Goal: Task Accomplishment & Management: Use online tool/utility

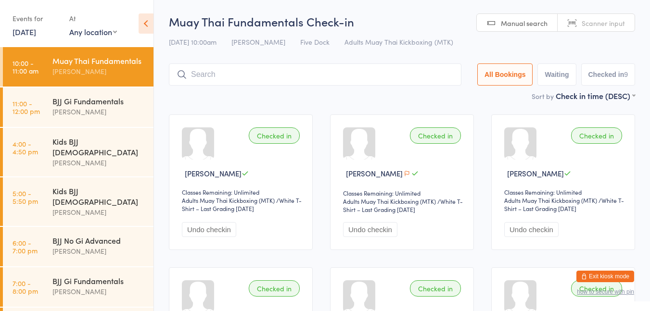
click at [206, 70] on input "search" at bounding box center [315, 75] width 293 height 22
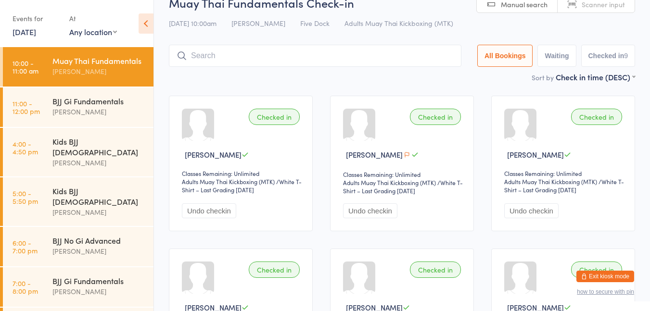
scroll to position [64, 0]
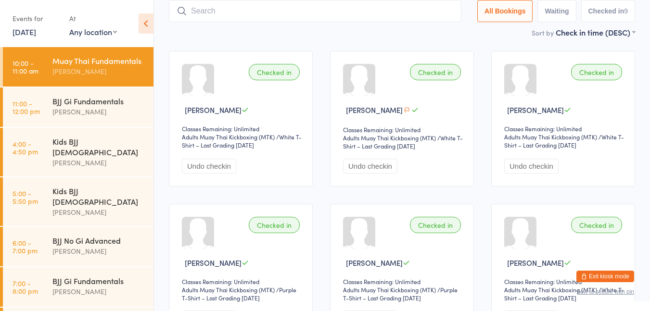
type input "h"
click at [446, 9] on input "h" at bounding box center [315, 11] width 293 height 22
type input "u"
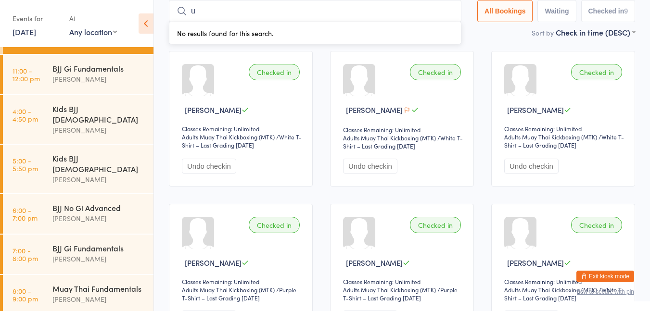
scroll to position [37, 0]
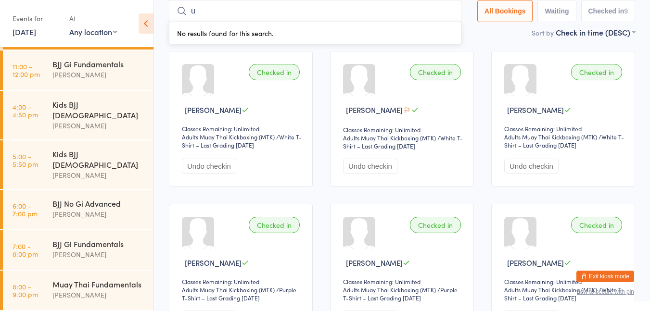
click at [107, 112] on div "Kids BJJ [DEMOGRAPHIC_DATA]" at bounding box center [98, 109] width 93 height 21
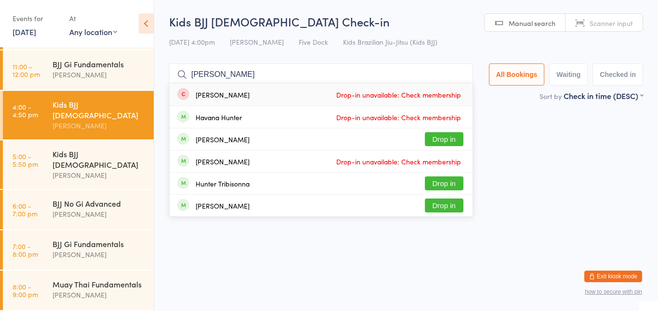
type input "[PERSON_NAME]"
click at [227, 142] on div "[PERSON_NAME]" at bounding box center [222, 140] width 54 height 8
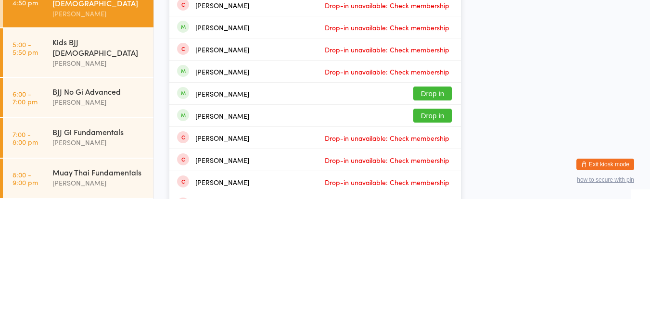
type input "and"
click at [440, 229] on button "Drop in" at bounding box center [433, 228] width 39 height 14
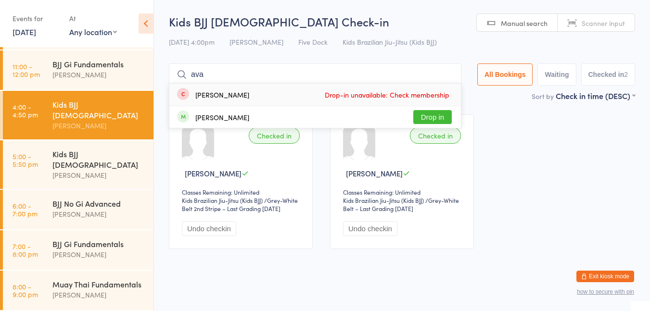
type input "ava"
click at [227, 116] on div "[PERSON_NAME]" at bounding box center [222, 118] width 54 height 8
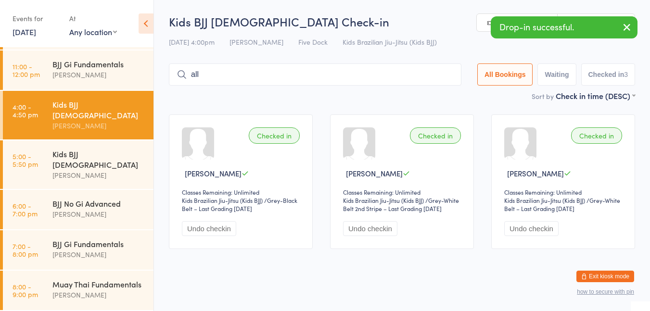
type input "al"
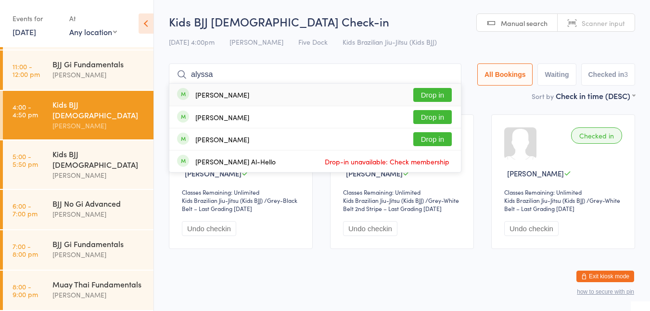
type input "alyssa"
click at [279, 103] on div "[PERSON_NAME] Drop in" at bounding box center [315, 95] width 292 height 22
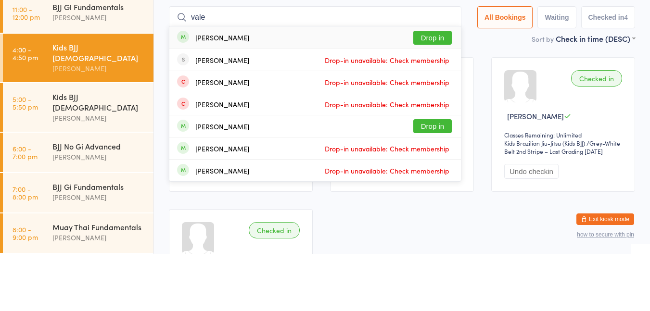
type input "vale"
click at [246, 187] on div "[PERSON_NAME]" at bounding box center [222, 184] width 54 height 8
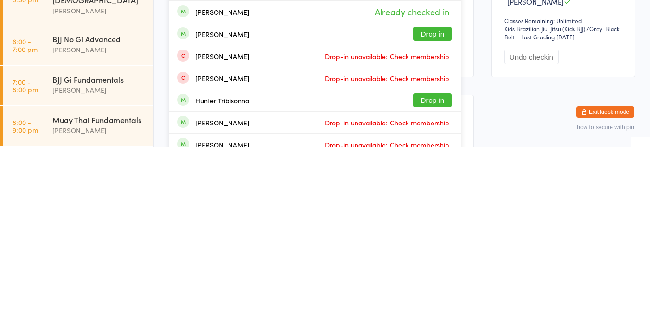
type input "hun"
click at [244, 267] on div "Hunter Tribisonna" at bounding box center [222, 265] width 54 height 8
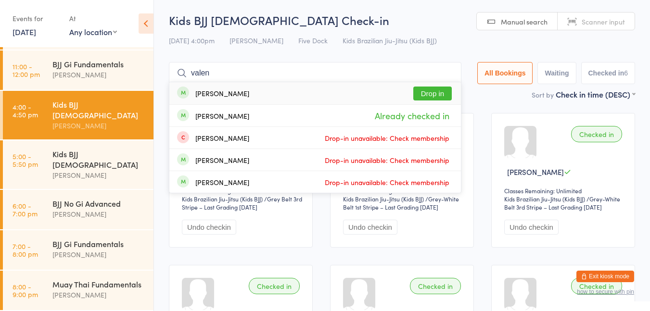
type input "valen"
click at [228, 122] on div "[PERSON_NAME] Already checked in" at bounding box center [315, 116] width 292 height 22
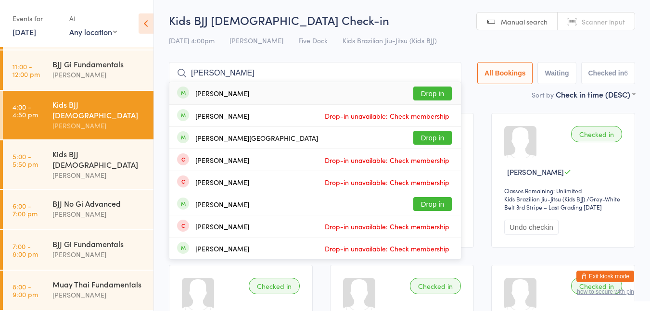
type input "[PERSON_NAME]"
click at [220, 97] on div "[PERSON_NAME]" at bounding box center [222, 94] width 54 height 8
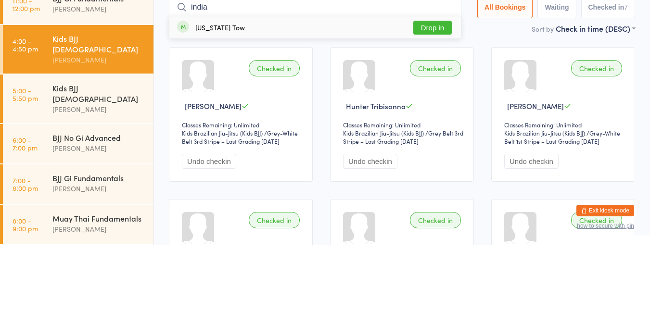
type input "india"
click at [194, 97] on div "[US_STATE] Tow" at bounding box center [211, 93] width 68 height 11
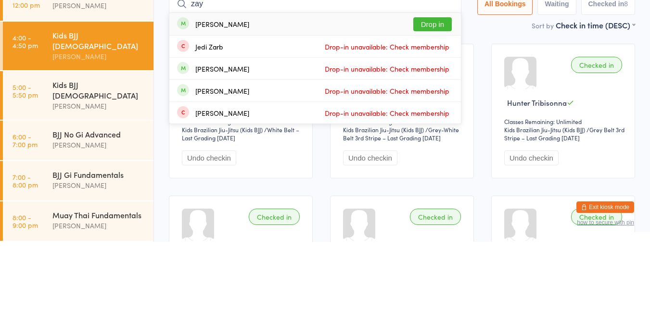
type input "zay"
click at [430, 97] on button "Drop in" at bounding box center [433, 94] width 39 height 14
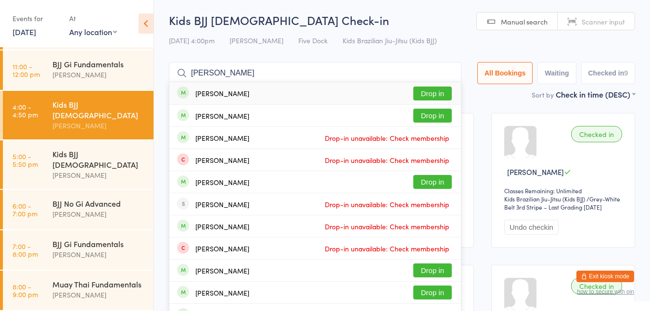
type input "[PERSON_NAME]"
click at [437, 119] on button "Drop in" at bounding box center [433, 116] width 39 height 14
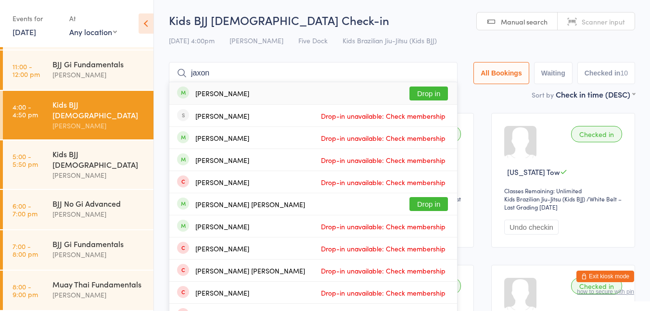
type input "jaxon"
click at [257, 94] on div "[PERSON_NAME] Drop in" at bounding box center [313, 93] width 288 height 22
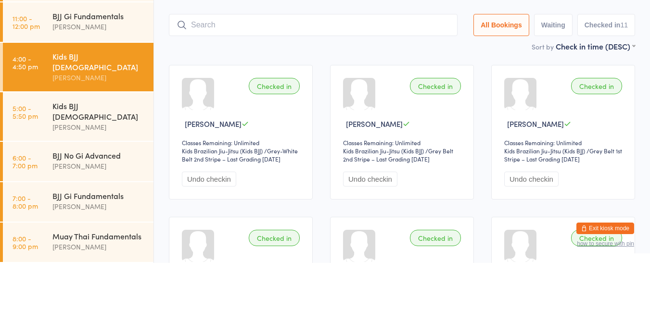
click at [83, 170] on div "[PERSON_NAME]" at bounding box center [98, 175] width 93 height 11
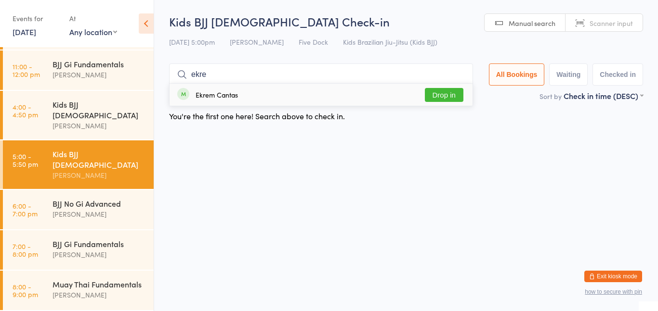
type input "ekre"
click at [446, 97] on button "Drop in" at bounding box center [444, 95] width 39 height 14
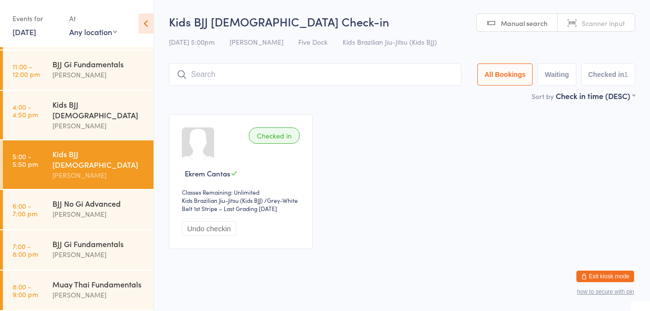
click at [391, 14] on h2 "Kids BJJ [DEMOGRAPHIC_DATA] Check-in" at bounding box center [402, 21] width 466 height 16
click at [102, 115] on div "Kids BJJ [DEMOGRAPHIC_DATA]" at bounding box center [98, 109] width 93 height 21
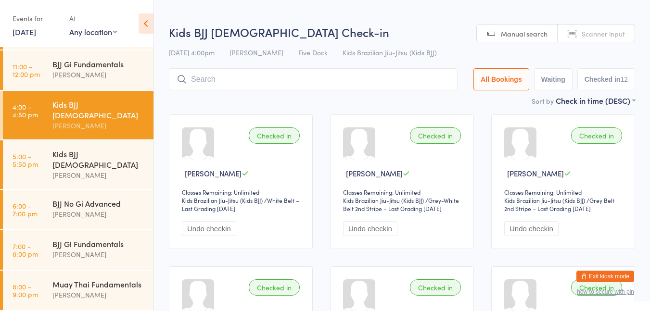
click at [386, 31] on h2 "Kids BJJ [DEMOGRAPHIC_DATA] Check-in" at bounding box center [402, 32] width 466 height 16
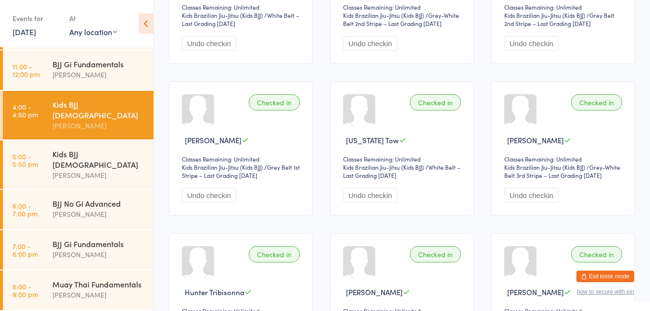
scroll to position [185, 0]
click at [78, 170] on div "[PERSON_NAME]" at bounding box center [98, 175] width 93 height 11
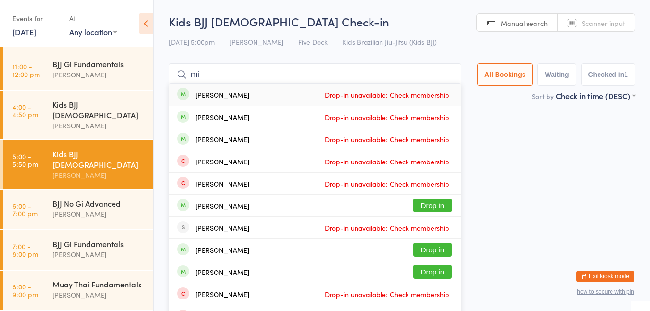
type input "m"
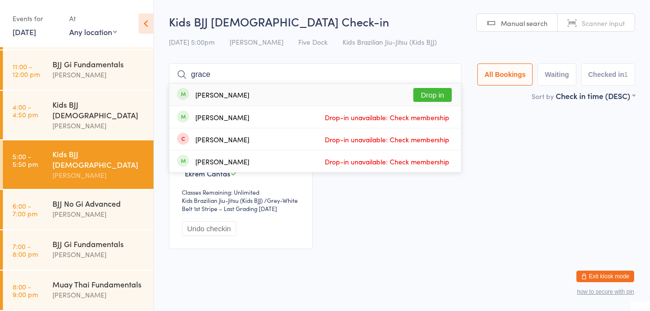
type input "grace"
click at [239, 100] on div "[PERSON_NAME] Drop in" at bounding box center [315, 95] width 292 height 22
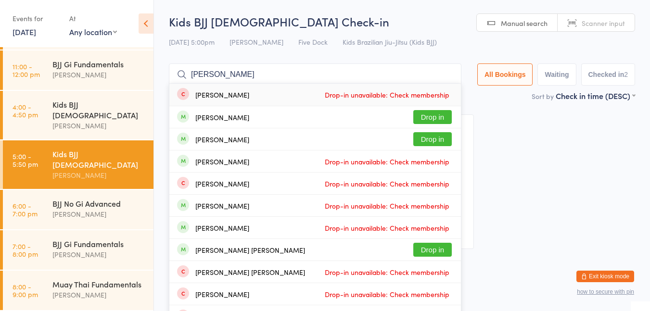
type input "[PERSON_NAME]"
click at [249, 120] on div "[PERSON_NAME] Drop in" at bounding box center [315, 117] width 292 height 22
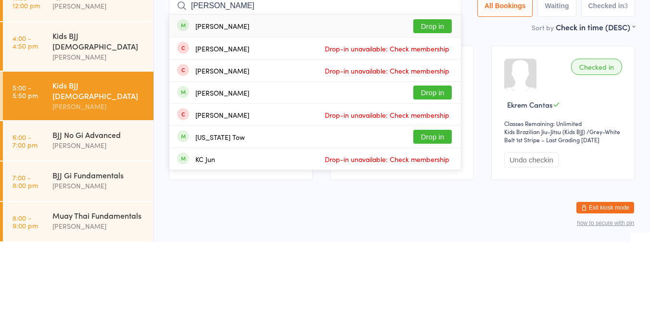
type input "[PERSON_NAME]"
click at [441, 100] on button "Drop in" at bounding box center [433, 95] width 39 height 14
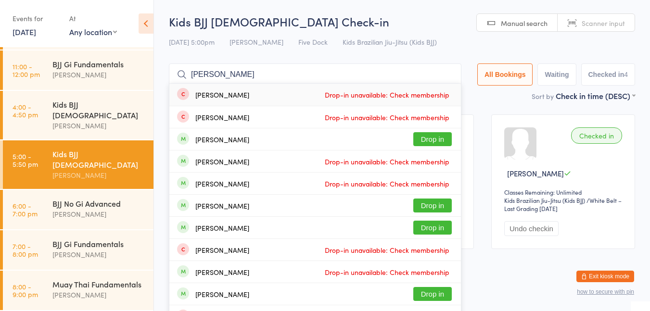
type input "[PERSON_NAME]"
click at [430, 145] on button "Drop in" at bounding box center [433, 139] width 39 height 14
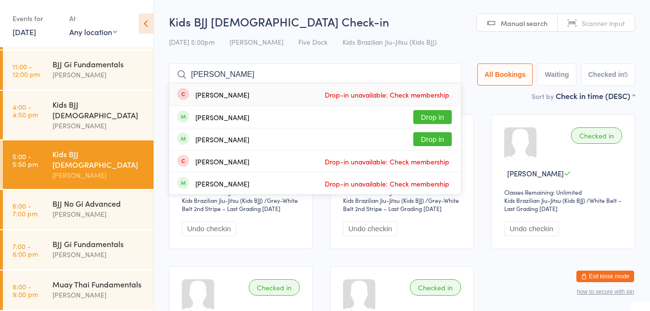
type input "[PERSON_NAME]"
click at [440, 115] on button "Drop in" at bounding box center [433, 117] width 39 height 14
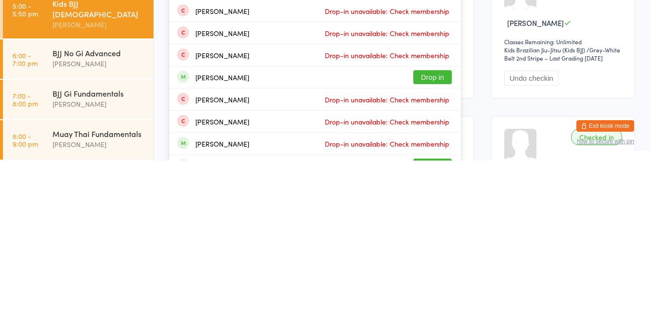
type input "lia"
click at [426, 233] on button "Drop in" at bounding box center [433, 228] width 39 height 14
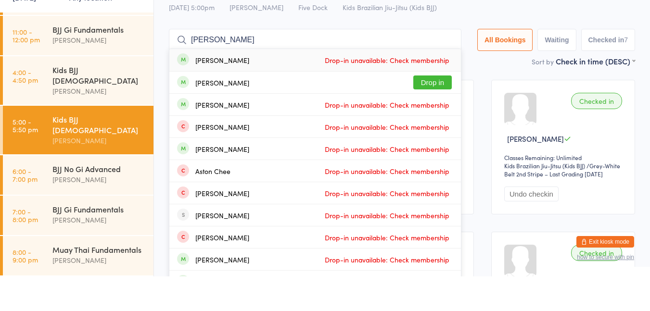
type input "[PERSON_NAME]"
click at [208, 114] on div "[PERSON_NAME]" at bounding box center [222, 118] width 54 height 8
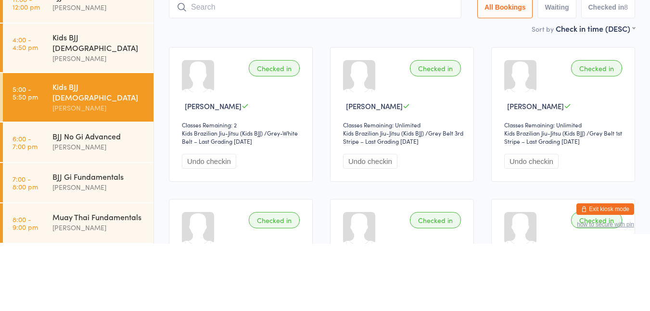
click at [279, 181] on div "Checked in [PERSON_NAME] Classes Remaining: 2 Kids Brazilian Jiu-Jitsu (Kids BJ…" at bounding box center [241, 182] width 144 height 135
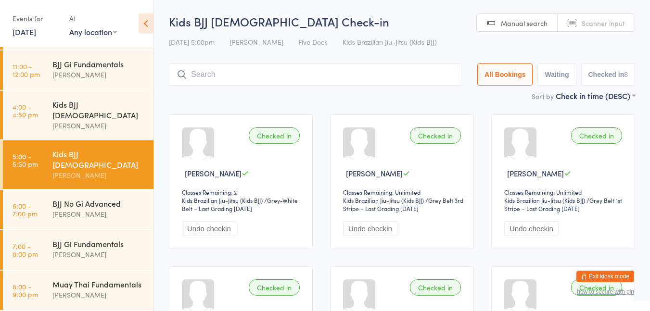
click at [257, 71] on input "search" at bounding box center [315, 75] width 293 height 22
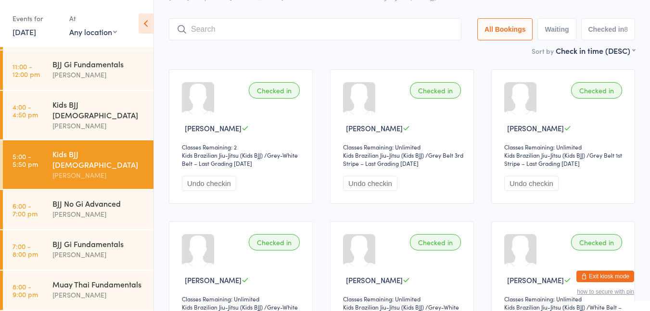
scroll to position [64, 0]
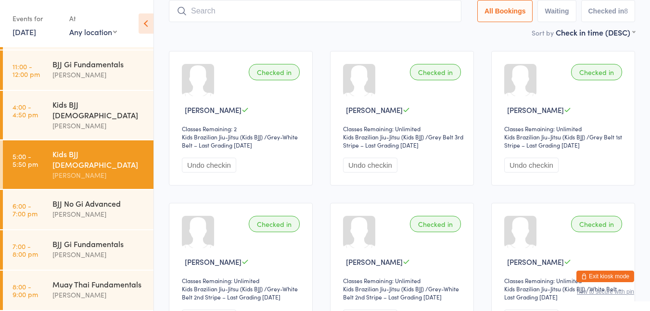
type input "z"
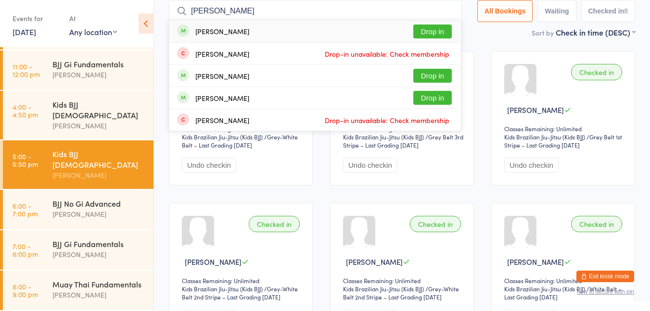
type input "[PERSON_NAME]"
click at [224, 36] on div "[PERSON_NAME]" at bounding box center [213, 31] width 72 height 11
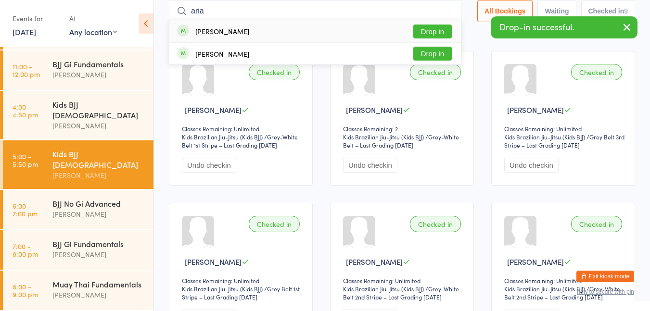
type input "aria"
click at [217, 55] on div "[PERSON_NAME]" at bounding box center [222, 54] width 54 height 8
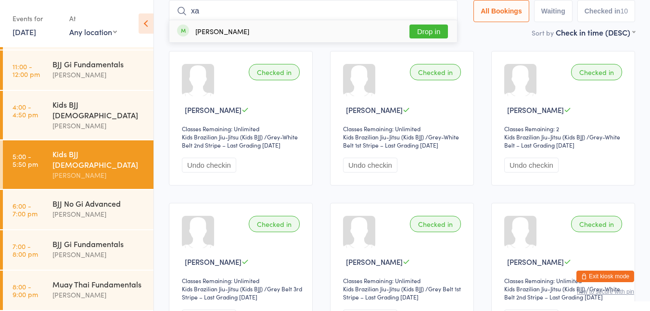
type input "xa"
click at [421, 33] on button "Drop in" at bounding box center [429, 32] width 39 height 14
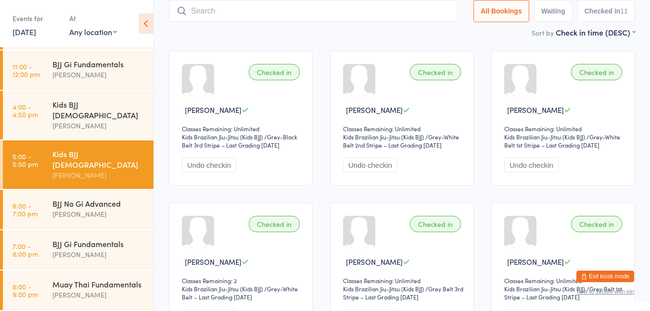
click at [96, 80] on div "[PERSON_NAME]" at bounding box center [98, 74] width 93 height 11
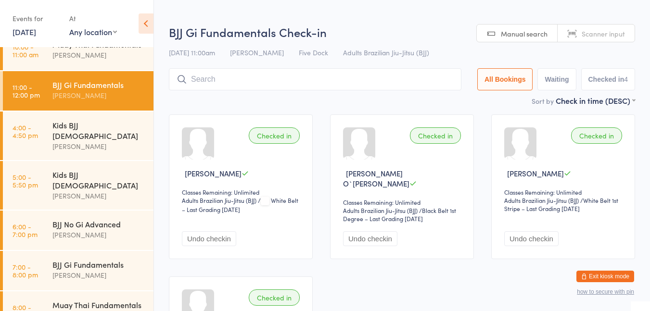
scroll to position [37, 0]
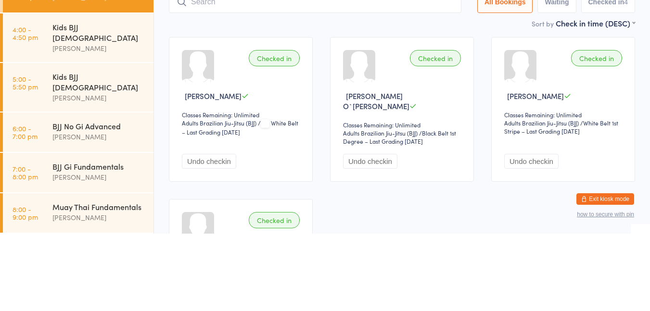
click at [98, 198] on div "BJJ No Gi Advanced" at bounding box center [98, 203] width 93 height 11
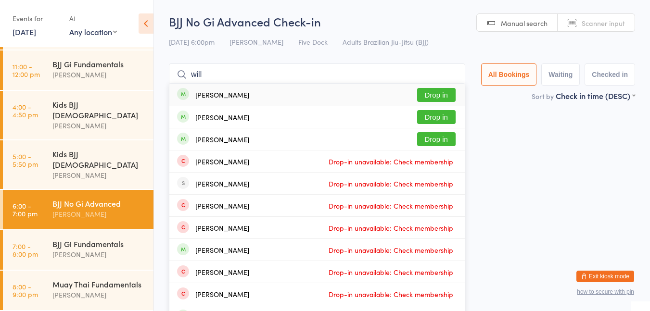
type input "will"
click at [329, 113] on div "[PERSON_NAME] Drop in" at bounding box center [317, 117] width 296 height 22
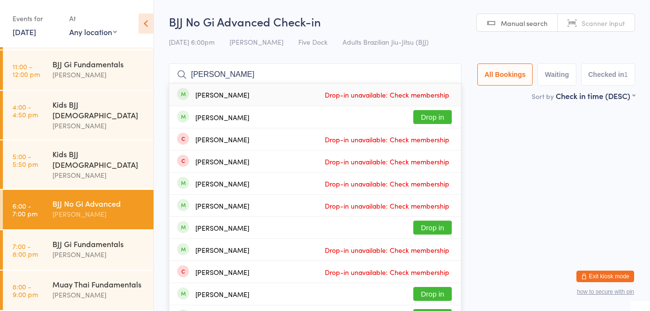
type input "[PERSON_NAME]"
click at [245, 98] on div "[PERSON_NAME]" at bounding box center [222, 95] width 54 height 8
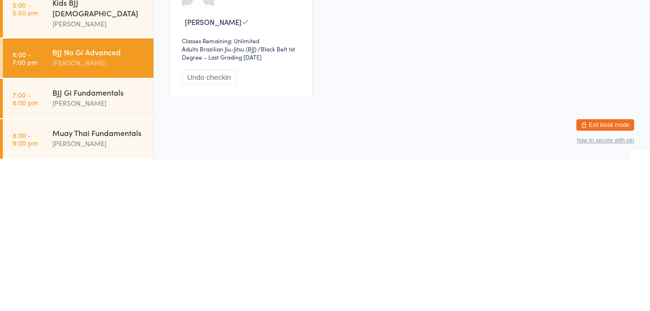
click at [102, 240] on div "BJJ Gi Fundamentals" at bounding box center [98, 244] width 93 height 11
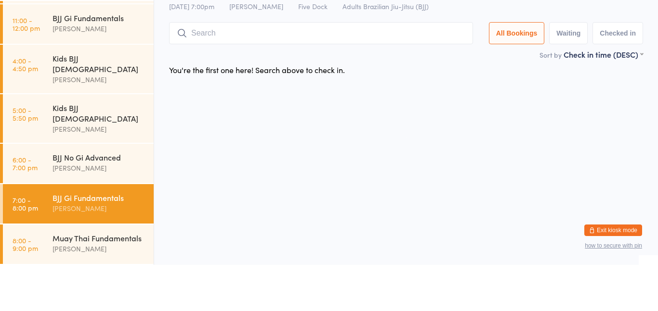
click at [105, 155] on div "Kids BJJ [DEMOGRAPHIC_DATA]" at bounding box center [98, 159] width 93 height 21
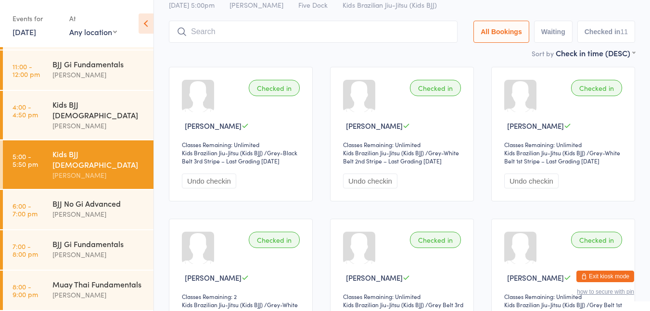
scroll to position [50, 0]
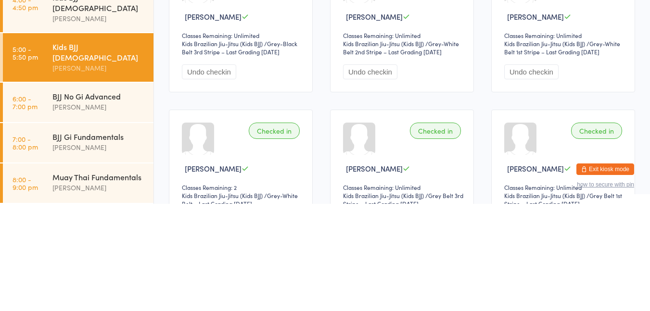
click at [109, 198] on div "BJJ No Gi Advanced" at bounding box center [98, 203] width 93 height 11
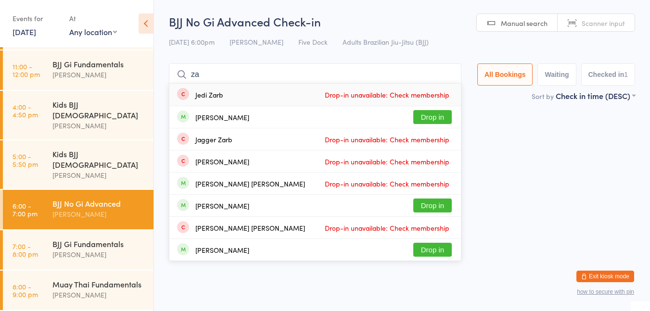
type input "z"
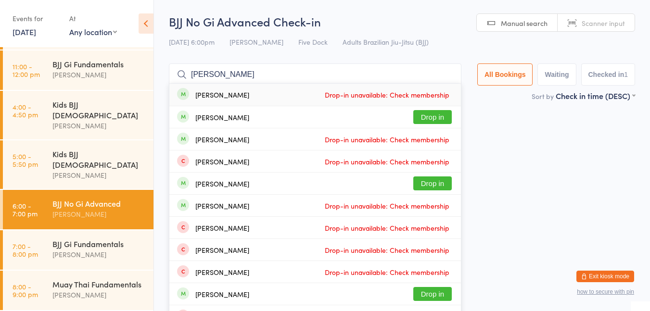
type input "[PERSON_NAME]"
click at [443, 113] on button "Drop in" at bounding box center [433, 117] width 39 height 14
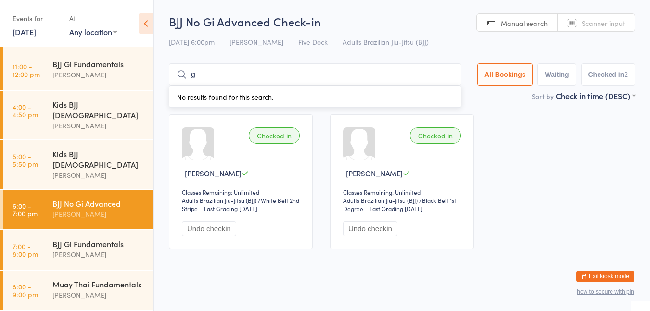
type input "[PERSON_NAME]"
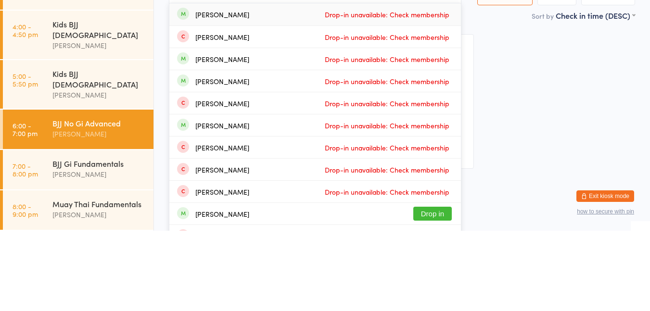
click at [90, 198] on div "BJJ No Gi Advanced" at bounding box center [98, 203] width 93 height 11
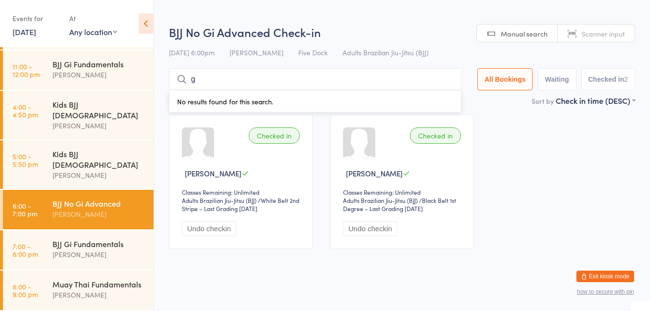
type input "[PERSON_NAME]"
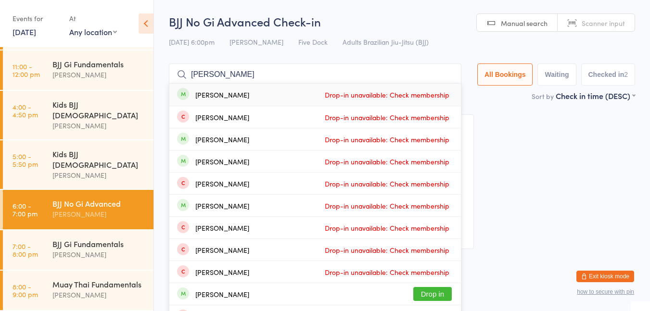
click at [245, 100] on div "[PERSON_NAME] Drop-in unavailable: Check membership" at bounding box center [315, 95] width 292 height 22
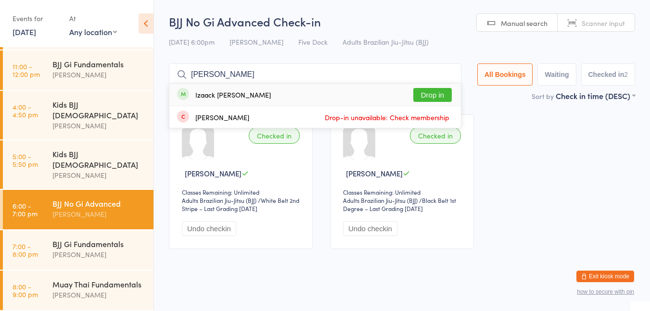
type input "[PERSON_NAME]"
click at [429, 94] on button "Drop in" at bounding box center [433, 95] width 39 height 14
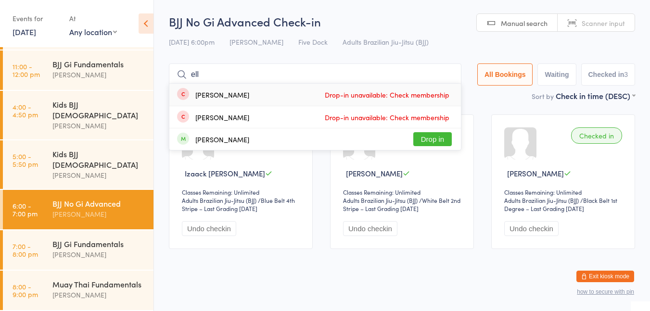
type input "ell"
click at [431, 139] on button "Drop in" at bounding box center [433, 139] width 39 height 14
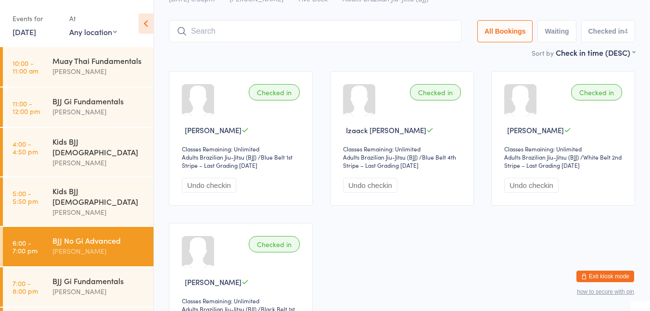
scroll to position [37, 0]
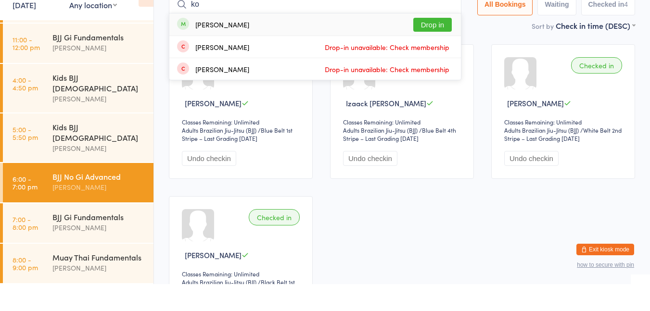
type input "ko"
click at [437, 49] on button "Drop in" at bounding box center [433, 52] width 39 height 14
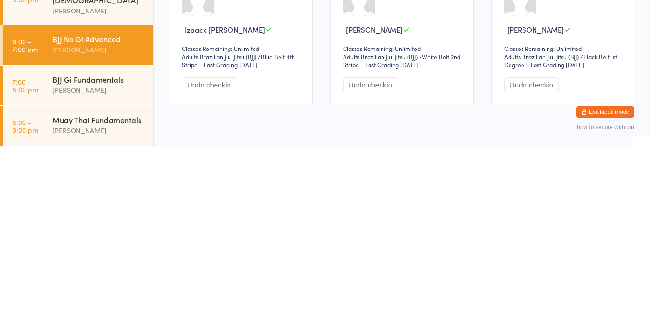
scroll to position [70, 0]
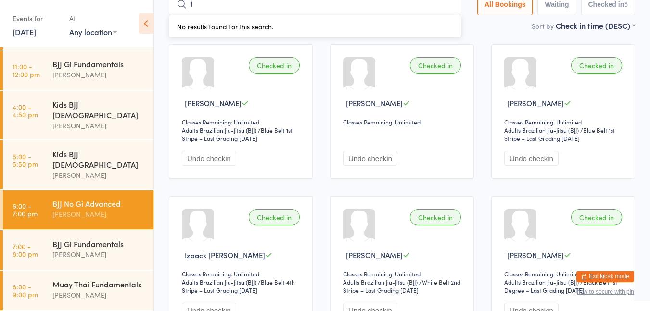
type input "[PERSON_NAME]"
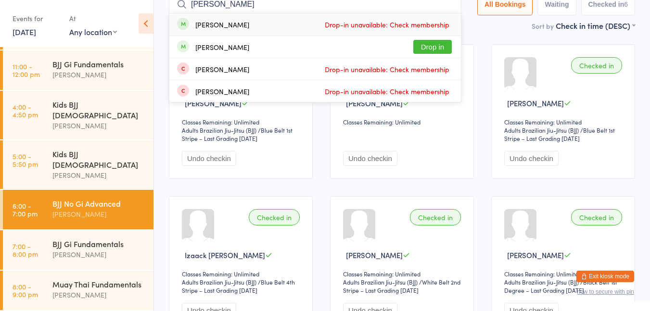
click at [431, 41] on button "Drop in" at bounding box center [433, 47] width 39 height 14
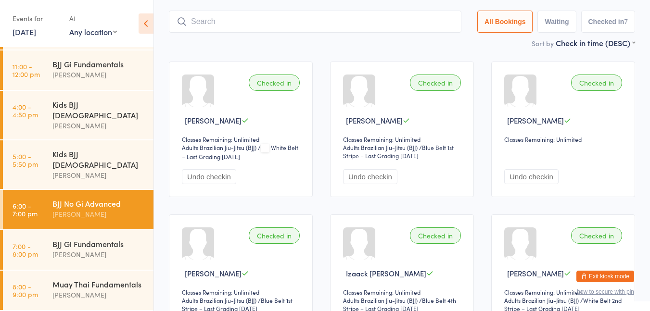
scroll to position [0, 0]
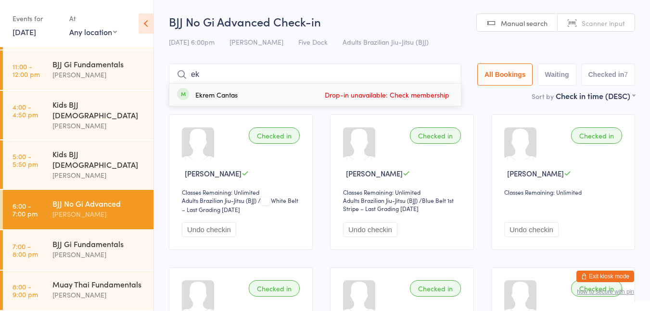
type input "e"
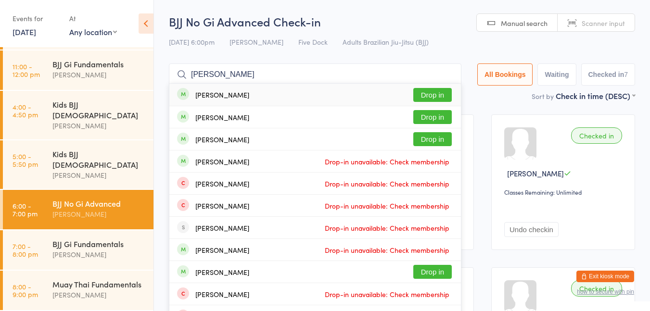
type input "[PERSON_NAME]"
click at [429, 92] on button "Drop in" at bounding box center [433, 95] width 39 height 14
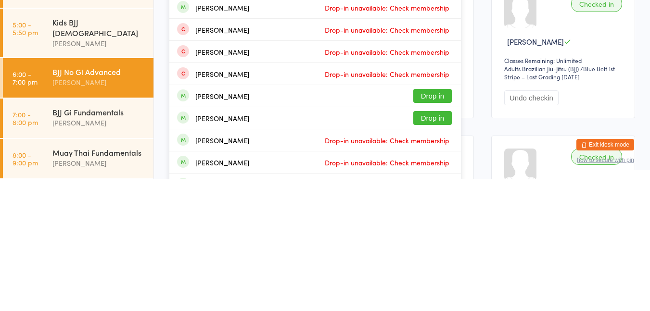
type input "[PERSON_NAME]"
click at [432, 248] on button "Drop in" at bounding box center [433, 250] width 39 height 14
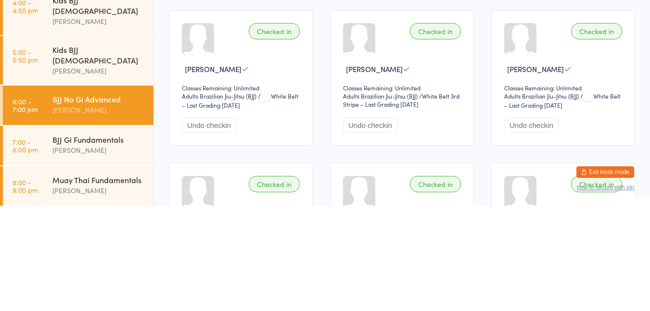
click at [109, 240] on div "BJJ Gi Fundamentals" at bounding box center [98, 244] width 93 height 11
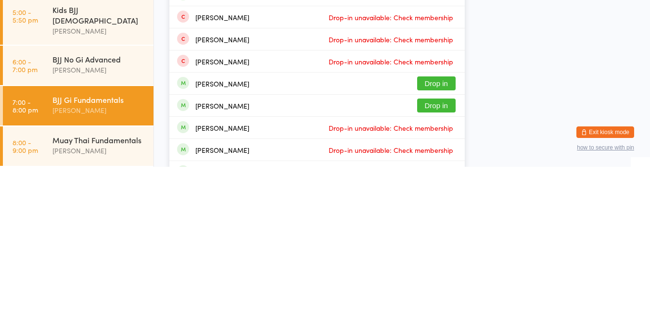
type input "[PERSON_NAME]"
click at [446, 252] on button "Drop in" at bounding box center [436, 250] width 39 height 14
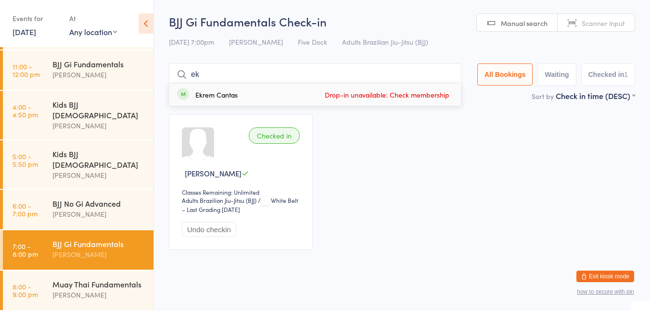
type input "e"
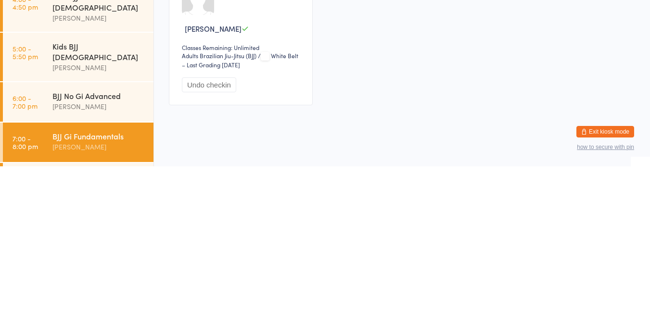
click at [43, 247] on link "6:00 - 7:00 pm BJJ No Gi Advanced [PERSON_NAME]" at bounding box center [78, 246] width 151 height 39
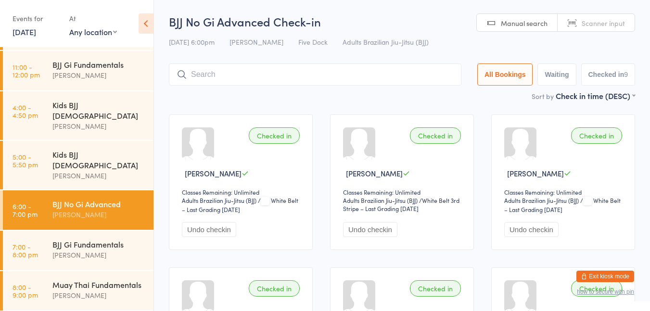
scroll to position [37, 0]
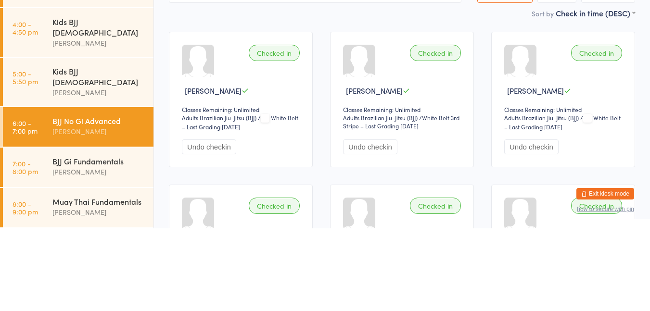
click at [72, 156] on div "Kids BJJ [DEMOGRAPHIC_DATA]" at bounding box center [98, 159] width 93 height 21
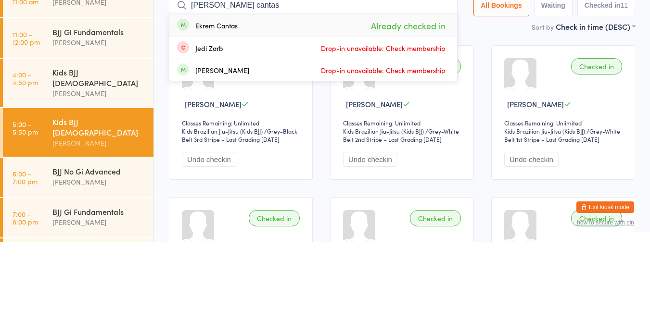
type input "[PERSON_NAME] cantas"
click at [442, 85] on div "Ekrem Cantas Already checked in" at bounding box center [313, 95] width 288 height 22
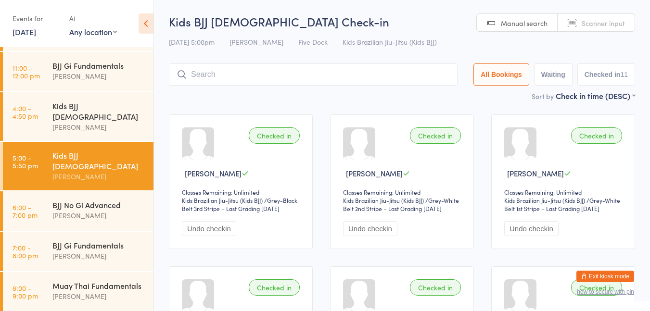
scroll to position [37, 0]
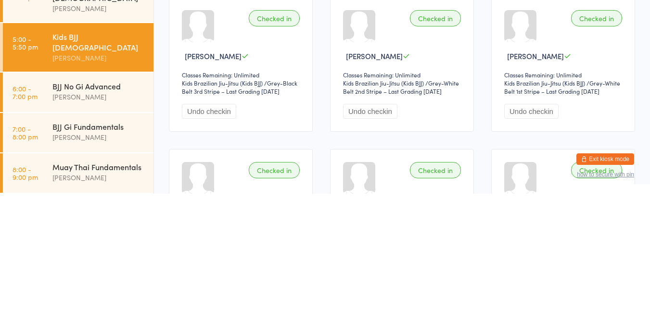
click at [107, 209] on div "[PERSON_NAME]" at bounding box center [98, 214] width 93 height 11
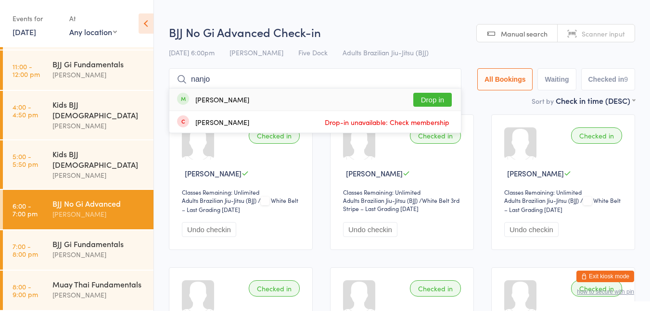
type input "nanjo"
click at [433, 101] on button "Drop in" at bounding box center [433, 100] width 39 height 14
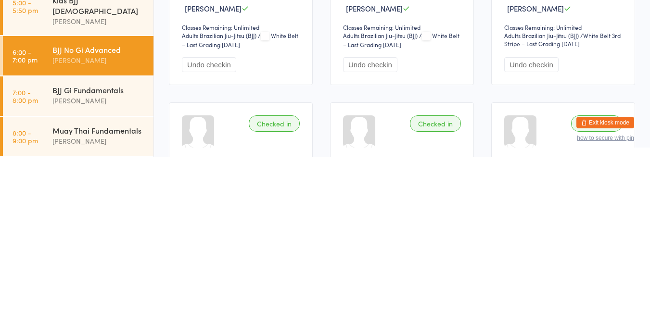
scroll to position [14, 0]
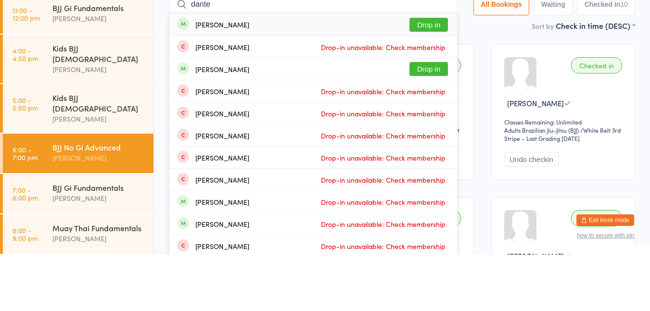
type input "dante"
click at [434, 85] on button "Drop in" at bounding box center [429, 81] width 39 height 14
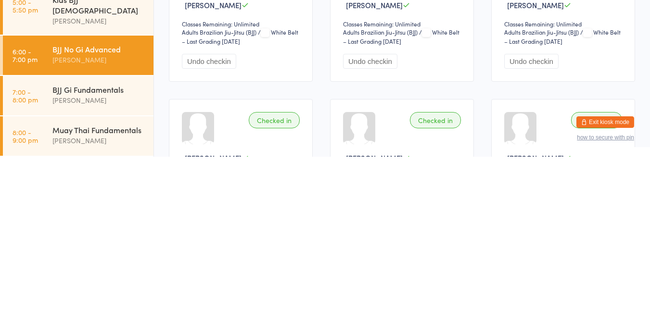
click at [108, 249] on div "[PERSON_NAME]" at bounding box center [98, 254] width 93 height 11
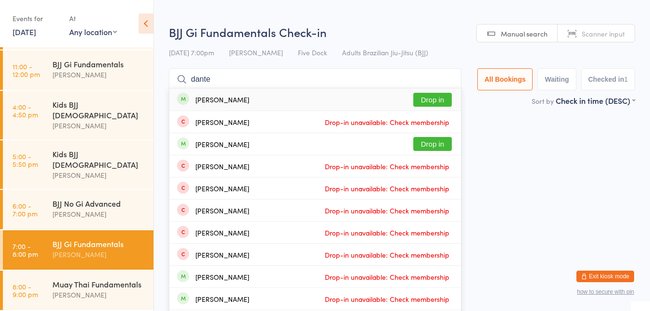
type input "dante"
click at [434, 100] on button "Drop in" at bounding box center [433, 100] width 39 height 14
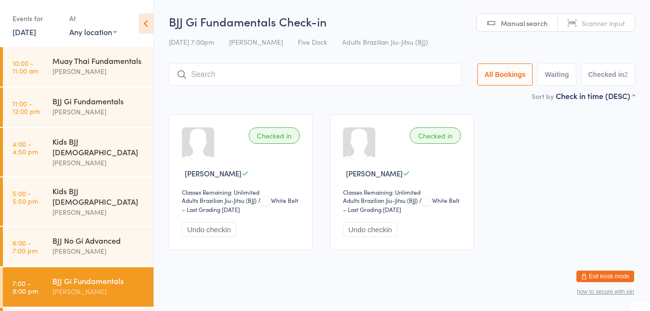
scroll to position [37, 0]
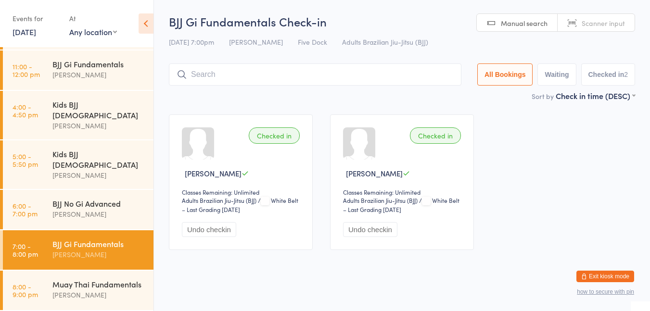
click at [186, 118] on div "Checked in [PERSON_NAME] Classes Remaining: Unlimited Adults Brazilian Jiu-Jits…" at bounding box center [241, 183] width 144 height 136
click at [94, 209] on div "[PERSON_NAME]" at bounding box center [98, 214] width 93 height 11
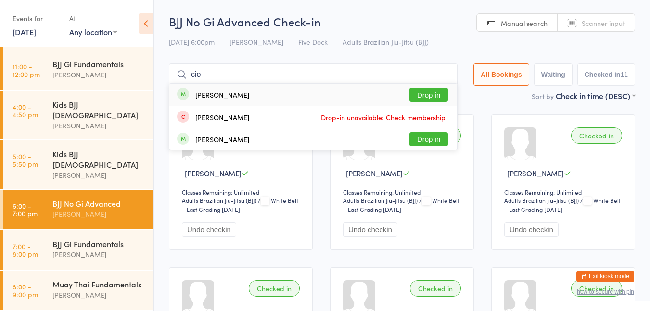
type input "cio"
click at [424, 140] on button "Drop in" at bounding box center [429, 139] width 39 height 14
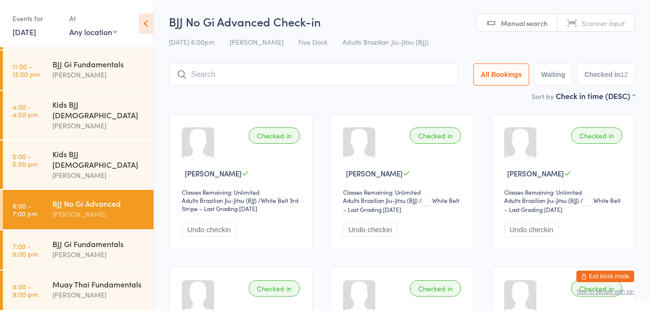
click at [102, 121] on div "[PERSON_NAME]" at bounding box center [98, 125] width 93 height 11
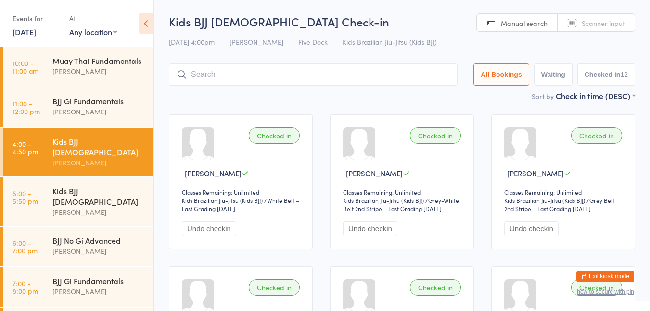
click at [108, 77] on div "[PERSON_NAME]" at bounding box center [98, 71] width 93 height 11
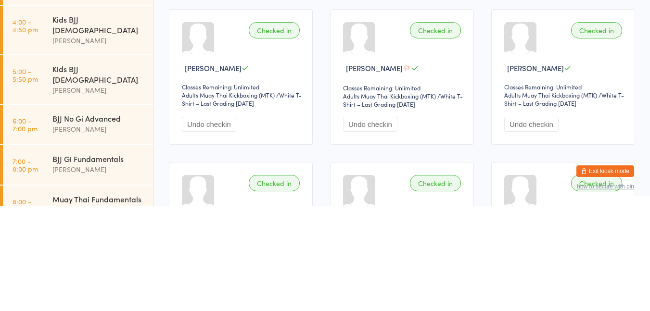
scroll to position [37, 0]
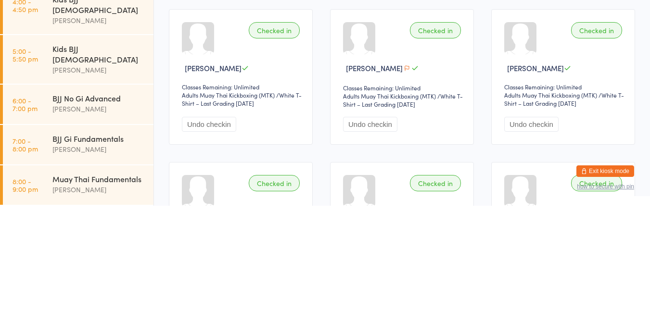
click at [108, 209] on div "[PERSON_NAME]" at bounding box center [98, 214] width 93 height 11
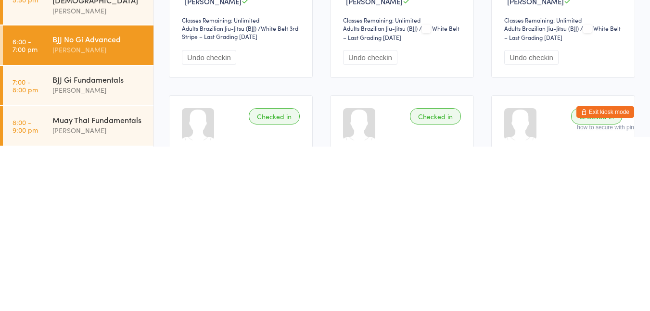
scroll to position [8, 0]
click at [111, 249] on div "[PERSON_NAME]" at bounding box center [98, 254] width 93 height 11
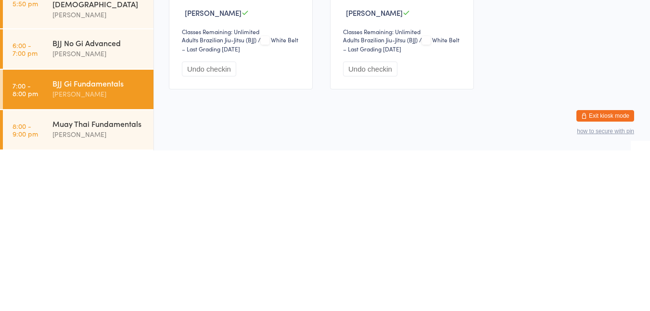
scroll to position [6, 0]
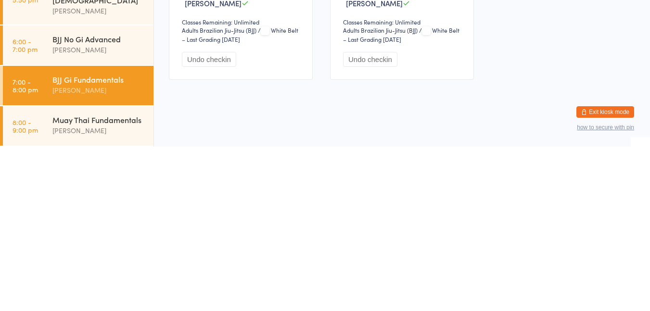
click at [91, 290] on div "Muay Thai Fundamentals" at bounding box center [98, 284] width 93 height 11
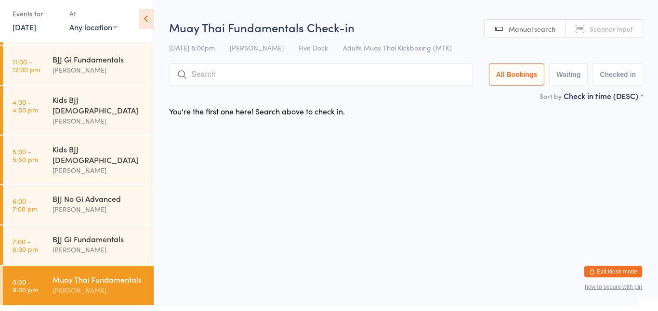
click at [106, 80] on div "[PERSON_NAME]" at bounding box center [98, 74] width 93 height 11
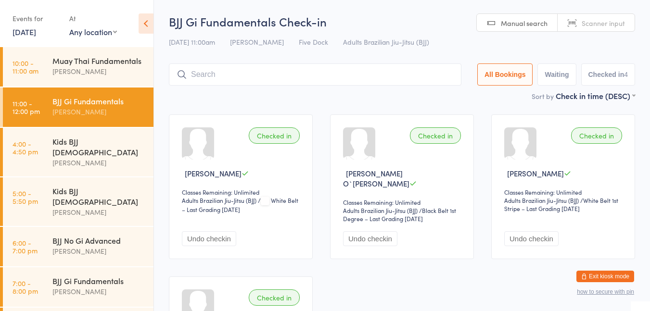
click at [102, 66] on div "Muay Thai Fundamentals" at bounding box center [98, 60] width 93 height 11
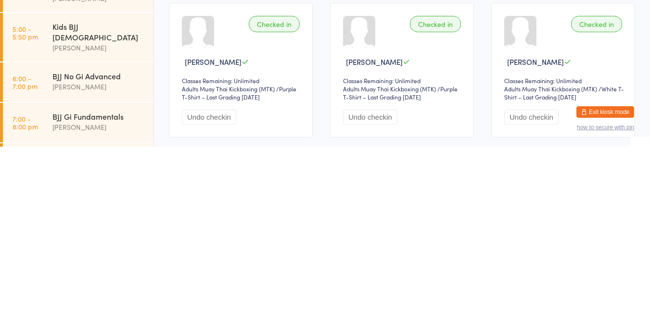
click at [53, 246] on div "[PERSON_NAME]" at bounding box center [98, 251] width 93 height 11
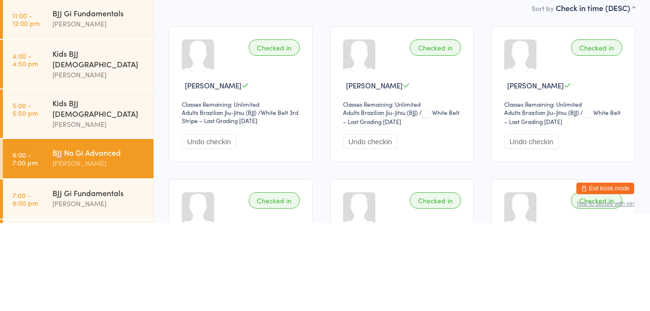
click at [318, 95] on div "Sort by Check in time (DESC) First name (ASC) First name (DESC) Last name (ASC)…" at bounding box center [402, 95] width 466 height 11
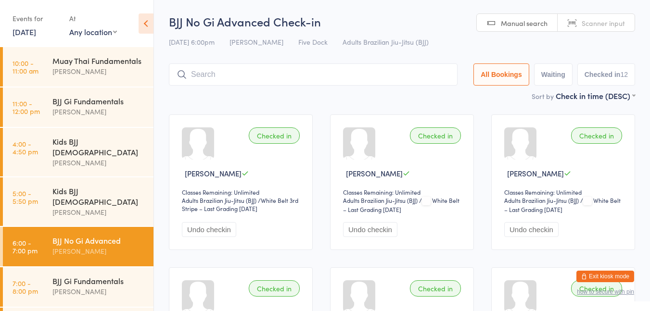
click at [102, 190] on div "Kids BJJ [DEMOGRAPHIC_DATA]" at bounding box center [98, 196] width 93 height 21
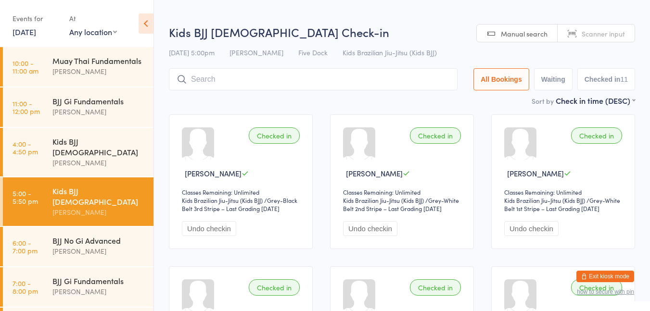
click at [378, 34] on h2 "Kids BJJ [DEMOGRAPHIC_DATA] Check-in" at bounding box center [402, 32] width 466 height 16
click at [107, 236] on div "BJJ No Gi Advanced" at bounding box center [98, 240] width 93 height 11
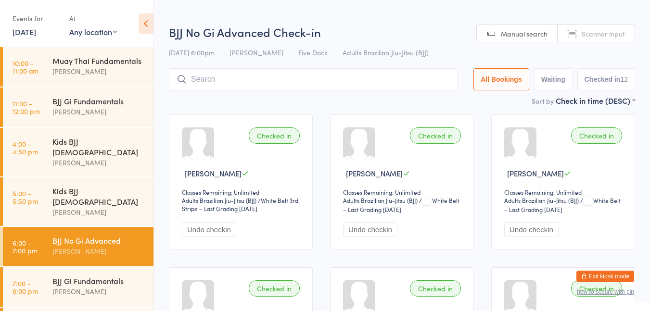
click at [434, 25] on h2 "BJJ No Gi Advanced Check-in" at bounding box center [402, 32] width 466 height 16
click at [116, 194] on div "Kids BJJ [DEMOGRAPHIC_DATA]" at bounding box center [98, 196] width 93 height 21
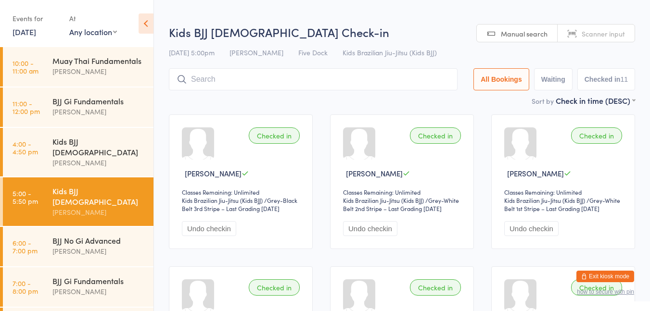
click at [397, 18] on html "You have now entered Kiosk Mode. Members will be able to check themselves in us…" at bounding box center [325, 155] width 650 height 311
click at [107, 235] on div "BJJ No Gi Advanced" at bounding box center [98, 240] width 93 height 11
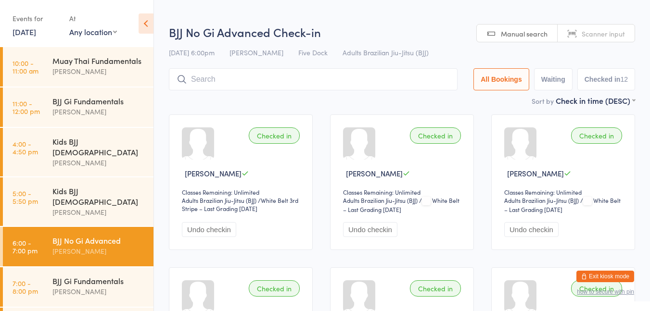
click at [433, 25] on h2 "BJJ No Gi Advanced Check-in" at bounding box center [402, 32] width 466 height 16
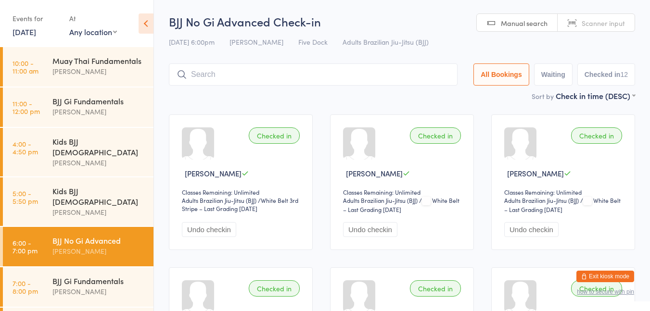
click at [244, 76] on input "search" at bounding box center [313, 75] width 289 height 22
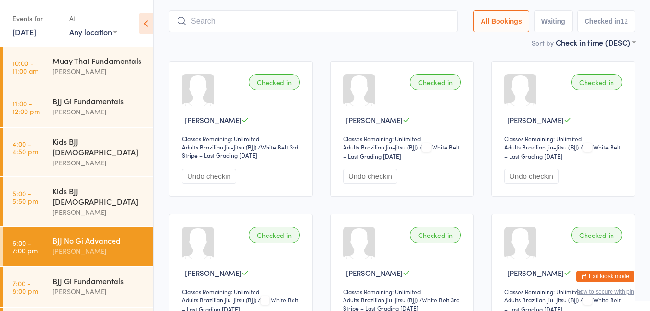
scroll to position [64, 0]
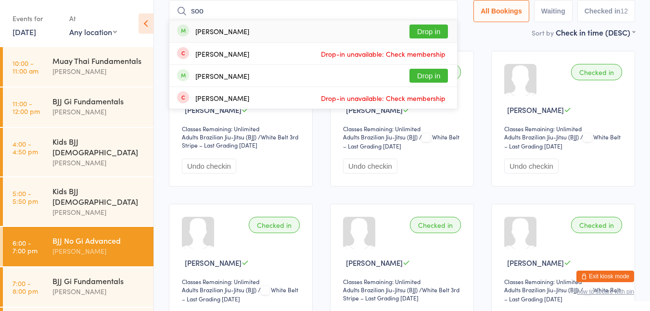
type input "soo"
click at [423, 26] on button "Drop in" at bounding box center [429, 32] width 39 height 14
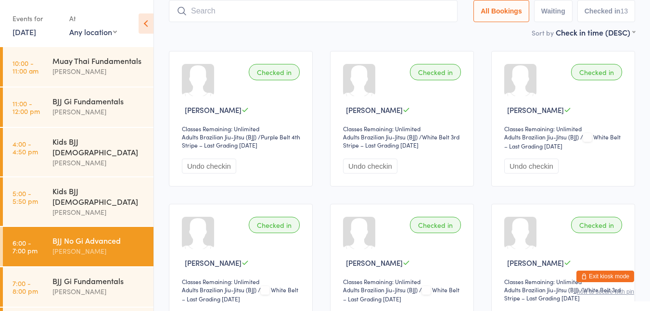
click at [308, 8] on input "search" at bounding box center [313, 11] width 289 height 22
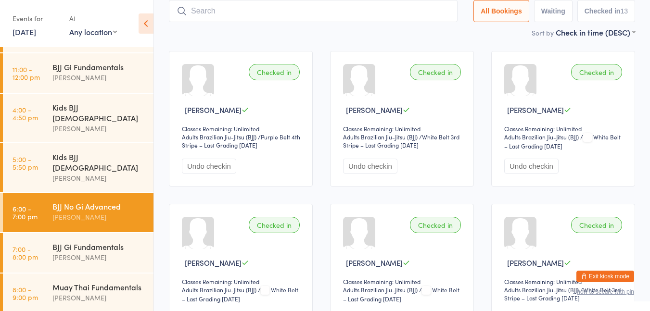
scroll to position [37, 0]
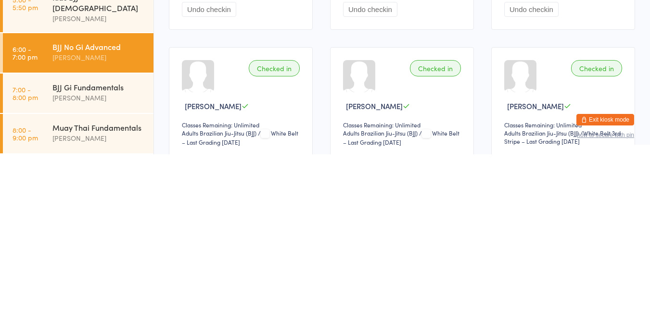
click at [105, 239] on div "BJJ Gi Fundamentals" at bounding box center [98, 244] width 93 height 11
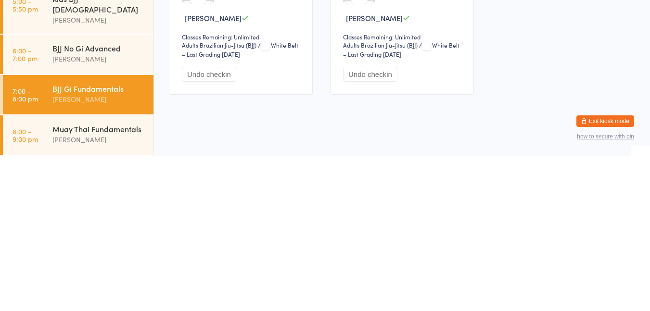
scroll to position [6, 0]
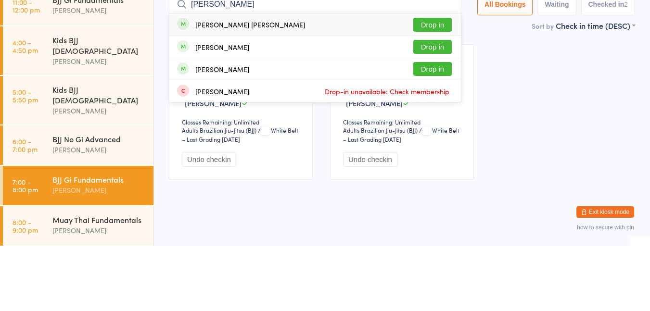
type input "[PERSON_NAME]"
click at [435, 90] on button "Drop in" at bounding box center [433, 89] width 39 height 14
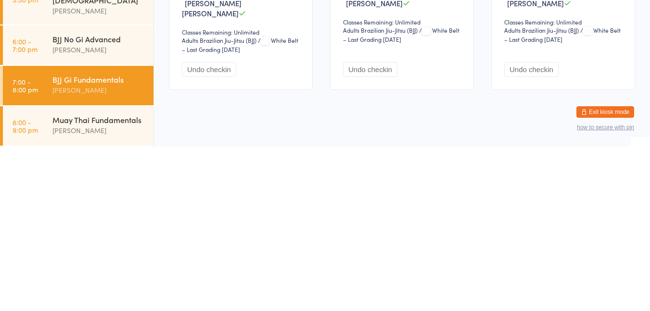
click at [98, 287] on div "Muay Thai Fundamentals" at bounding box center [98, 284] width 93 height 11
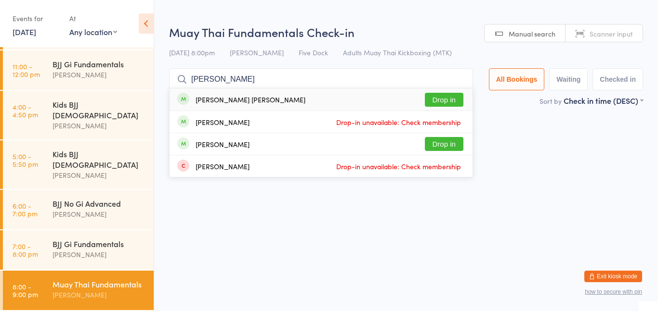
type input "[PERSON_NAME]"
click at [445, 101] on button "Drop in" at bounding box center [444, 100] width 39 height 14
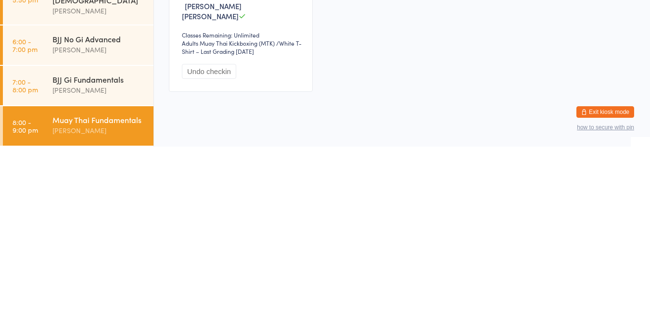
scroll to position [5, 0]
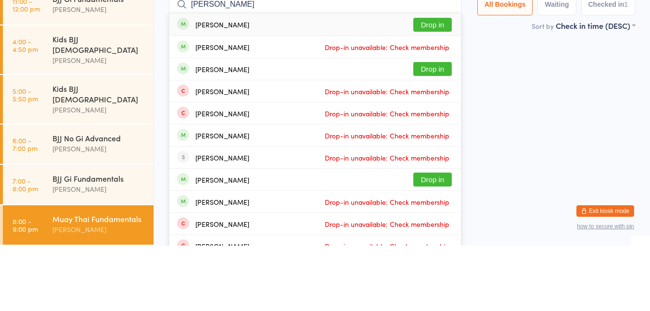
type input "[PERSON_NAME]"
click at [436, 91] on button "Drop in" at bounding box center [433, 90] width 39 height 14
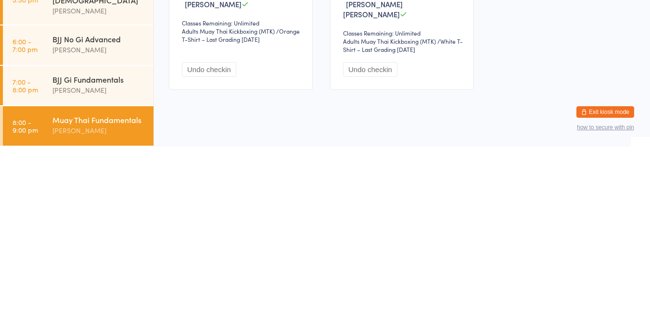
click at [102, 249] on div "[PERSON_NAME]" at bounding box center [98, 254] width 93 height 11
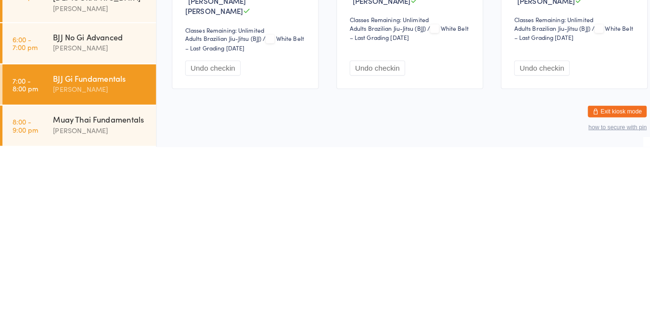
scroll to position [5, 0]
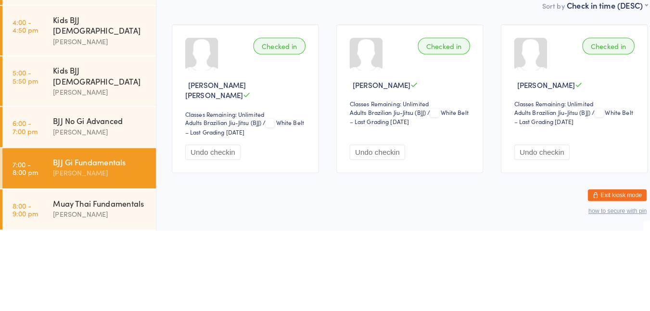
click at [116, 198] on div "BJJ No Gi Advanced" at bounding box center [98, 203] width 93 height 11
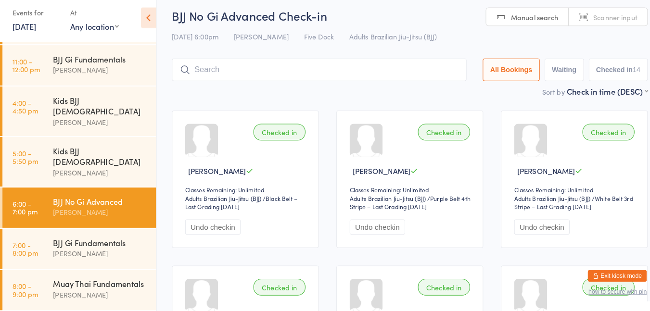
click at [236, 65] on input "search" at bounding box center [313, 75] width 289 height 22
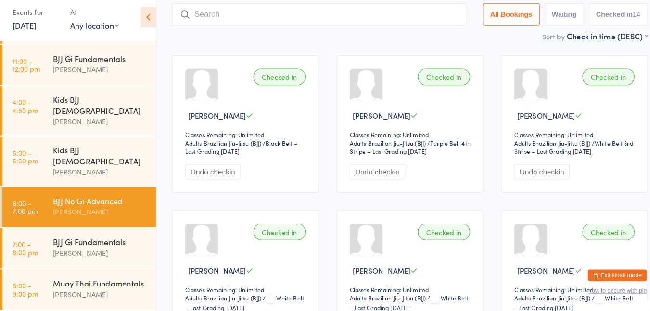
scroll to position [64, 0]
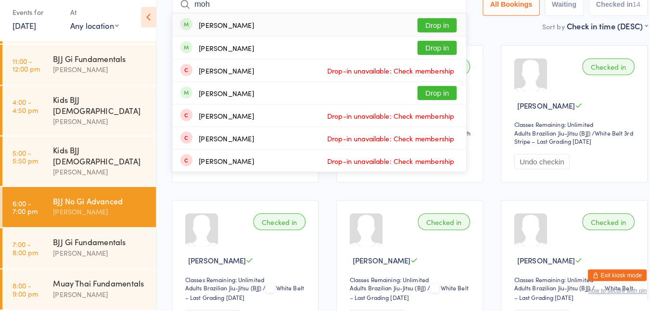
type input "moh"
click at [423, 94] on button "Drop in" at bounding box center [429, 98] width 39 height 14
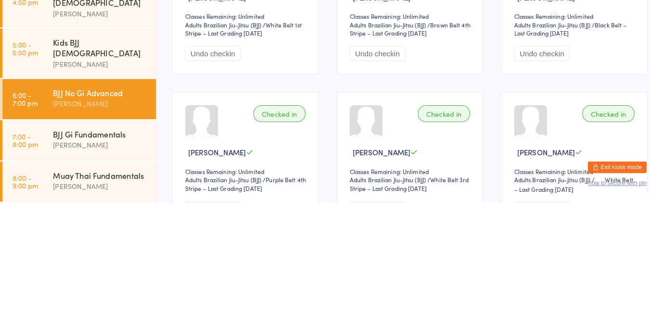
click at [82, 249] on div "[PERSON_NAME]" at bounding box center [98, 254] width 93 height 11
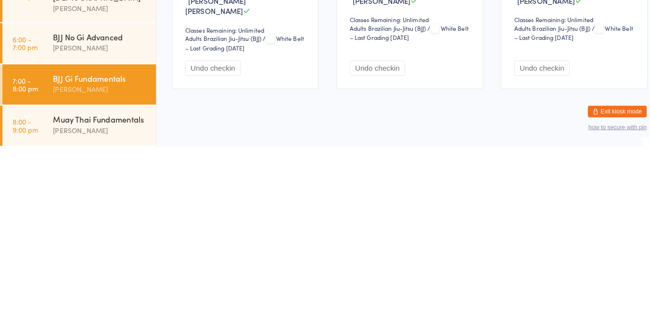
scroll to position [5, 0]
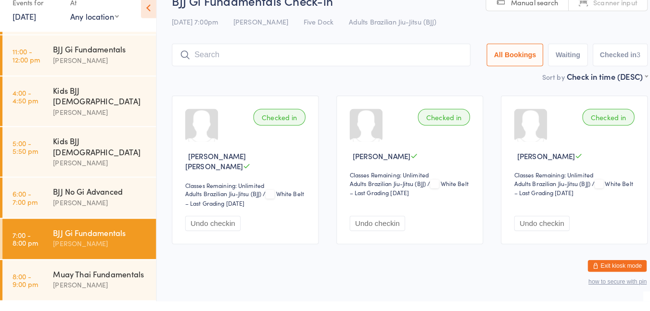
type input "g"
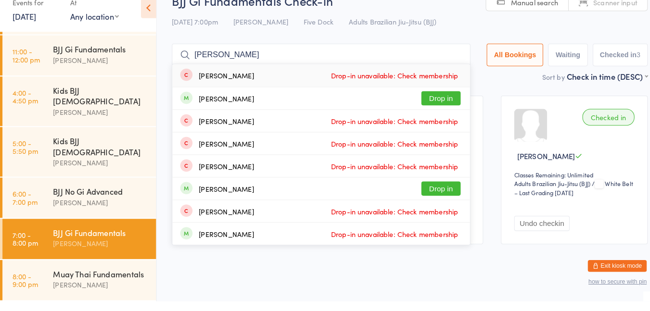
type input "[PERSON_NAME]"
click at [421, 111] on button "Drop in" at bounding box center [433, 112] width 39 height 14
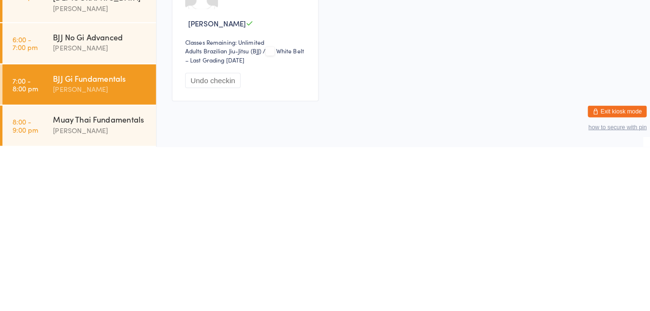
scroll to position [159, 0]
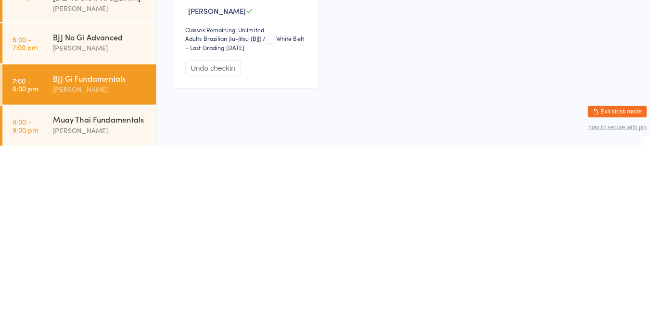
click at [107, 296] on div "[PERSON_NAME]" at bounding box center [98, 295] width 93 height 11
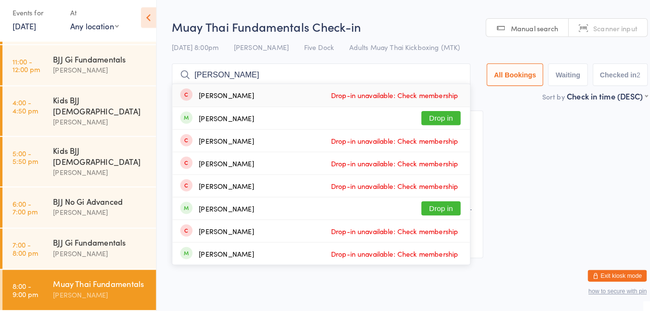
type input "[PERSON_NAME]"
click at [443, 116] on button "Drop in" at bounding box center [433, 122] width 39 height 14
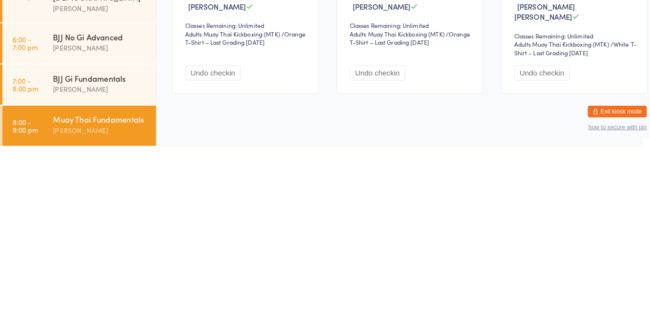
scroll to position [5, 0]
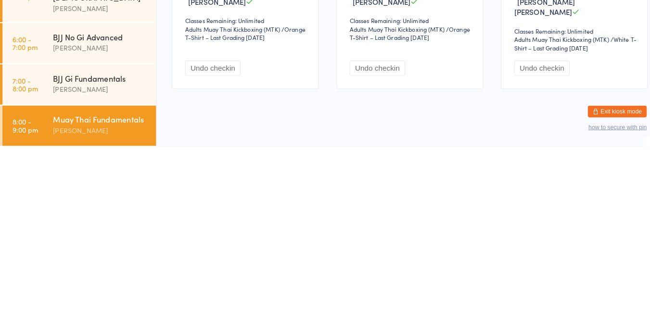
click at [95, 249] on div "[PERSON_NAME]" at bounding box center [98, 254] width 93 height 11
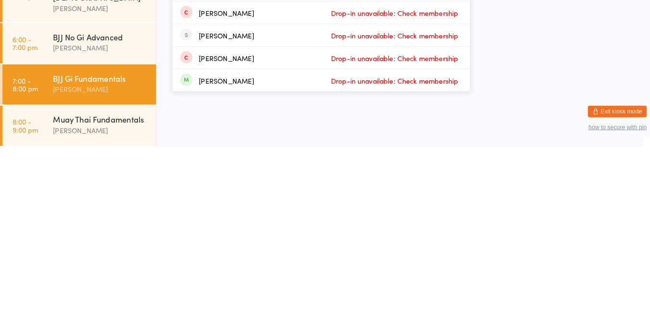
scroll to position [158, 0]
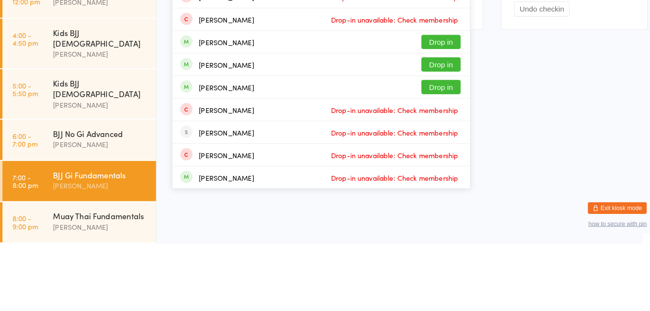
type input "[PERSON_NAME]"
click at [428, 164] on button "Drop in" at bounding box center [433, 158] width 39 height 14
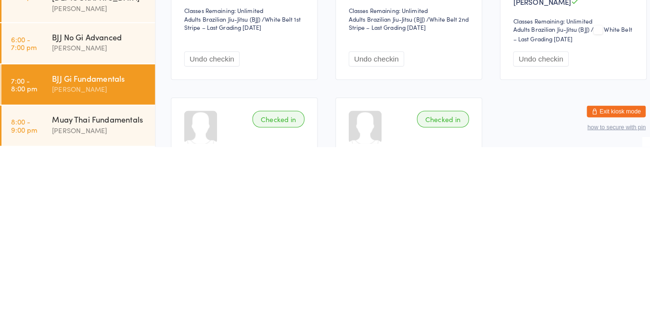
scroll to position [18, 0]
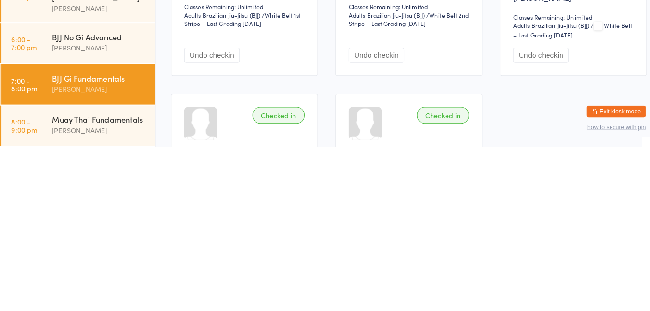
click at [92, 240] on div "BJJ Gi Fundamentals" at bounding box center [98, 244] width 93 height 11
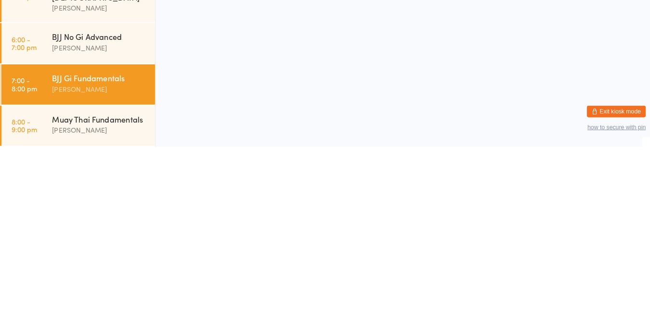
scroll to position [0, 0]
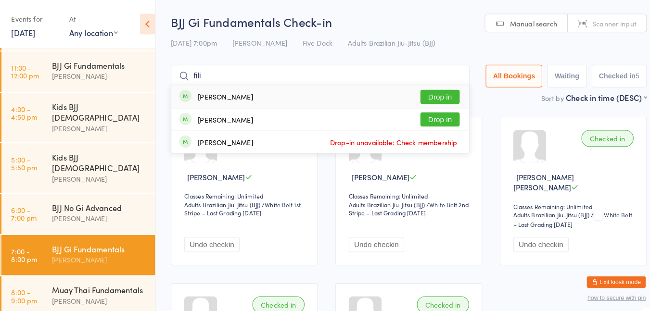
type input "fili"
click at [230, 121] on div "[PERSON_NAME]" at bounding box center [222, 118] width 54 height 8
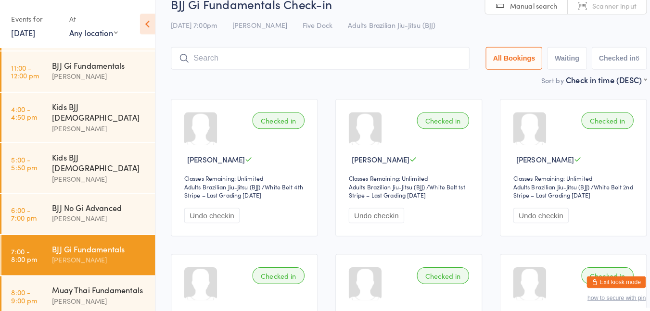
scroll to position [16, 0]
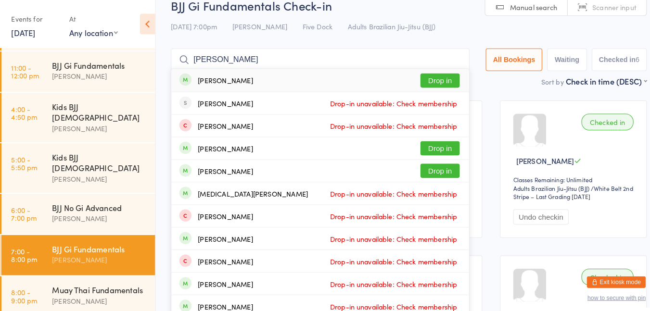
type input "[PERSON_NAME]"
click at [430, 80] on button "Drop in" at bounding box center [433, 79] width 39 height 14
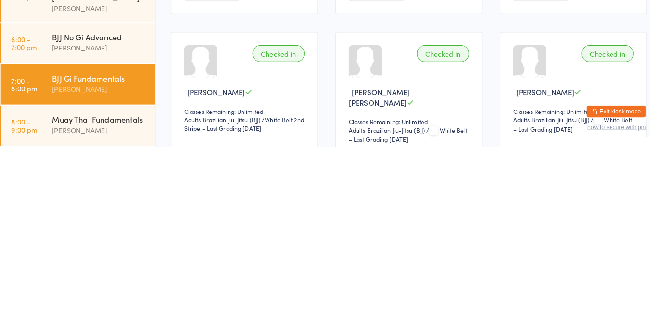
scroll to position [68, 0]
click at [103, 286] on div "Muay Thai Fundamentals" at bounding box center [98, 284] width 93 height 11
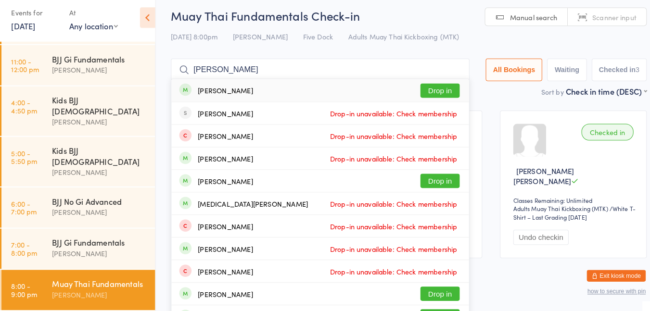
type input "[PERSON_NAME]"
click at [431, 94] on button "Drop in" at bounding box center [433, 95] width 39 height 14
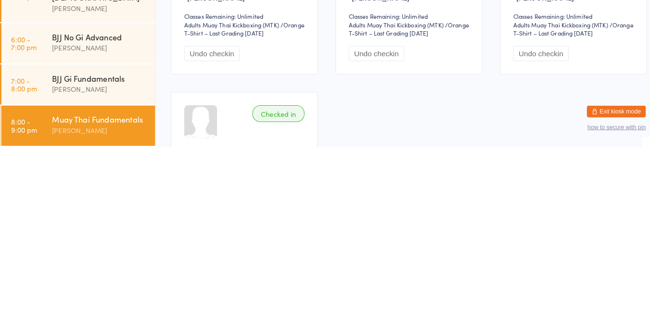
scroll to position [9, 0]
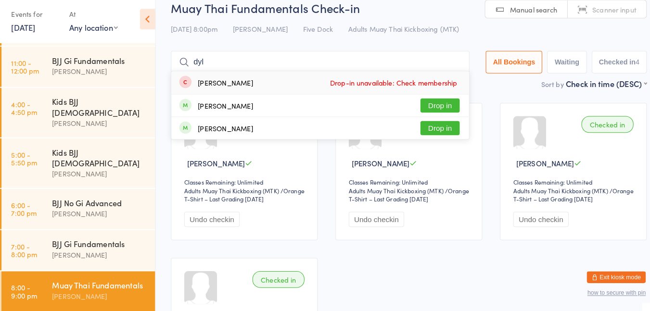
type input "dyl"
click at [428, 106] on button "Drop in" at bounding box center [433, 109] width 39 height 14
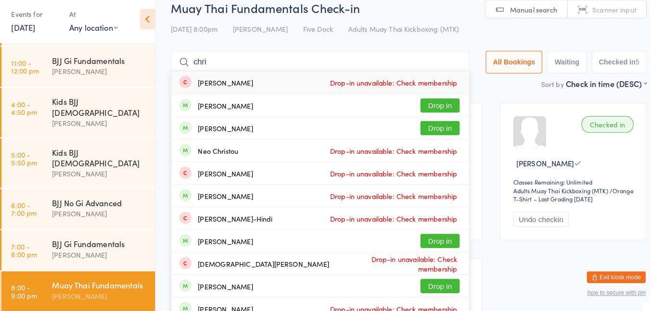
type input "[PERSON_NAME]"
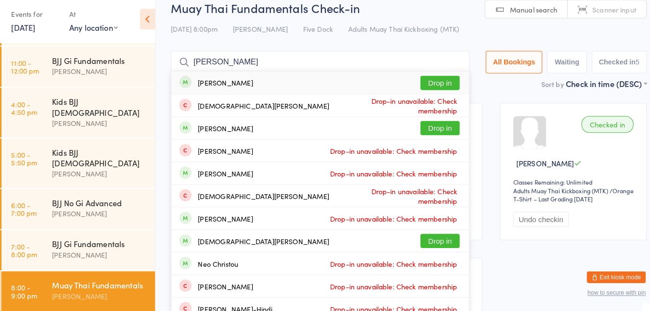
click at [426, 90] on button "Drop in" at bounding box center [433, 86] width 39 height 14
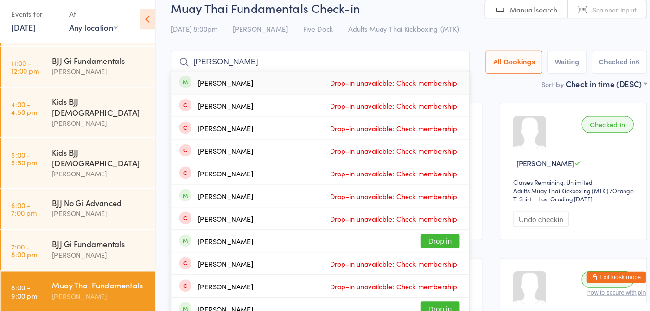
type input "[PERSON_NAME]"
click at [231, 90] on div "[PERSON_NAME] Drop-in unavailable: Check membership" at bounding box center [315, 86] width 292 height 22
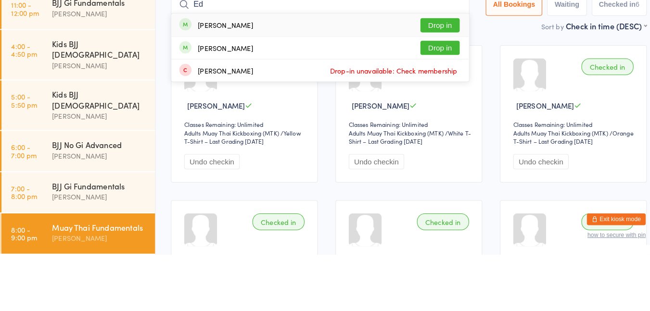
type input "E"
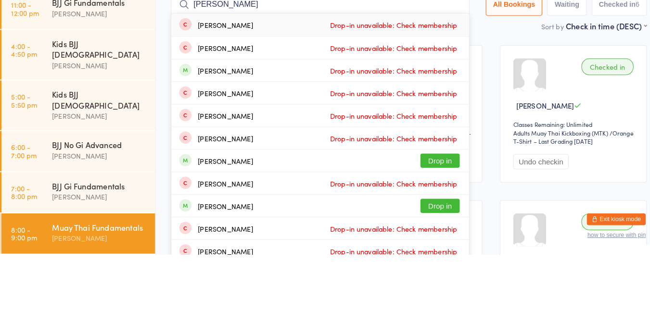
type input "[PERSON_NAME]"
click at [458, 157] on div "[PERSON_NAME] Drop-in unavailable: Check membership" at bounding box center [315, 153] width 292 height 22
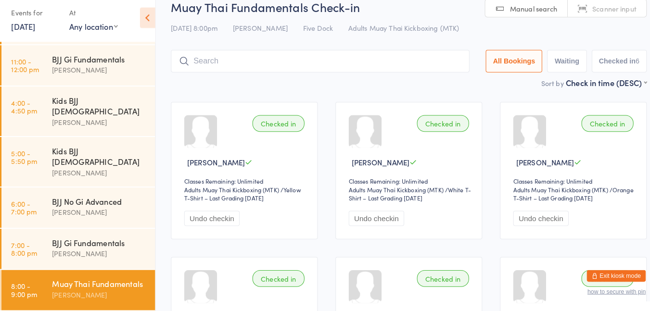
scroll to position [8, 0]
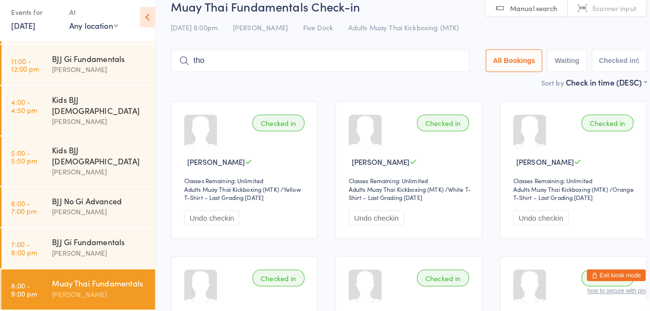
type input "[PERSON_NAME]"
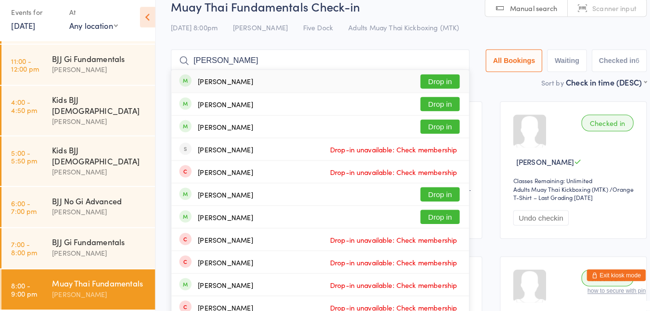
click at [88, 69] on div "BJJ Gi Fundamentals" at bounding box center [98, 64] width 93 height 11
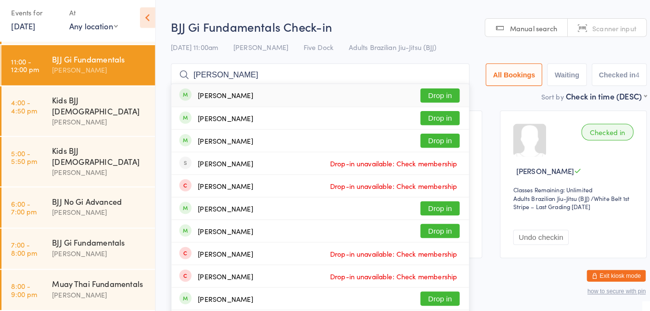
type input "[PERSON_NAME]"
click at [427, 142] on button "Drop in" at bounding box center [433, 144] width 39 height 14
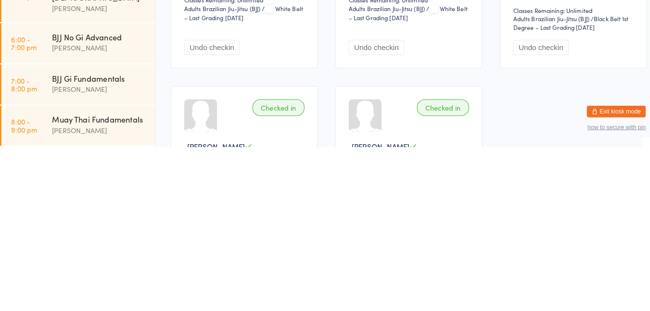
scroll to position [26, 0]
click at [82, 239] on div "BJJ Gi Fundamentals" at bounding box center [98, 244] width 93 height 11
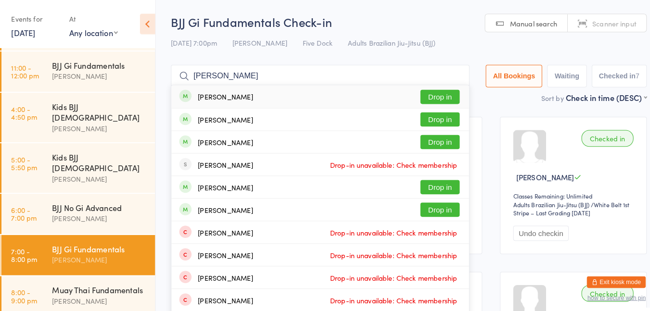
type input "[PERSON_NAME]"
click at [427, 138] on button "Drop in" at bounding box center [433, 139] width 39 height 14
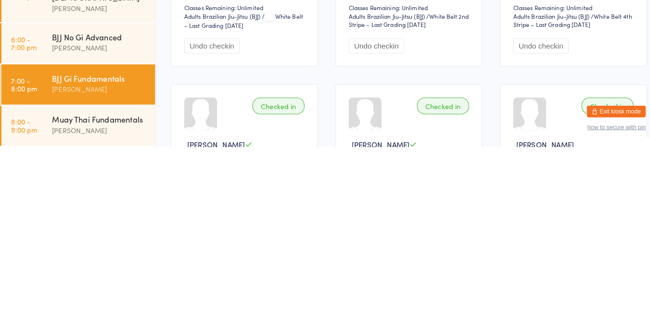
scroll to position [20, 0]
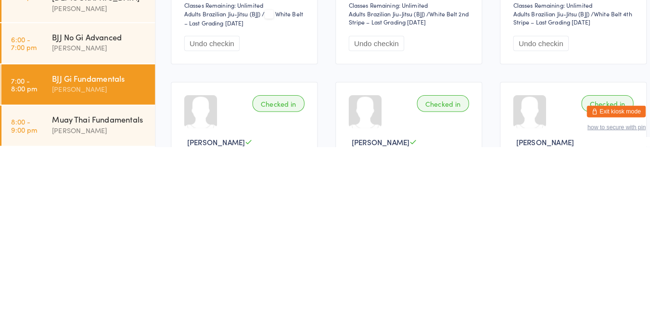
click at [82, 289] on div "Muay Thai Fundamentals" at bounding box center [98, 284] width 93 height 11
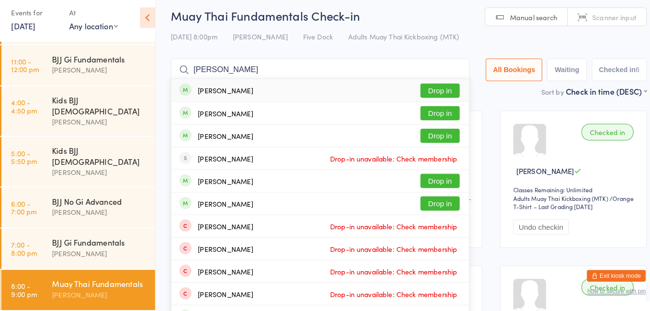
type input "[PERSON_NAME]"
click at [427, 138] on button "Drop in" at bounding box center [433, 139] width 39 height 14
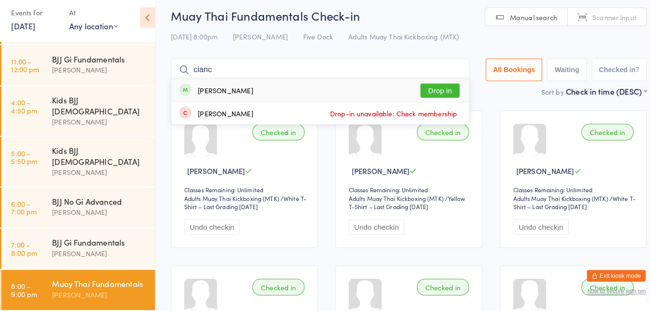
type input "cianc"
click at [432, 92] on button "Drop in" at bounding box center [433, 95] width 39 height 14
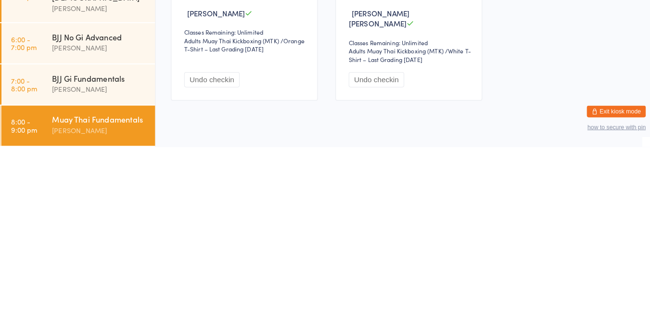
scroll to position [306, 0]
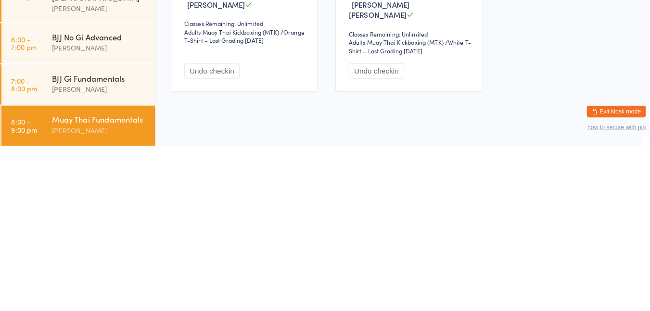
click at [81, 249] on div "[PERSON_NAME]" at bounding box center [98, 254] width 93 height 11
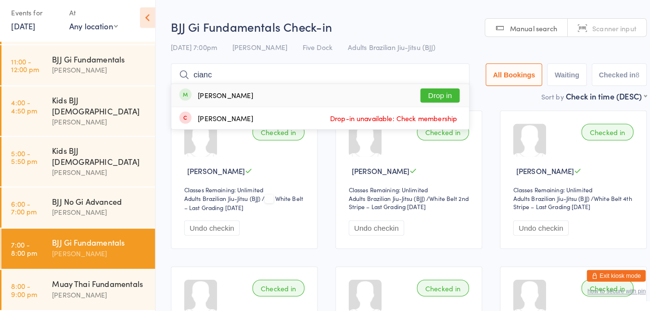
type input "cianc"
click at [427, 98] on button "Drop in" at bounding box center [433, 100] width 39 height 14
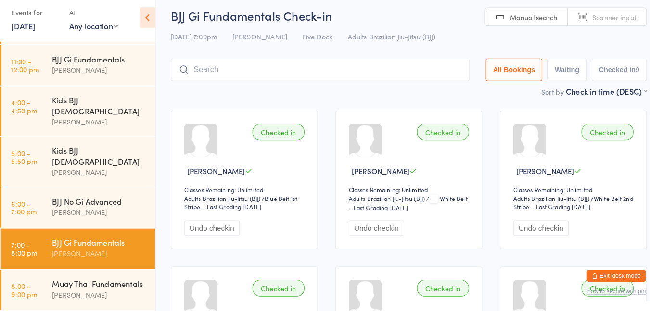
click at [392, 77] on input "search" at bounding box center [315, 75] width 293 height 22
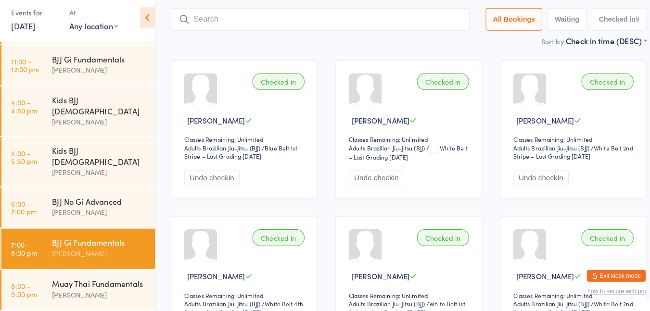
scroll to position [64, 0]
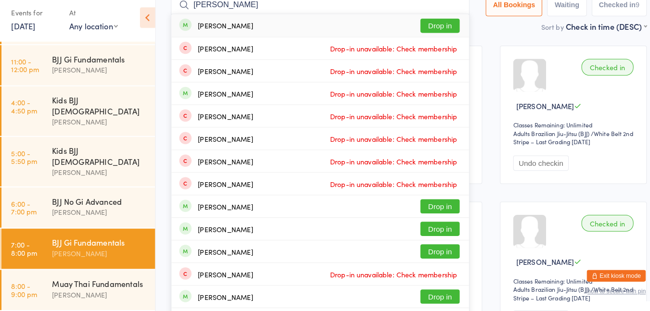
type input "[PERSON_NAME]"
click at [434, 32] on button "Drop in" at bounding box center [433, 32] width 39 height 14
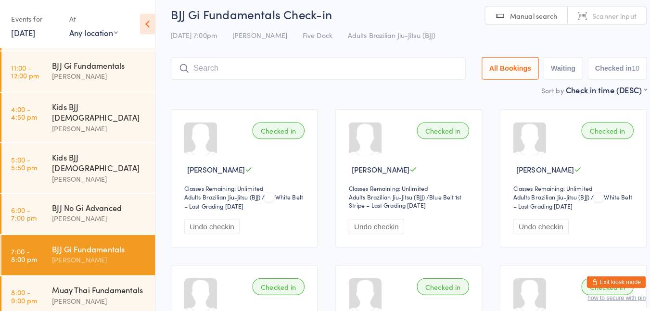
scroll to position [5, 0]
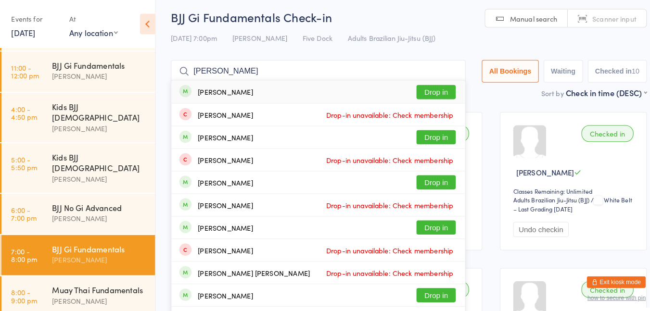
type input "[PERSON_NAME]"
click at [428, 87] on button "Drop in" at bounding box center [429, 90] width 39 height 14
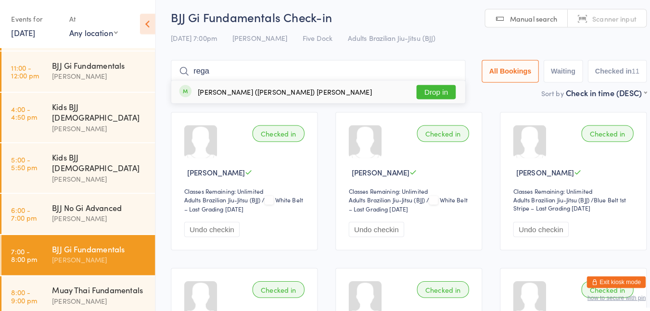
type input "rega"
click at [418, 95] on button "Drop in" at bounding box center [429, 90] width 39 height 14
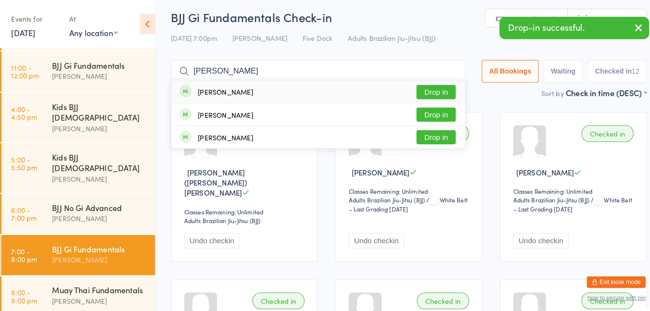
type input "[PERSON_NAME]"
click at [432, 90] on button "Drop in" at bounding box center [429, 90] width 39 height 14
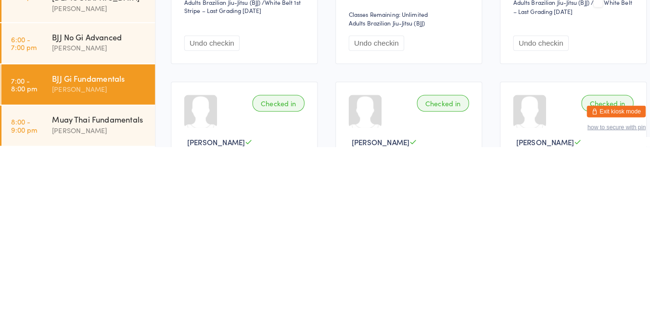
scroll to position [31, 0]
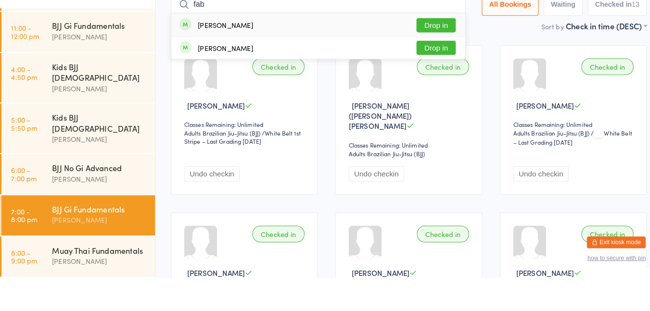
type input "fab"
click at [420, 68] on button "Drop in" at bounding box center [429, 64] width 39 height 14
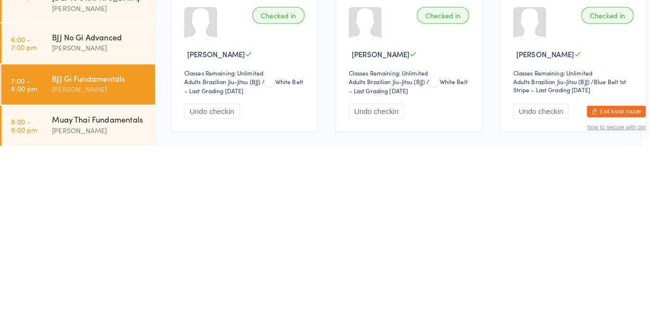
scroll to position [130, 0]
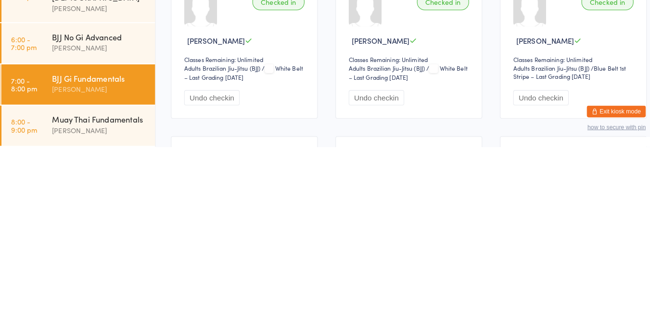
click at [57, 290] on div "Muay Thai Fundamentals" at bounding box center [98, 284] width 93 height 11
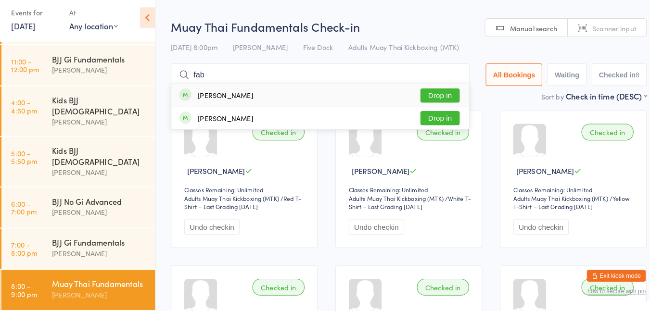
type input "fab"
click at [423, 96] on button "Drop in" at bounding box center [433, 100] width 39 height 14
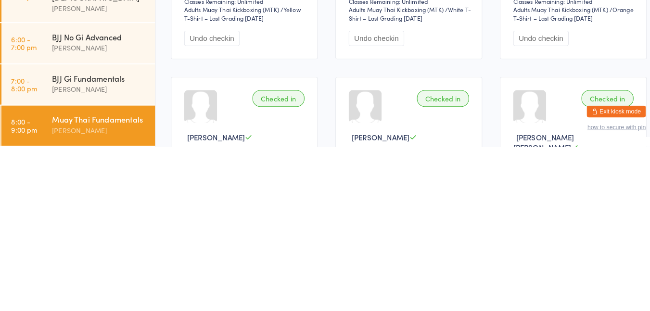
scroll to position [191, 0]
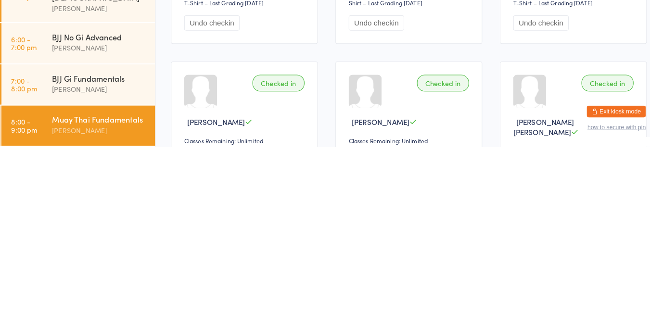
click at [43, 247] on link "7:00 - 8:00 pm BJJ Gi Fundamentals [PERSON_NAME]" at bounding box center [78, 250] width 151 height 39
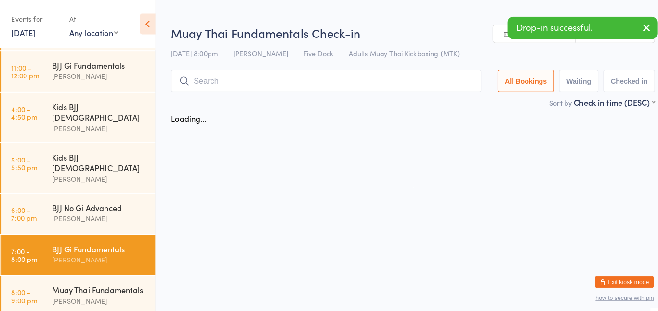
click at [44, 78] on link "11:00 - 12:00 pm BJJ Gi Fundamentals [PERSON_NAME]" at bounding box center [78, 70] width 151 height 39
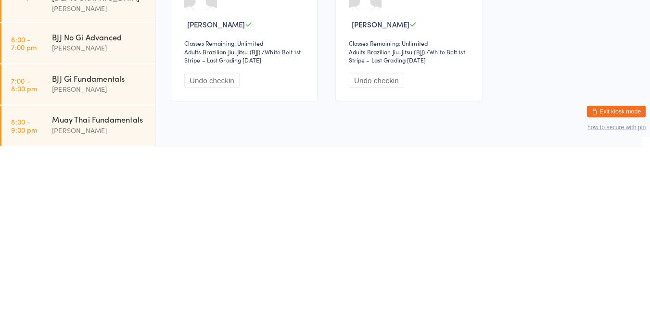
scroll to position [158, 0]
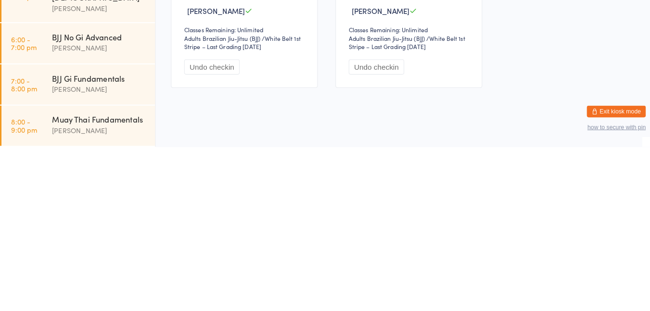
click at [49, 247] on link "7:00 - 8:00 pm BJJ Gi Fundamentals [PERSON_NAME]" at bounding box center [78, 250] width 151 height 39
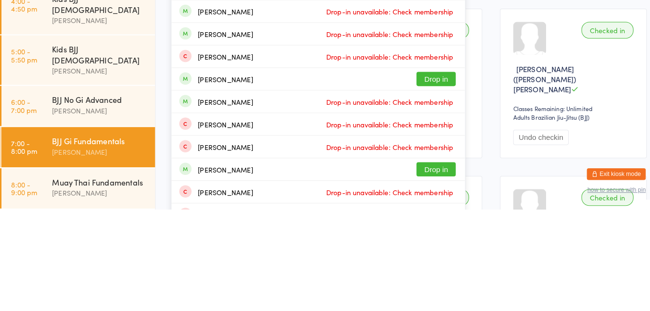
type input "[PERSON_NAME]"
click at [427, 187] on button "Drop in" at bounding box center [429, 184] width 39 height 14
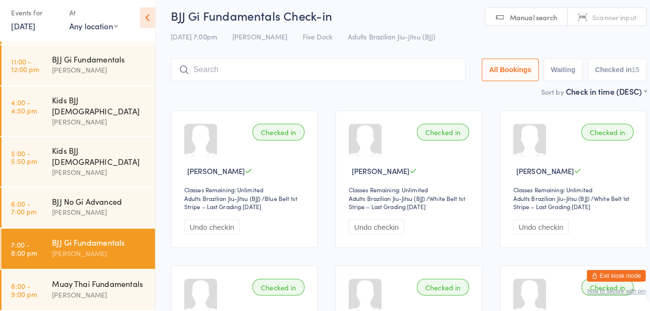
click at [73, 69] on div "BJJ Gi Fundamentals" at bounding box center [98, 64] width 93 height 11
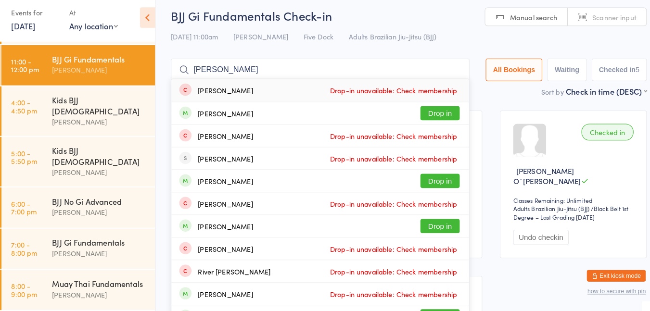
type input "[PERSON_NAME]"
click at [426, 114] on button "Drop in" at bounding box center [433, 117] width 39 height 14
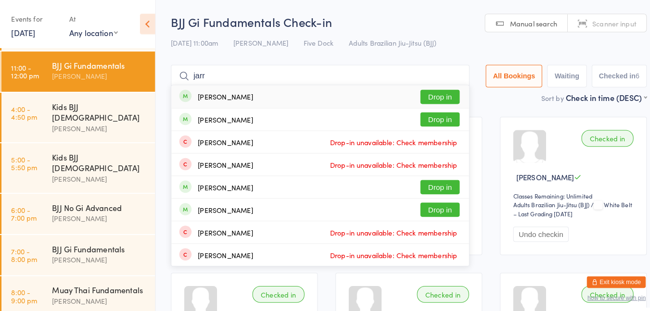
type input "[PERSON_NAME]"
click at [428, 98] on button "Drop in" at bounding box center [433, 95] width 39 height 14
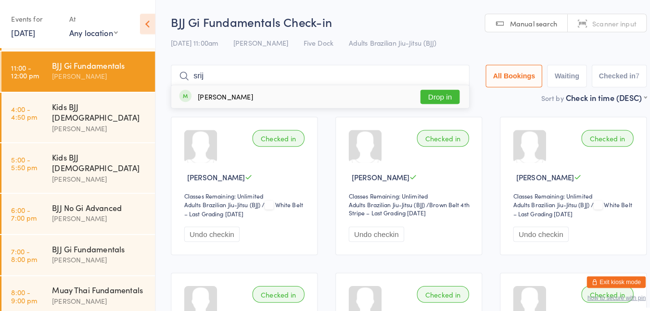
type input "srij"
click at [357, 96] on div "[PERSON_NAME] Drop in" at bounding box center [315, 95] width 292 height 22
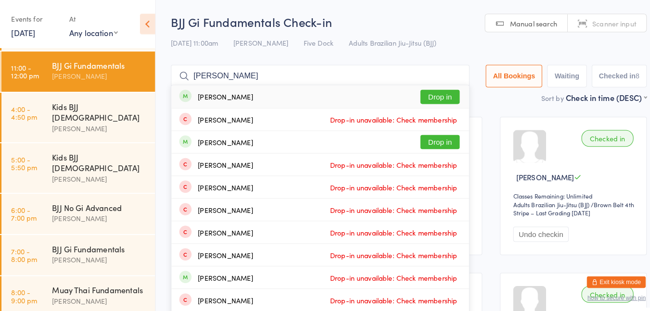
type input "[PERSON_NAME]"
click at [429, 100] on button "Drop in" at bounding box center [433, 95] width 39 height 14
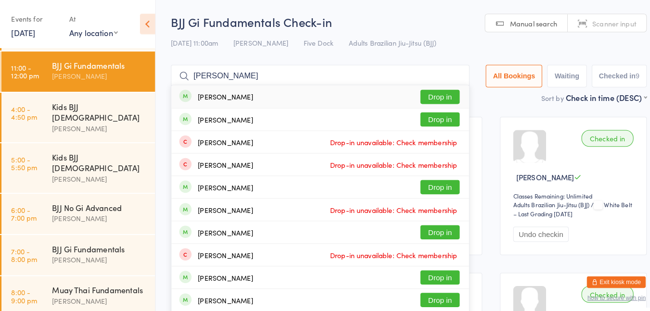
type input "[PERSON_NAME]"
click at [431, 119] on button "Drop in" at bounding box center [433, 117] width 39 height 14
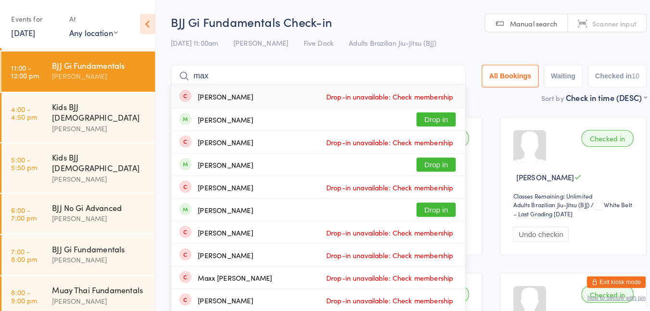
type input "max"
click at [427, 120] on button "Drop in" at bounding box center [429, 117] width 39 height 14
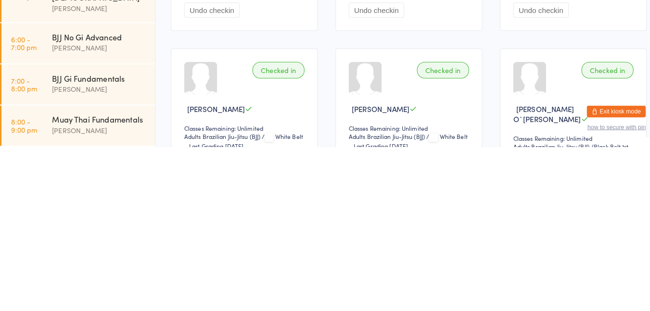
scroll to position [213, 0]
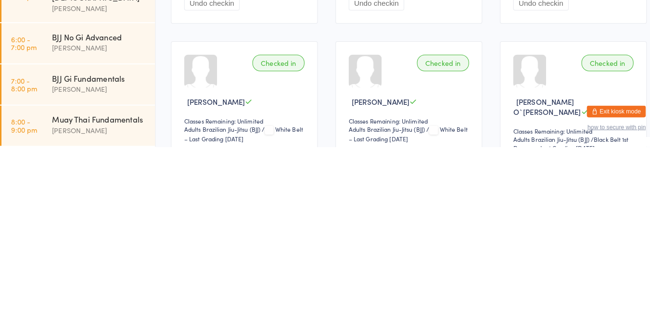
click at [62, 249] on div "[PERSON_NAME]" at bounding box center [98, 254] width 93 height 11
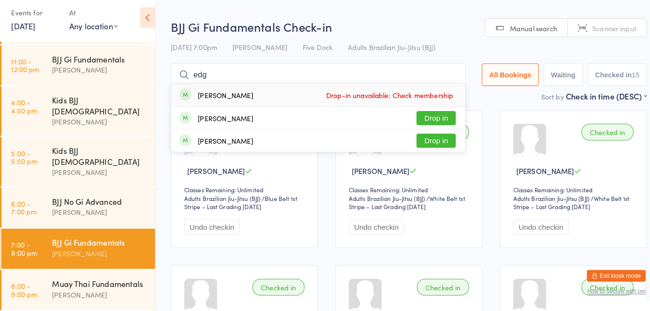
type input "edg"
click at [196, 123] on div "[PERSON_NAME]" at bounding box center [222, 122] width 54 height 8
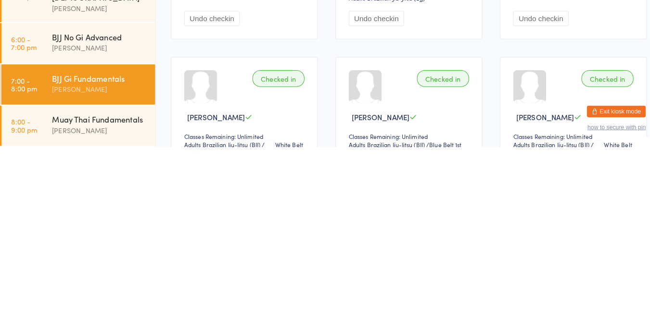
scroll to position [246, 0]
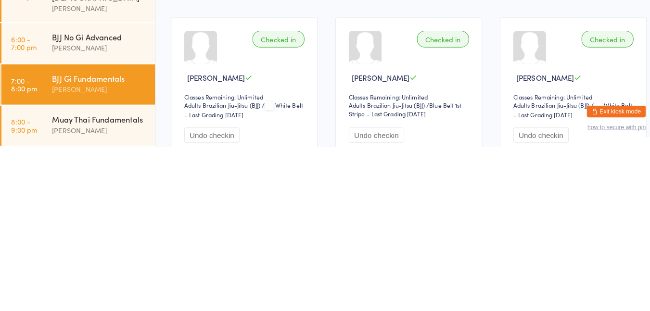
click at [61, 288] on div "Muay Thai Fundamentals" at bounding box center [98, 284] width 93 height 11
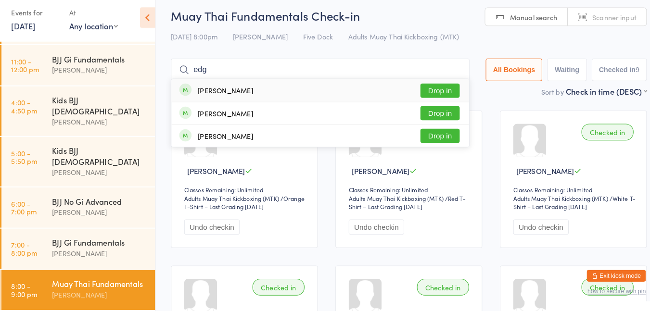
type input "edg"
click at [207, 115] on div "[PERSON_NAME]" at bounding box center [222, 118] width 54 height 8
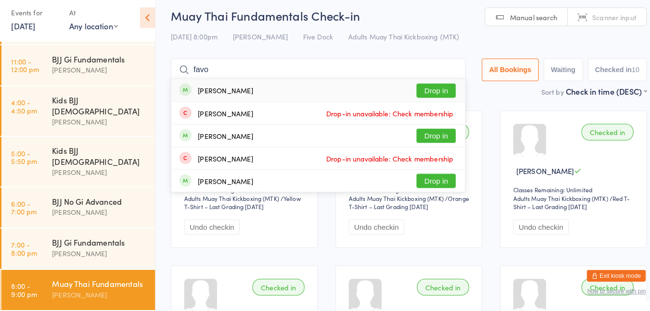
type input "favo"
click at [420, 98] on button "Drop in" at bounding box center [429, 95] width 39 height 14
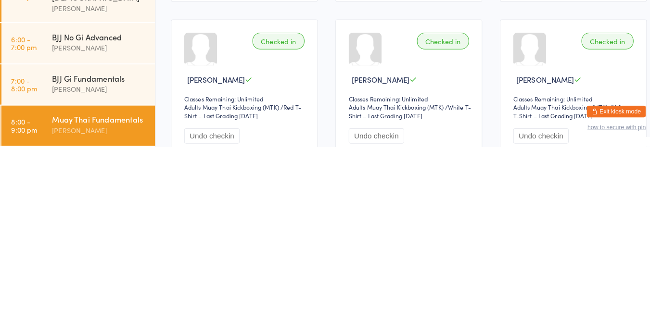
scroll to position [136, 0]
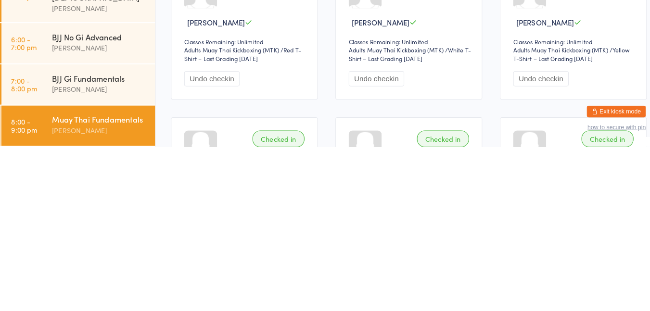
click at [53, 249] on div "[PERSON_NAME]" at bounding box center [98, 254] width 93 height 11
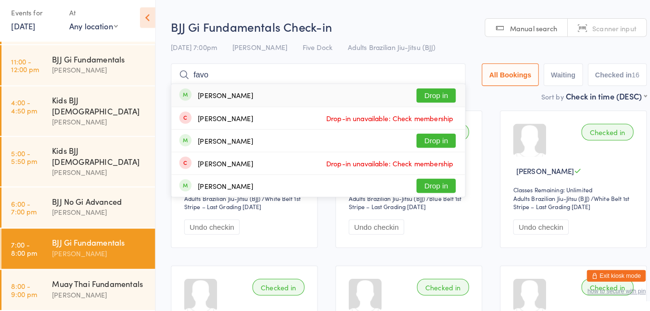
type input "favo"
click at [427, 101] on button "Drop in" at bounding box center [429, 100] width 39 height 14
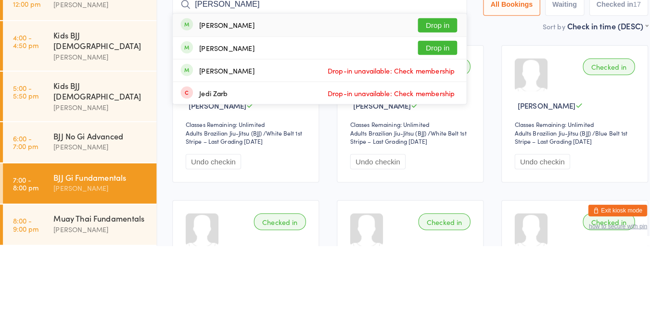
type input "[PERSON_NAME]"
click at [428, 117] on button "Drop in" at bounding box center [429, 117] width 39 height 14
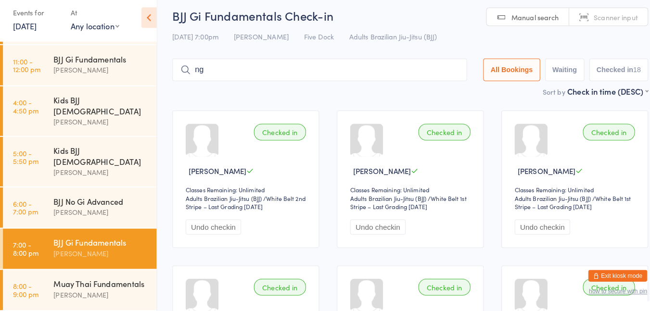
type input "n"
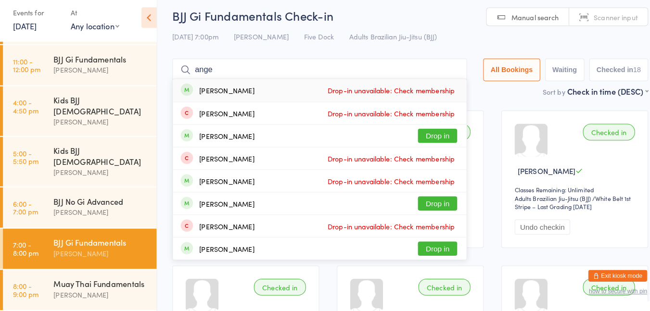
type input "ange"
click at [367, 137] on div "[PERSON_NAME] Drop in" at bounding box center [313, 140] width 288 height 22
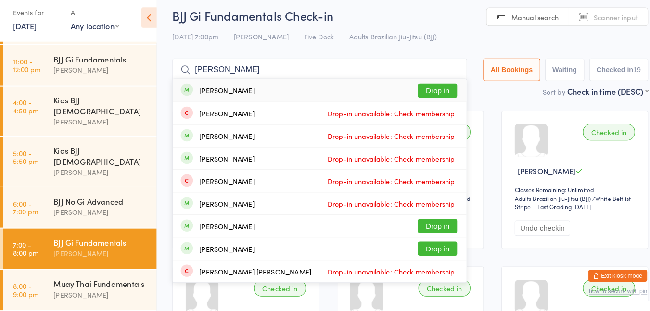
type input "[PERSON_NAME]"
click at [430, 94] on button "Drop in" at bounding box center [429, 95] width 39 height 14
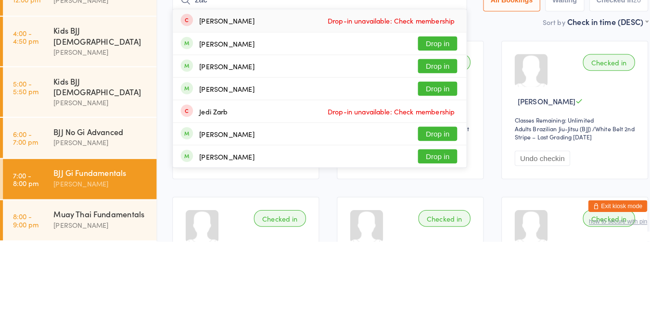
type input "zac"
click at [431, 122] on button "Drop in" at bounding box center [429, 117] width 39 height 14
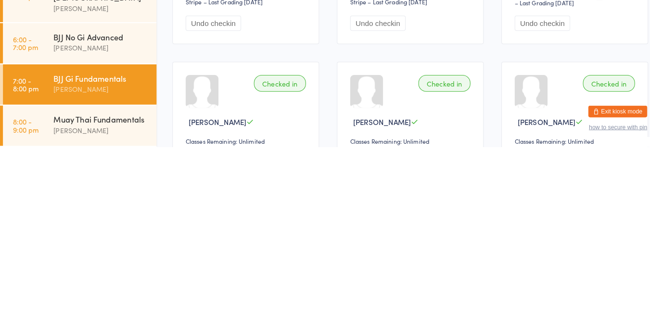
scroll to position [46, 0]
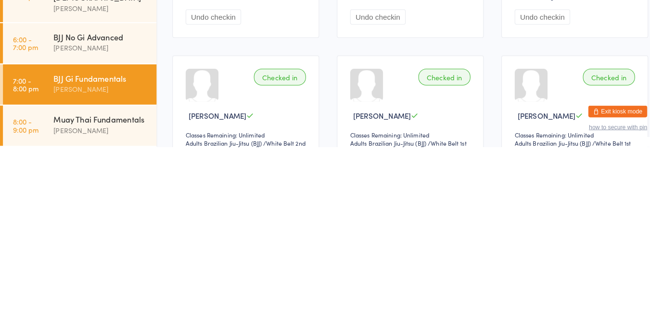
click at [90, 288] on div "Muay Thai Fundamentals" at bounding box center [98, 284] width 93 height 11
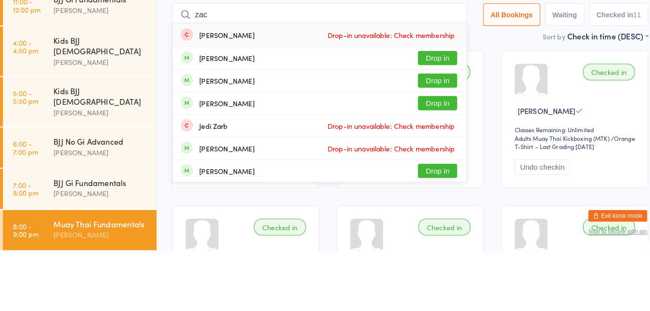
type input "zac"
click at [427, 120] on button "Drop in" at bounding box center [429, 122] width 39 height 14
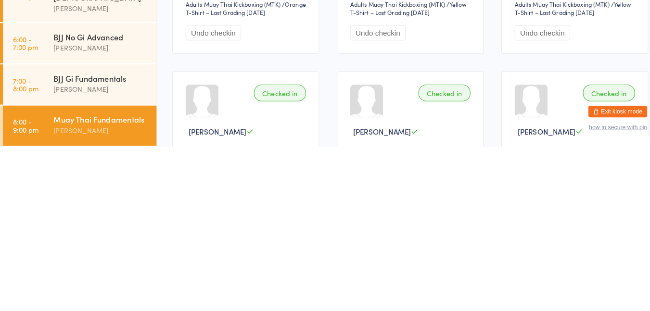
scroll to position [36, 0]
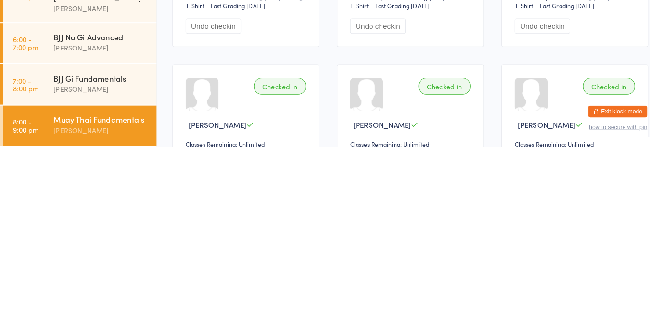
click at [100, 249] on div "[PERSON_NAME]" at bounding box center [98, 254] width 93 height 11
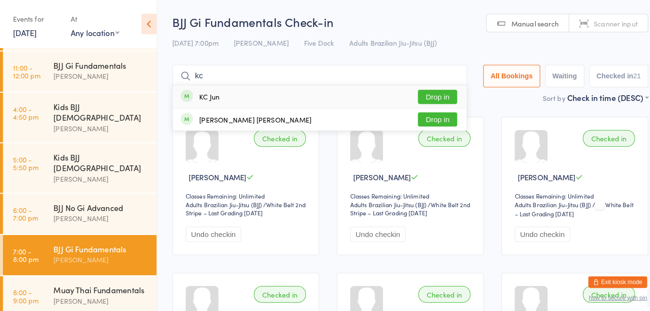
type input "kc"
click at [427, 94] on button "Drop in" at bounding box center [429, 95] width 39 height 14
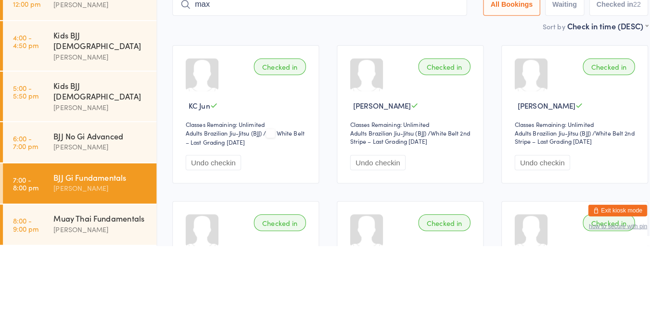
type input "[PERSON_NAME]"
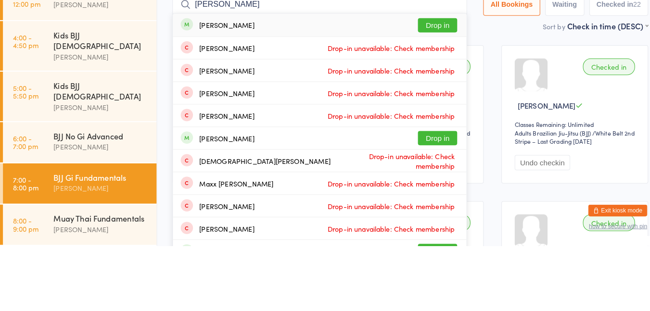
click at [417, 97] on button "Drop in" at bounding box center [429, 95] width 39 height 14
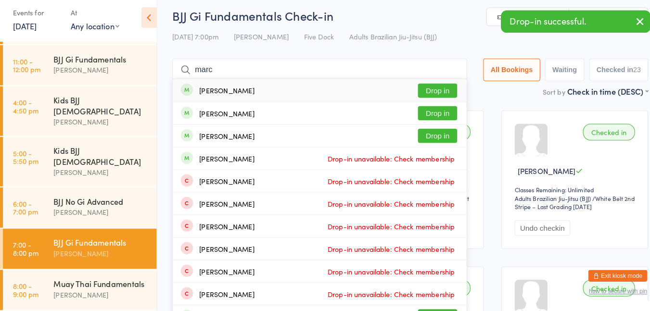
type input "[PERSON_NAME]"
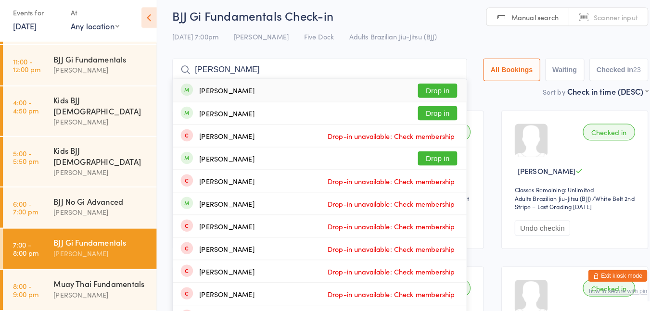
click at [436, 100] on button "Drop in" at bounding box center [429, 95] width 39 height 14
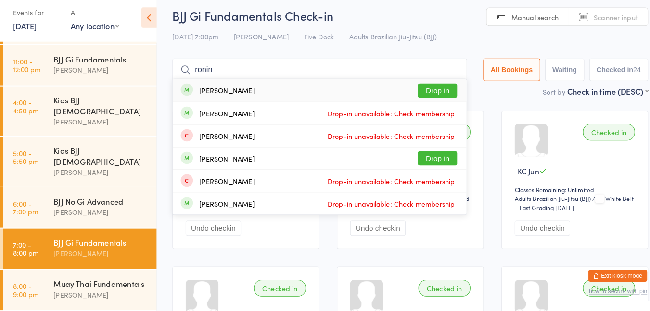
type input "ronin"
click at [424, 98] on button "Drop in" at bounding box center [429, 95] width 39 height 14
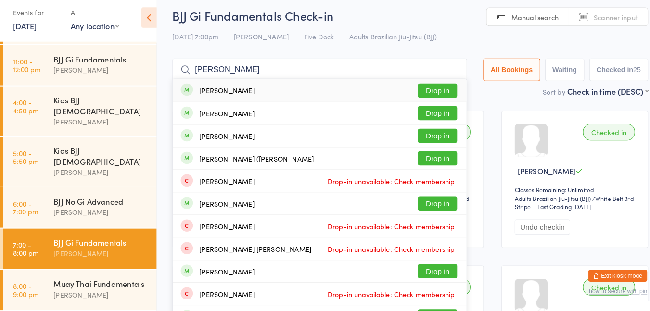
type input "[PERSON_NAME]"
click at [426, 124] on button "Drop in" at bounding box center [429, 117] width 39 height 14
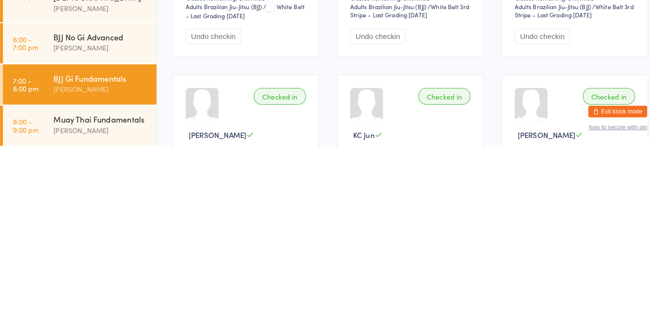
scroll to position [29, 0]
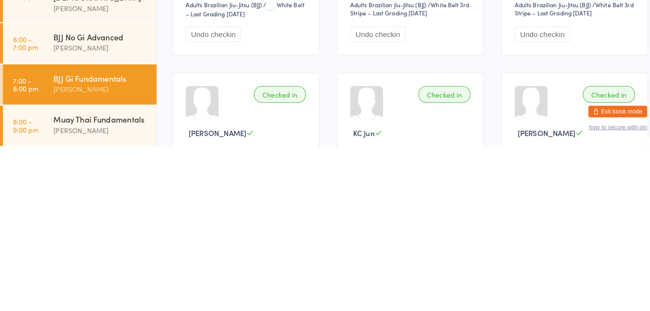
click at [93, 282] on div "Muay Thai Fundamentals" at bounding box center [98, 284] width 93 height 11
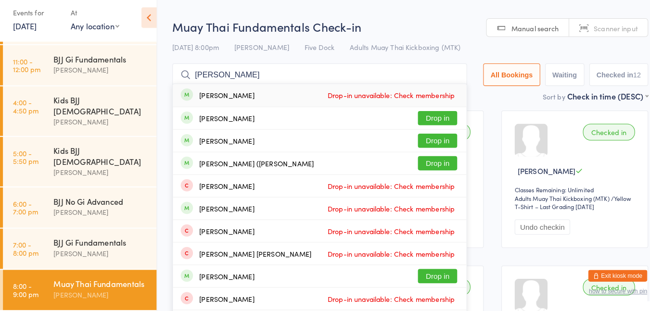
type input "[PERSON_NAME]"
click at [427, 127] on button "Drop in" at bounding box center [429, 122] width 39 height 14
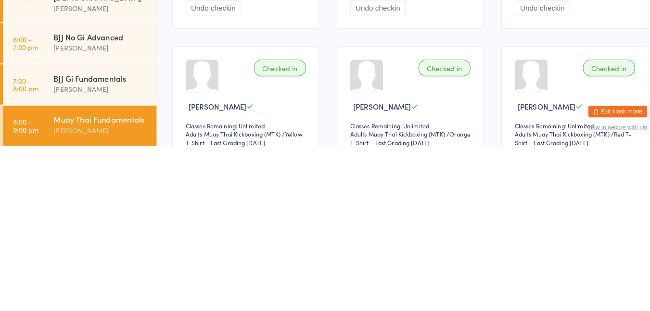
scroll to position [56, 0]
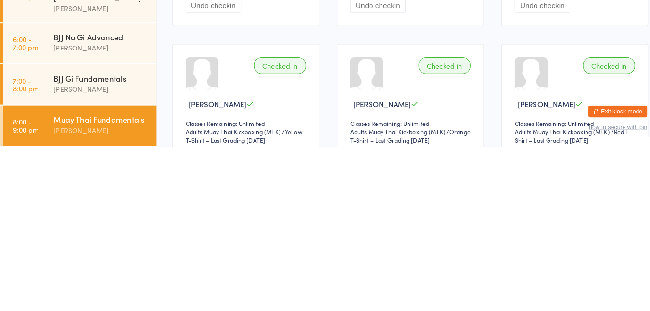
click at [102, 239] on div "BJJ Gi Fundamentals" at bounding box center [98, 244] width 93 height 11
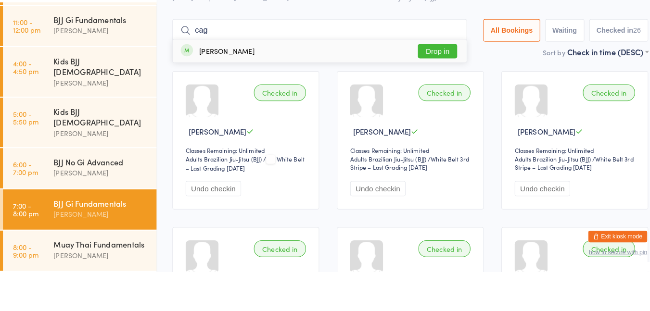
type input "cag"
click at [426, 97] on button "Drop in" at bounding box center [429, 95] width 39 height 14
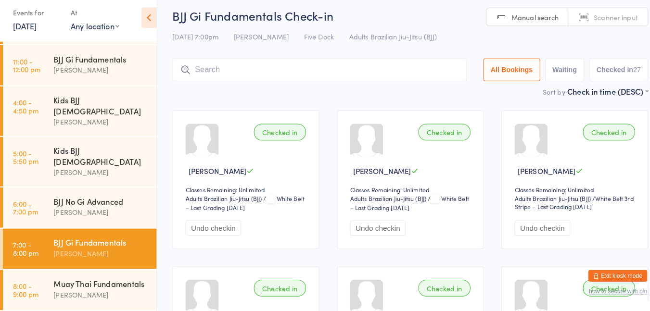
click at [344, 76] on input "search" at bounding box center [313, 75] width 289 height 22
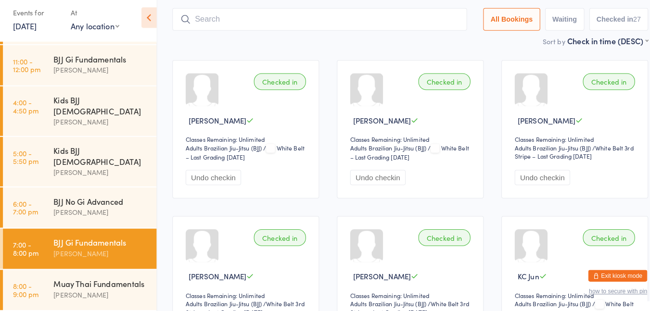
scroll to position [64, 0]
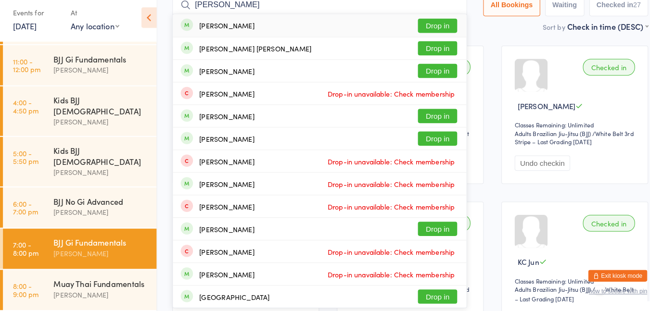
type input "[PERSON_NAME]"
click at [424, 36] on button "Drop in" at bounding box center [429, 32] width 39 height 14
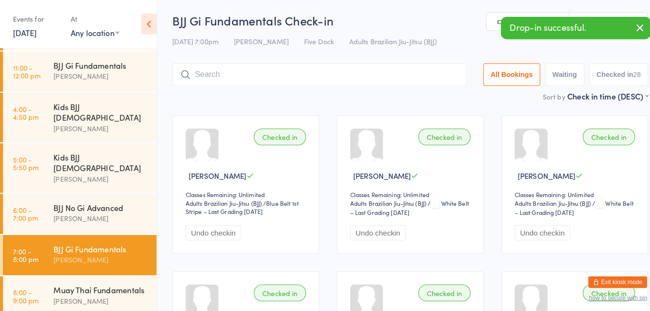
scroll to position [0, 0]
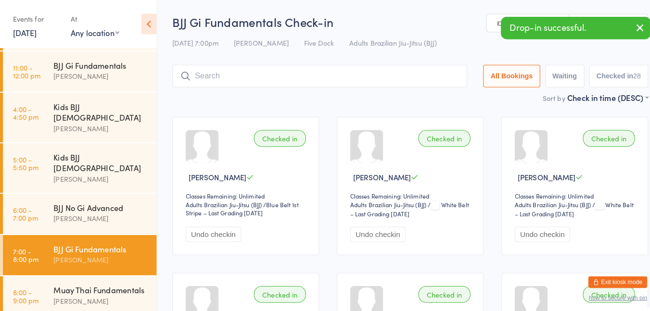
click at [240, 75] on input "search" at bounding box center [313, 75] width 289 height 22
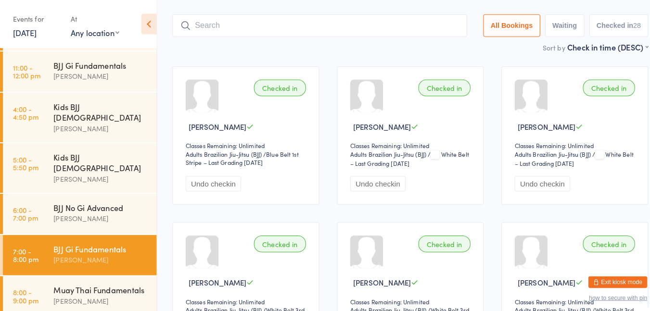
scroll to position [64, 0]
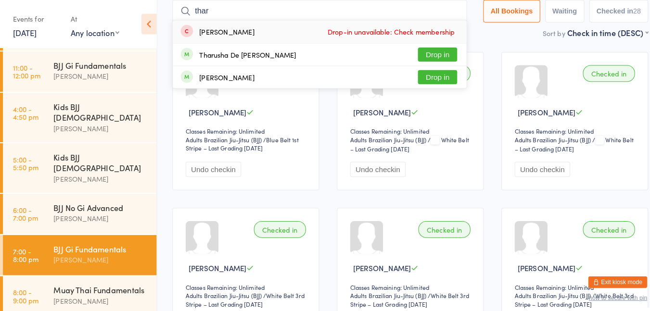
type input "thar"
click at [429, 57] on button "Drop in" at bounding box center [429, 54] width 39 height 14
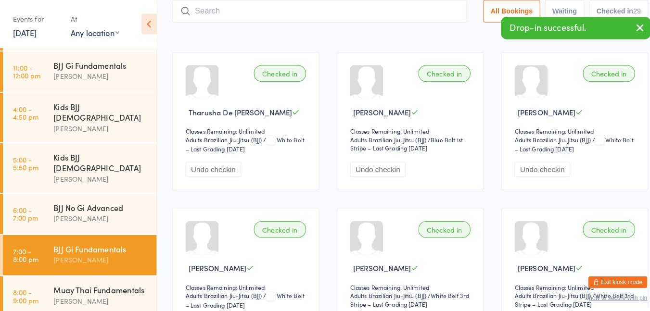
click at [123, 46] on div "Events for [DATE] D Sep, YYYY [DATE] Sun Mon Tue Wed Thu Fri Sat 36 31 01 02 03…" at bounding box center [77, 24] width 154 height 49
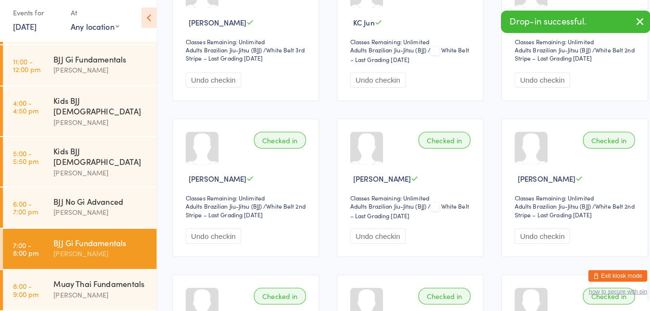
scroll to position [465, 0]
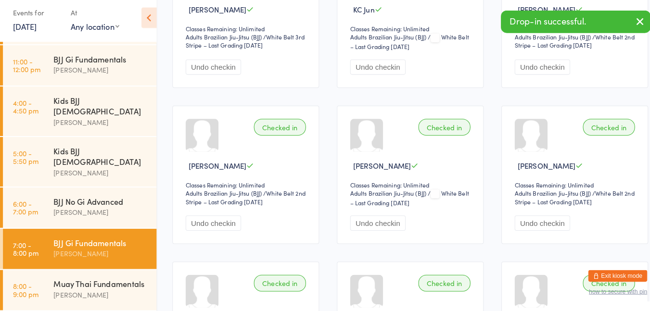
click at [86, 284] on div "Muay Thai Fundamentals" at bounding box center [98, 284] width 93 height 11
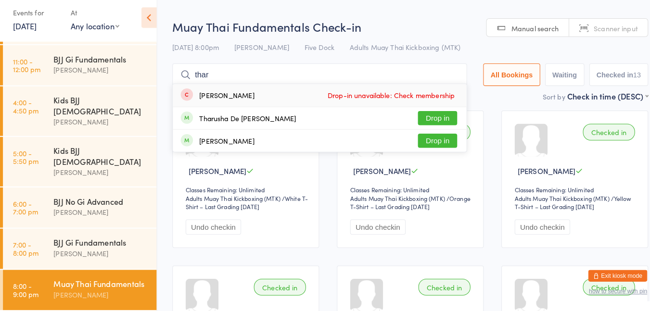
type input "thar"
click at [427, 119] on button "Drop in" at bounding box center [429, 122] width 39 height 14
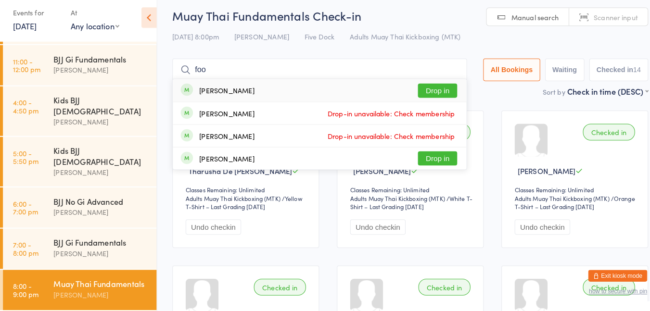
type input "foo"
click at [425, 94] on button "Drop in" at bounding box center [429, 95] width 39 height 14
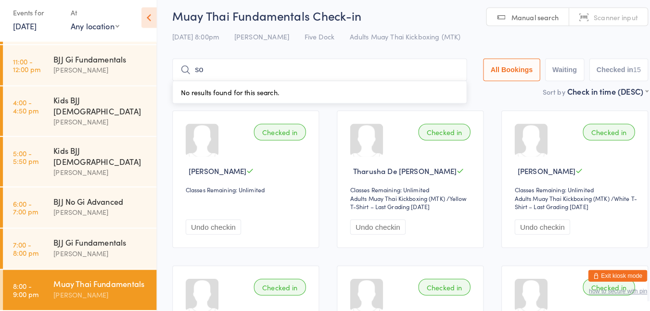
type input "soo"
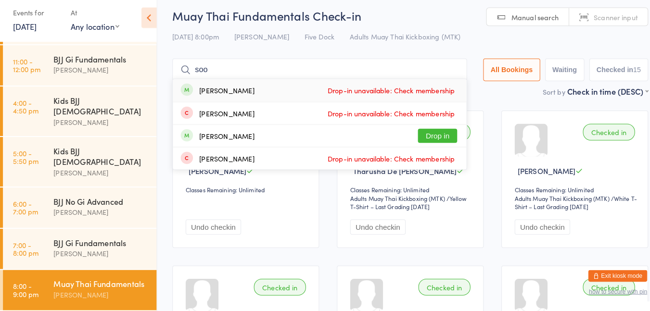
click at [64, 239] on div "BJJ Gi Fundamentals" at bounding box center [98, 244] width 93 height 11
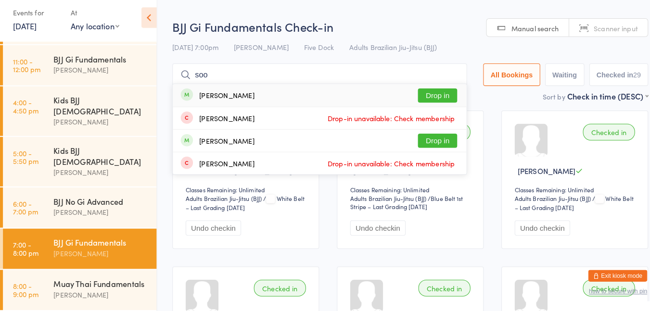
type input "soo"
click at [429, 97] on button "Drop in" at bounding box center [429, 100] width 39 height 14
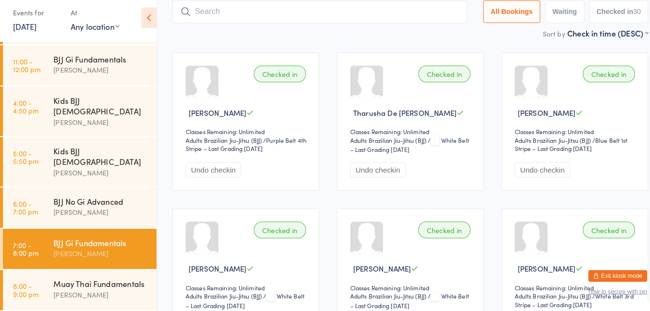
scroll to position [58, 0]
click at [84, 290] on div "Muay Thai Fundamentals" at bounding box center [98, 284] width 93 height 11
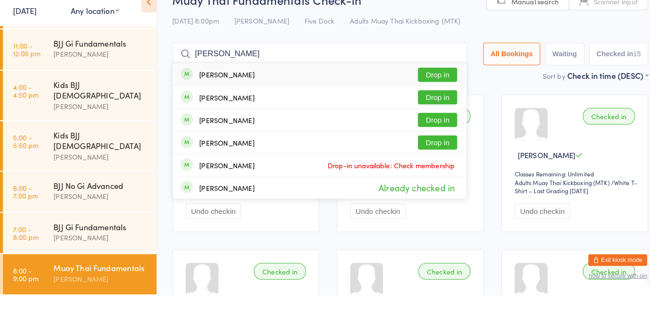
type input "[PERSON_NAME]"
click at [425, 99] on button "Drop in" at bounding box center [429, 95] width 39 height 14
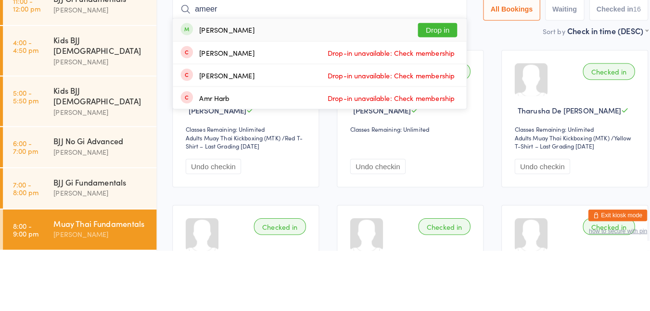
type input "ameer"
click at [374, 97] on div "[PERSON_NAME] Drop in" at bounding box center [313, 95] width 288 height 22
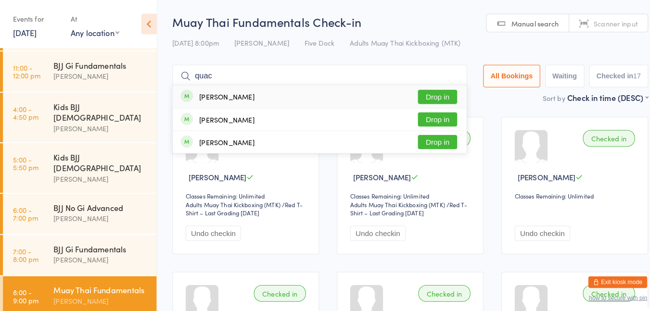
type input "quac"
click at [408, 46] on span "Adults Muay Thai Kickboxing (MTK)" at bounding box center [397, 42] width 109 height 10
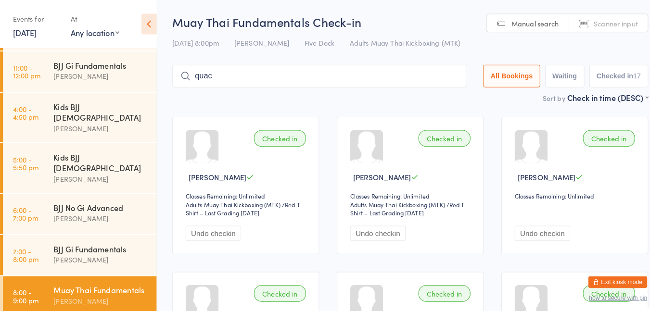
click at [59, 258] on div "BJJ Gi Fundamentals [PERSON_NAME]" at bounding box center [102, 250] width 101 height 38
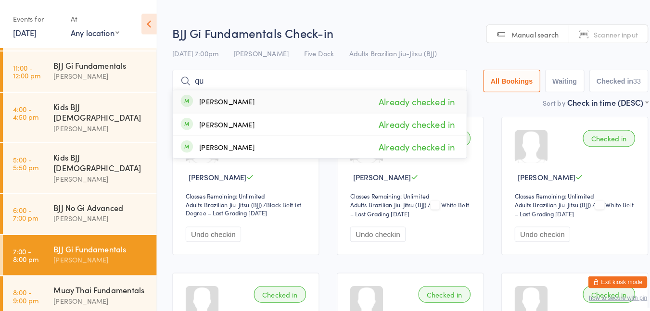
type input "q"
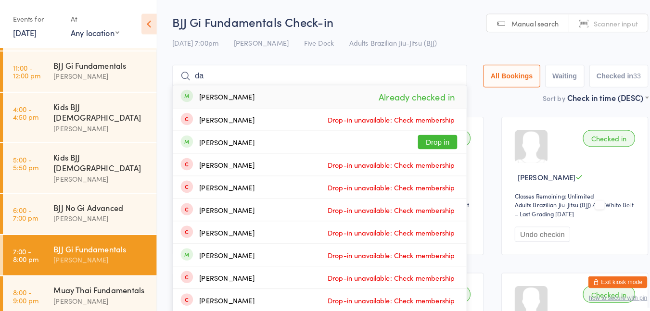
type input "d"
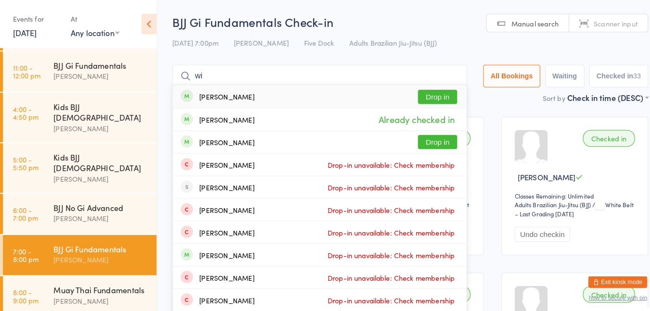
type input "w"
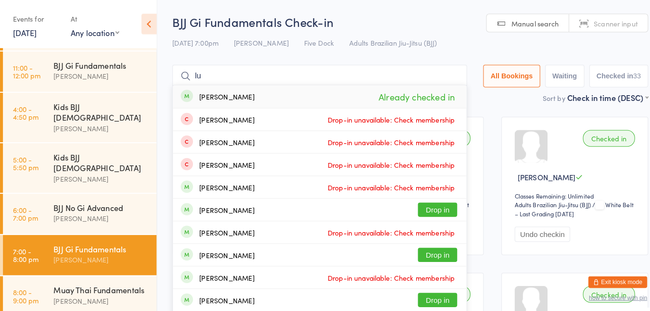
type input "l"
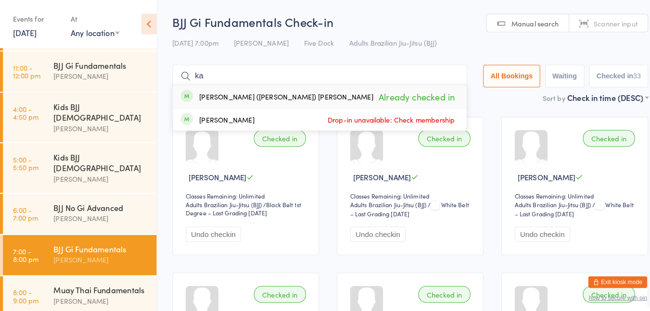
type input "k"
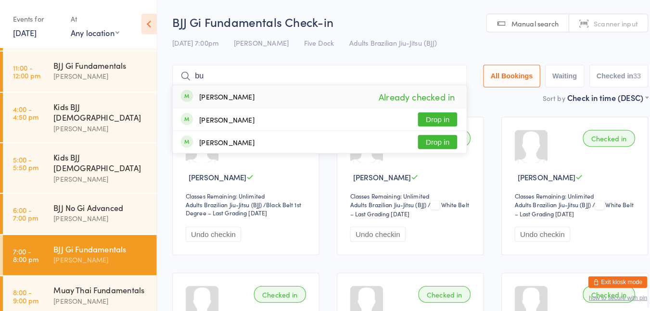
type input "b"
type input "r"
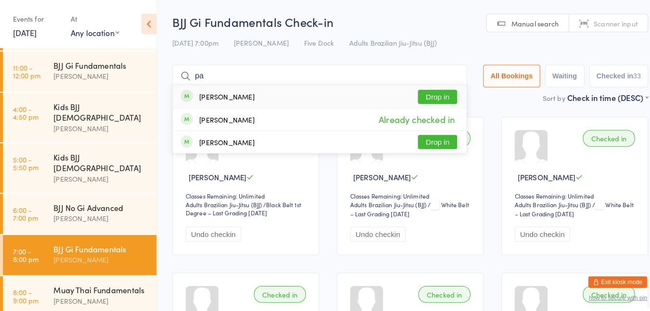
type input "p"
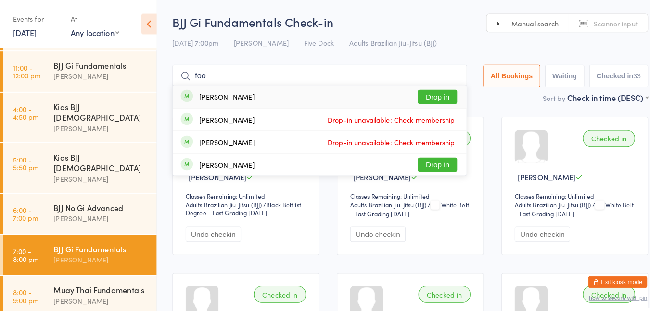
type input "foo"
click at [429, 95] on button "Drop in" at bounding box center [429, 95] width 39 height 14
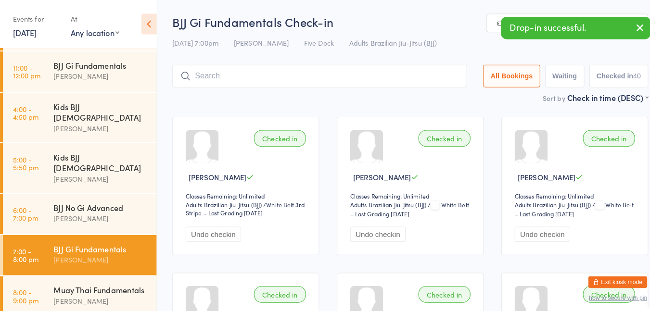
click at [252, 97] on div "Sort by Check in time (DESC) First name (ASC) First name (DESC) Last name (ASC)…" at bounding box center [402, 95] width 466 height 11
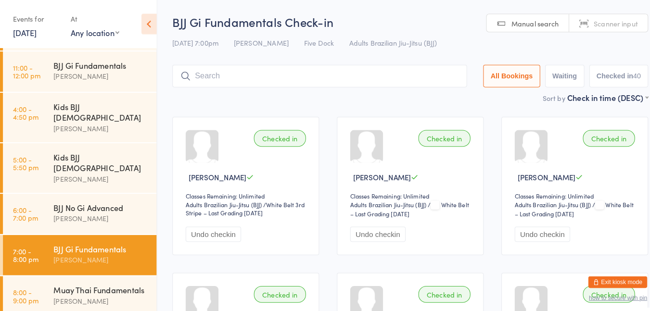
click at [259, 72] on input "search" at bounding box center [313, 75] width 289 height 22
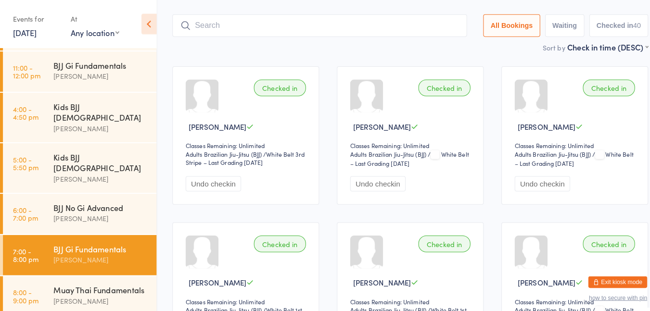
scroll to position [64, 0]
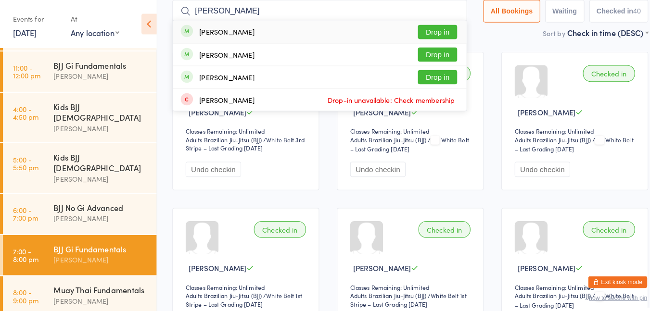
type input "[PERSON_NAME]"
click at [427, 34] on button "Drop in" at bounding box center [429, 32] width 39 height 14
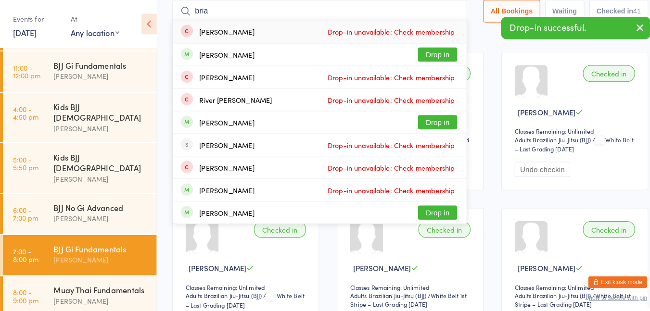
type input "bria"
click at [430, 52] on button "Drop in" at bounding box center [429, 54] width 39 height 14
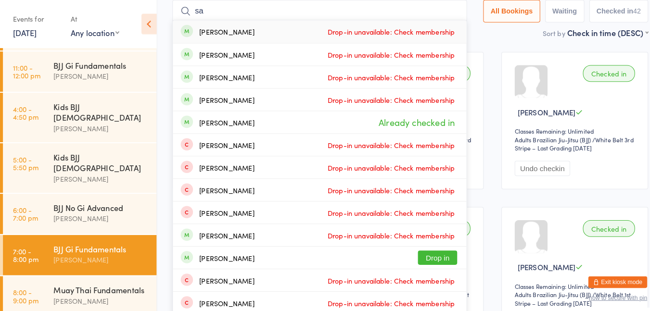
type input "s"
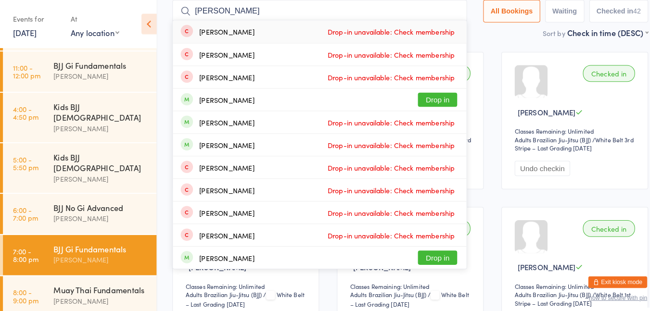
type input "[PERSON_NAME]"
click at [301, 125] on div "[PERSON_NAME] Drop-in unavailable: Check membership" at bounding box center [313, 120] width 288 height 22
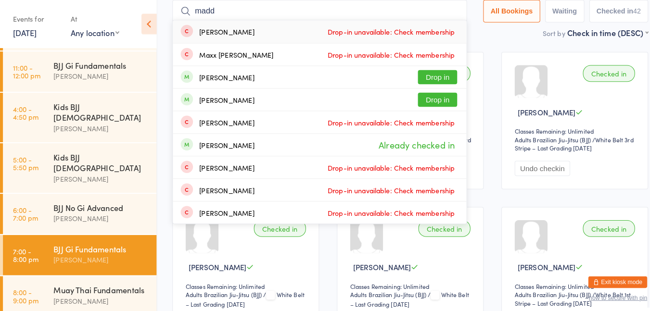
type input "madd"
click at [431, 77] on button "Drop in" at bounding box center [429, 76] width 39 height 14
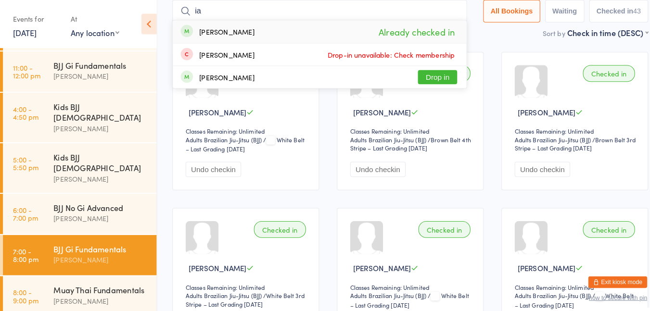
type input "i"
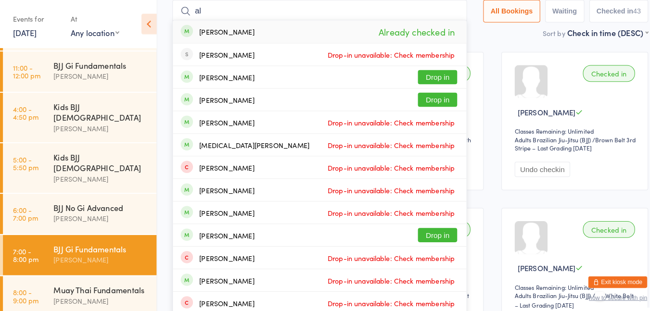
type input "a"
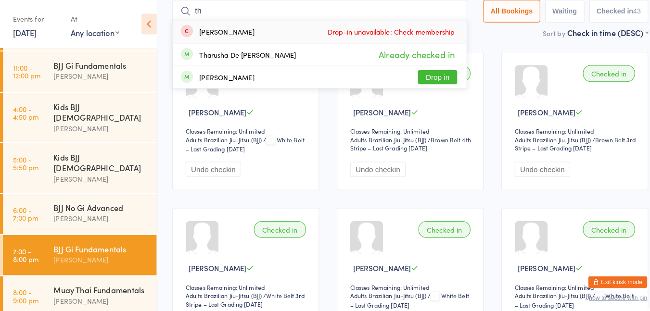
type input "t"
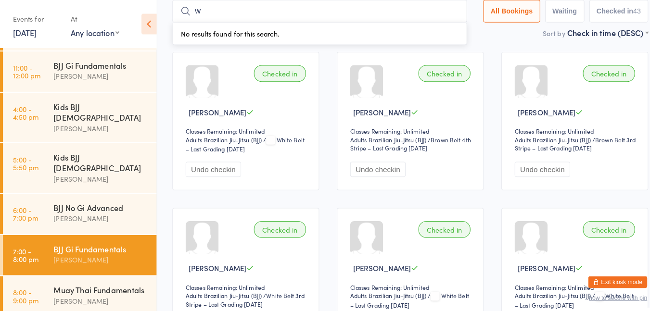
type input "wu"
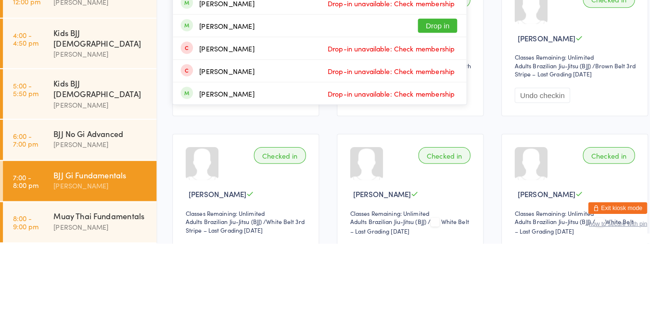
click at [145, 190] on div "BJJ No Gi Advanced [PERSON_NAME]" at bounding box center [102, 209] width 101 height 38
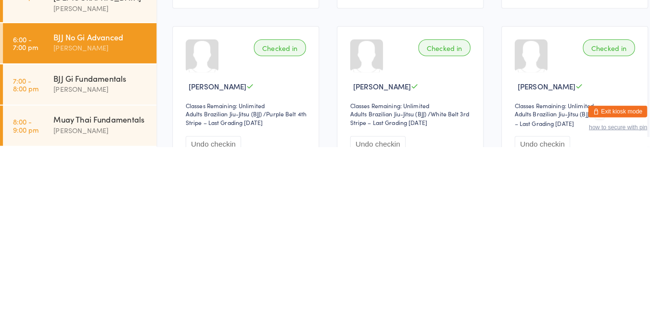
scroll to position [75, 0]
click at [49, 280] on link "8:00 - 9:00 pm Muay Thai Fundamentals [PERSON_NAME]" at bounding box center [78, 290] width 151 height 39
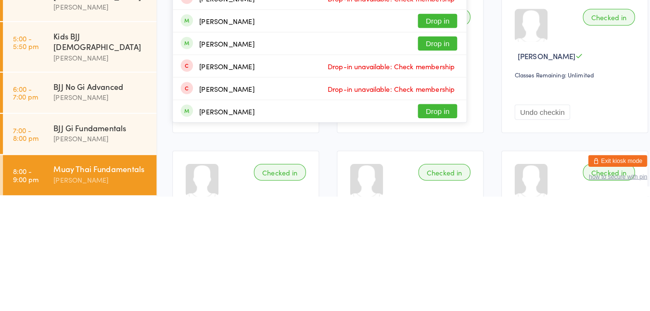
type input "wu"
click at [434, 228] on button "Drop in" at bounding box center [429, 228] width 39 height 14
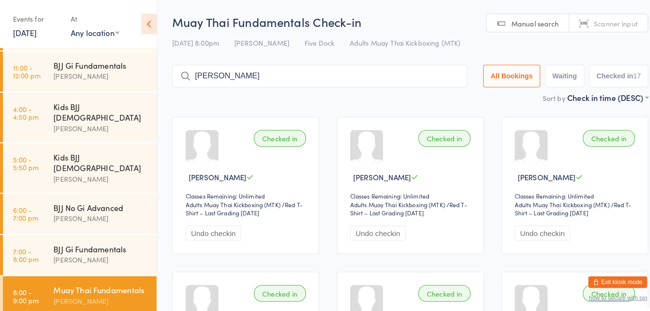
type input "[PERSON_NAME]"
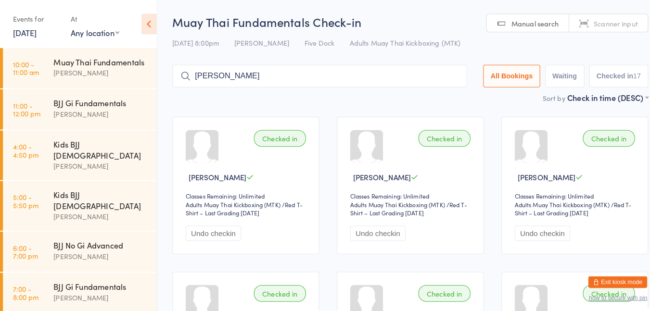
click at [268, 74] on input "[PERSON_NAME]" at bounding box center [313, 75] width 289 height 22
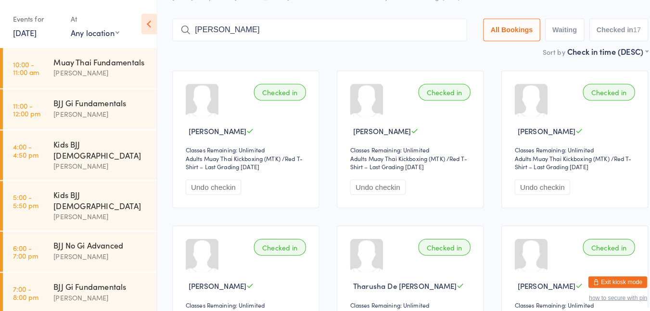
scroll to position [64, 0]
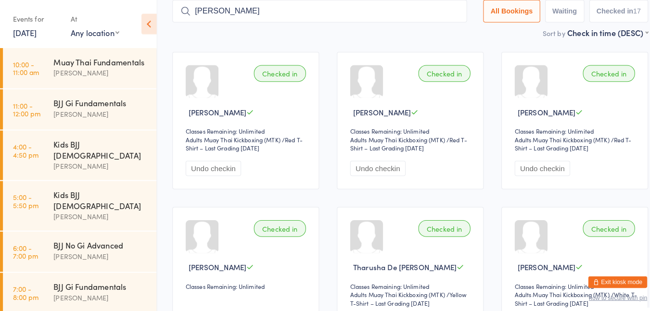
click at [442, 11] on input "[PERSON_NAME]" at bounding box center [313, 11] width 289 height 22
click at [438, 8] on input "search" at bounding box center [313, 11] width 289 height 22
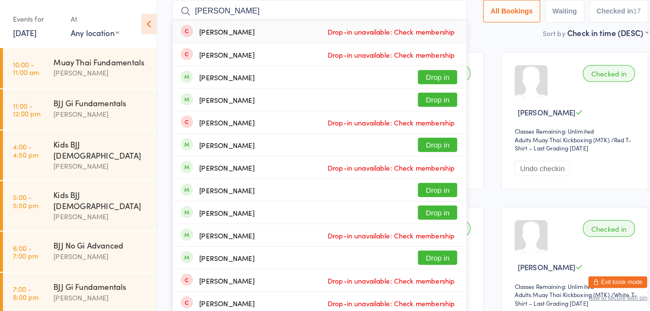
type input "[PERSON_NAME]"
click at [249, 99] on div "[PERSON_NAME] Drop in" at bounding box center [313, 98] width 288 height 22
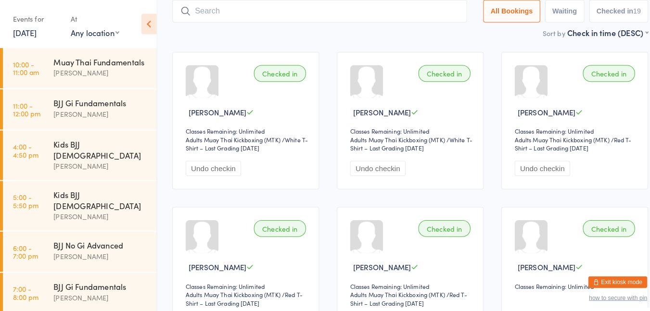
scroll to position [37, 0]
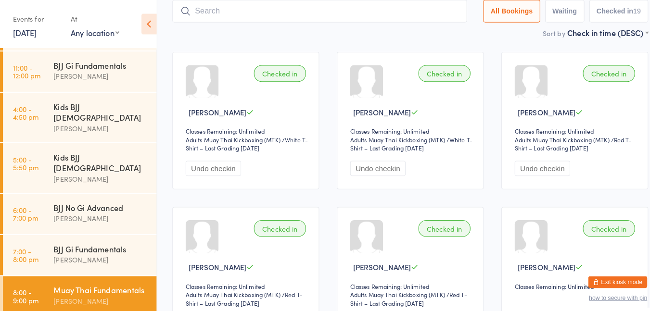
click at [263, 13] on input "search" at bounding box center [313, 11] width 289 height 22
type input "kus"
click at [431, 33] on button "Drop in" at bounding box center [429, 32] width 39 height 14
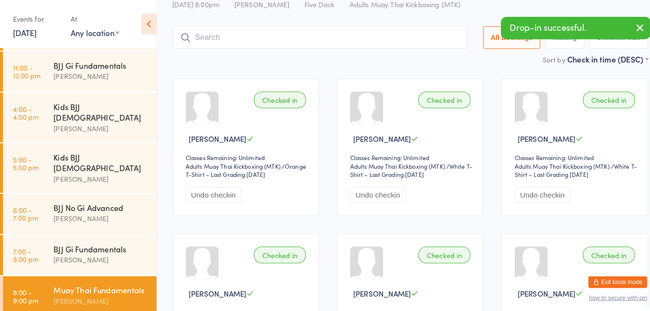
scroll to position [0, 0]
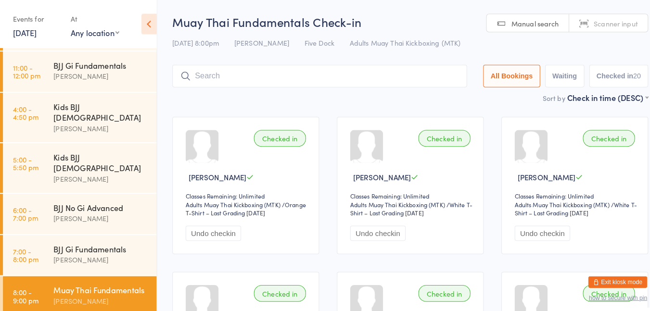
click at [300, 71] on input "search" at bounding box center [313, 75] width 289 height 22
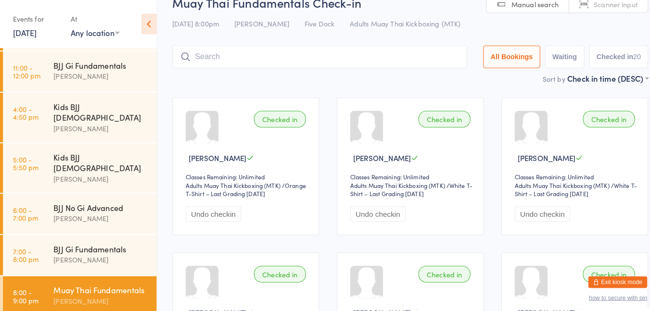
scroll to position [64, 0]
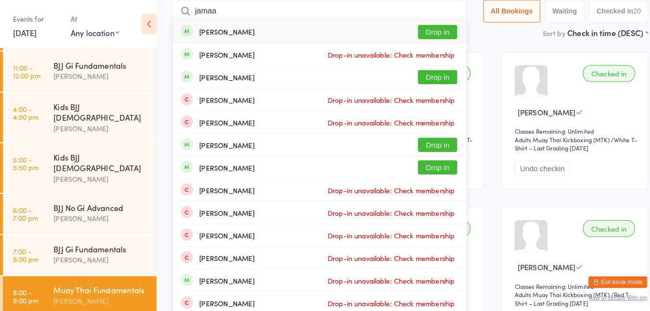
type input "jamaa"
click at [432, 38] on button "Drop in" at bounding box center [429, 32] width 39 height 14
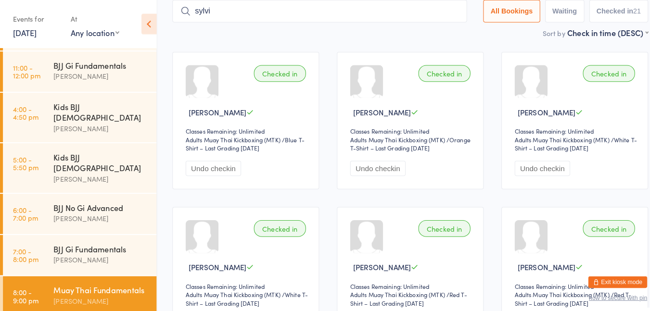
type input "[PERSON_NAME]"
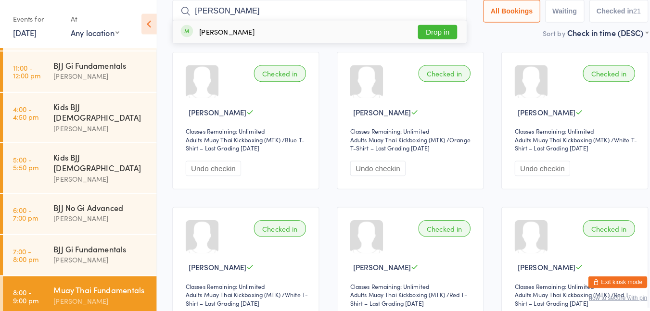
click at [443, 11] on input "[PERSON_NAME]" at bounding box center [313, 11] width 289 height 22
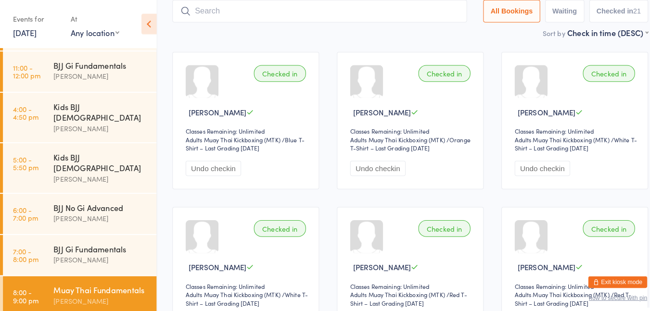
click at [273, 10] on input "search" at bounding box center [313, 11] width 289 height 22
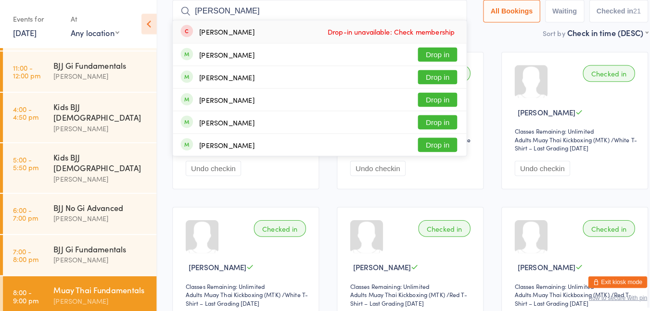
type input "[PERSON_NAME]"
click at [430, 50] on button "Drop in" at bounding box center [429, 54] width 39 height 14
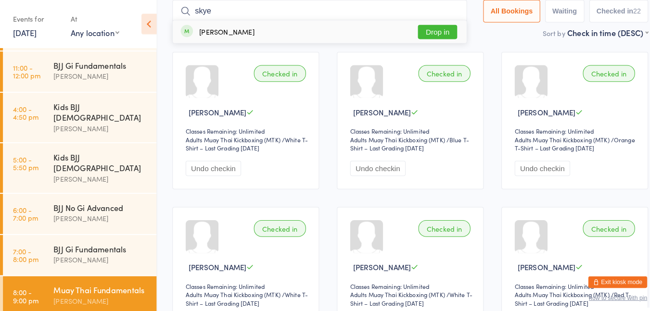
type input "skye"
click at [419, 38] on button "Drop in" at bounding box center [429, 32] width 39 height 14
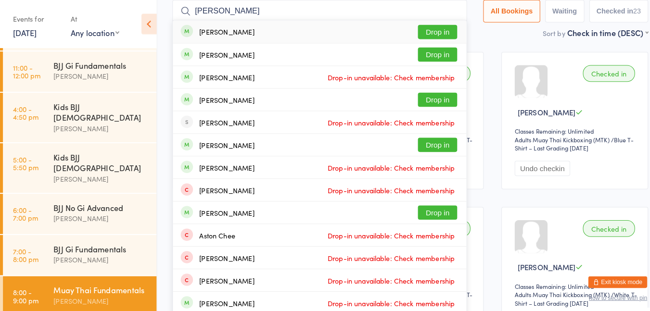
type input "[PERSON_NAME]"
click at [428, 34] on button "Drop in" at bounding box center [429, 32] width 39 height 14
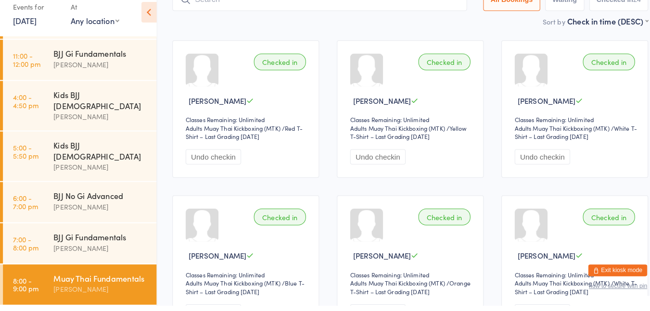
scroll to position [34, 0]
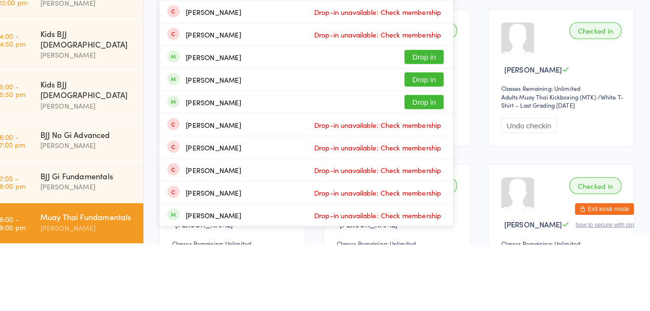
type input "[PERSON_NAME]"
click at [428, 153] on button "Drop in" at bounding box center [429, 150] width 39 height 14
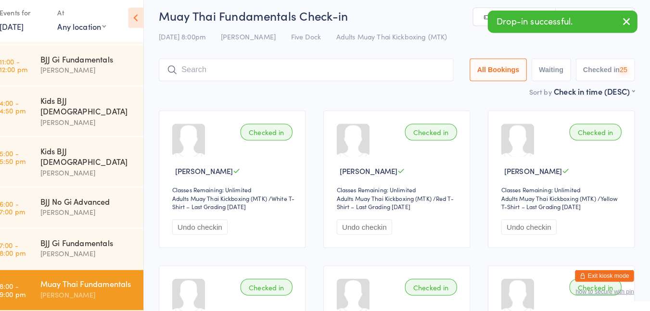
scroll to position [0, 0]
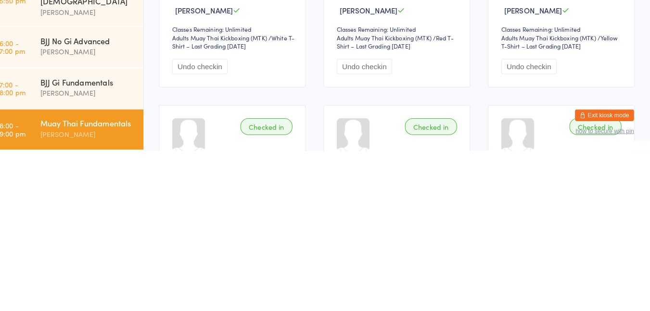
click at [63, 249] on div "[PERSON_NAME]" at bounding box center [98, 254] width 93 height 11
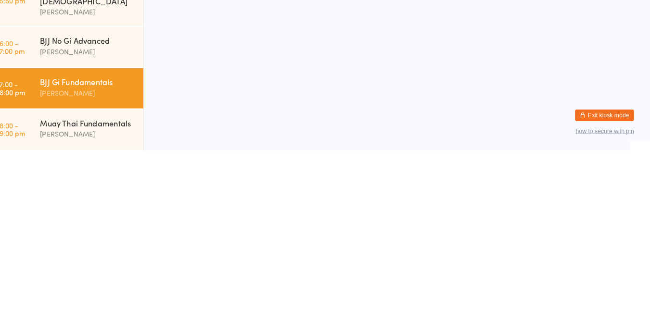
click at [82, 80] on div "[PERSON_NAME]" at bounding box center [98, 74] width 93 height 11
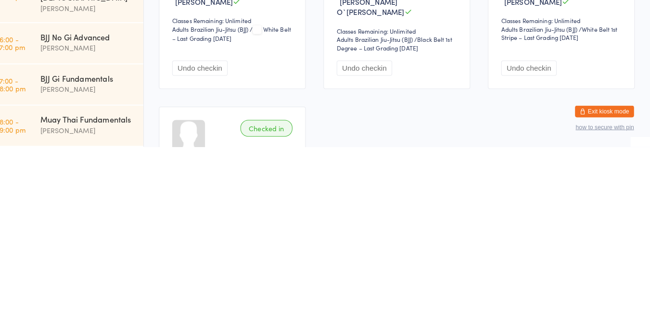
scroll to position [6, 0]
click at [59, 271] on div "Muay Thai Fundamentals [PERSON_NAME]" at bounding box center [102, 290] width 101 height 38
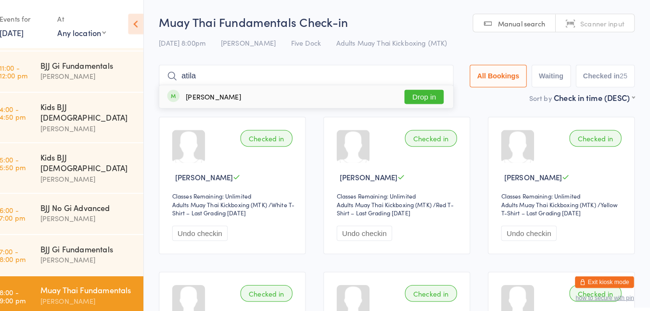
type input "atila"
click at [424, 99] on button "Drop in" at bounding box center [429, 95] width 39 height 14
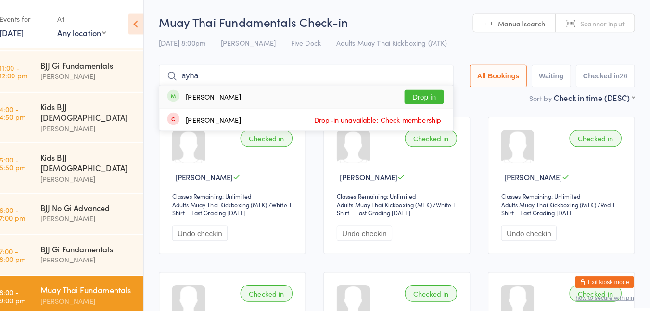
type input "ayha"
click at [431, 95] on button "Drop in" at bounding box center [429, 95] width 39 height 14
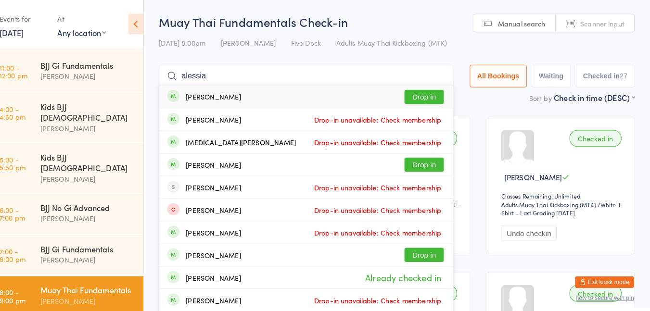
type input "alessia"
click at [426, 92] on button "Drop in" at bounding box center [429, 95] width 39 height 14
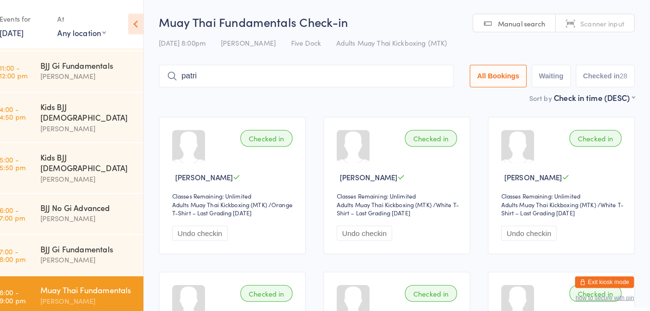
type input "[PERSON_NAME]"
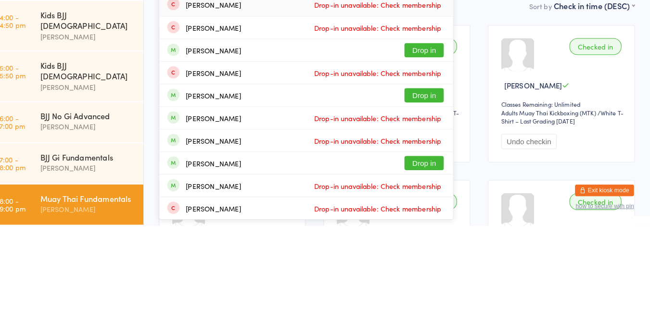
click at [429, 182] on button "Drop in" at bounding box center [429, 184] width 39 height 14
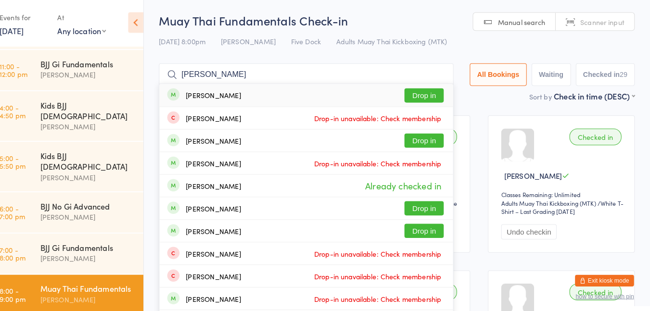
type input "[PERSON_NAME]"
click at [430, 99] on button "Drop in" at bounding box center [429, 95] width 39 height 14
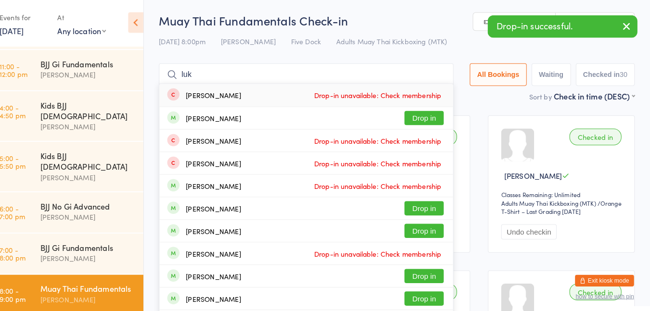
type input "luka"
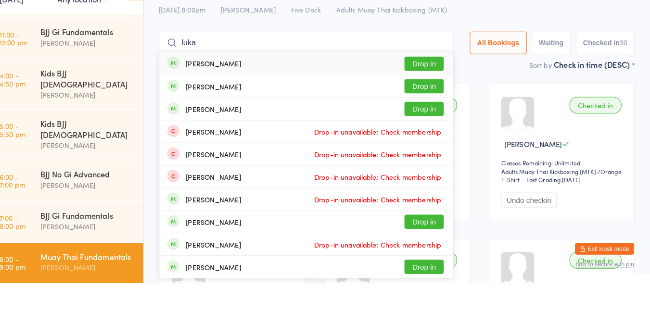
click at [426, 143] on button "Drop in" at bounding box center [429, 139] width 39 height 14
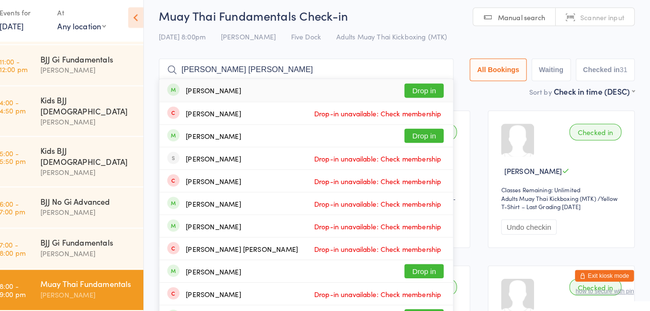
type input "[PERSON_NAME] [PERSON_NAME]"
click at [416, 91] on button "Drop in" at bounding box center [429, 95] width 39 height 14
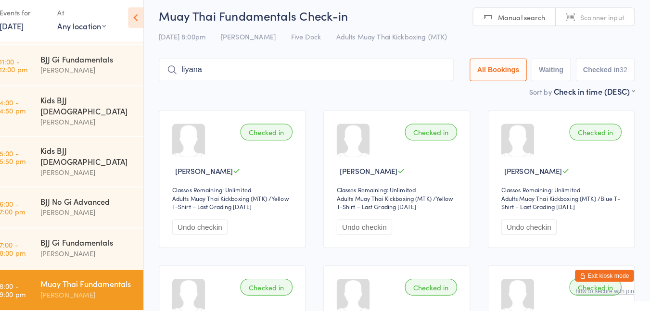
type input "liyana"
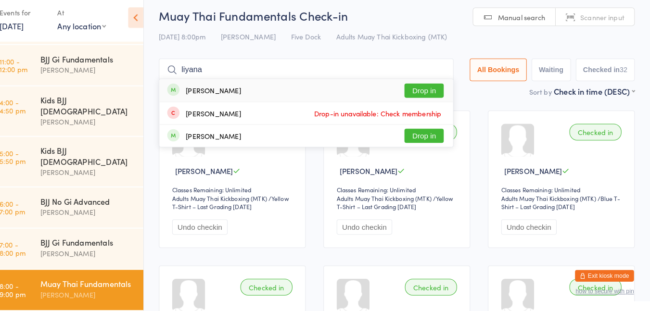
click at [425, 85] on div "[PERSON_NAME] Drop in" at bounding box center [313, 95] width 288 height 22
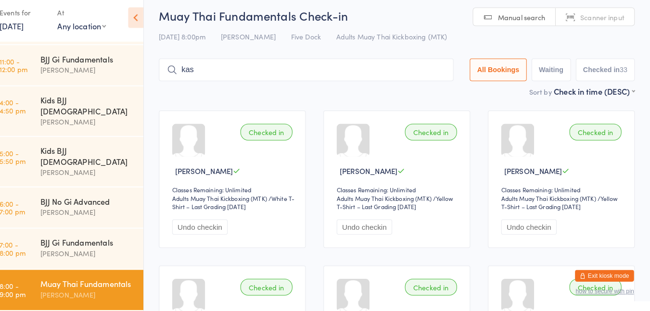
type input "[PERSON_NAME]"
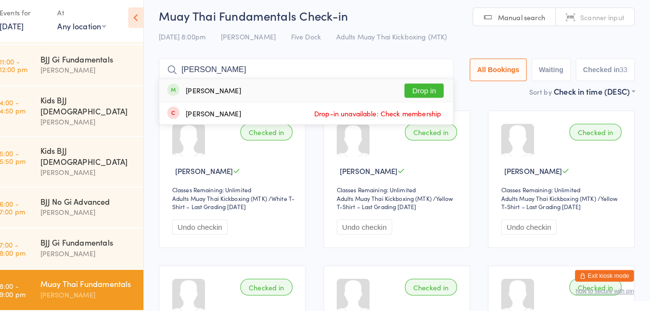
click at [437, 93] on button "Drop in" at bounding box center [429, 95] width 39 height 14
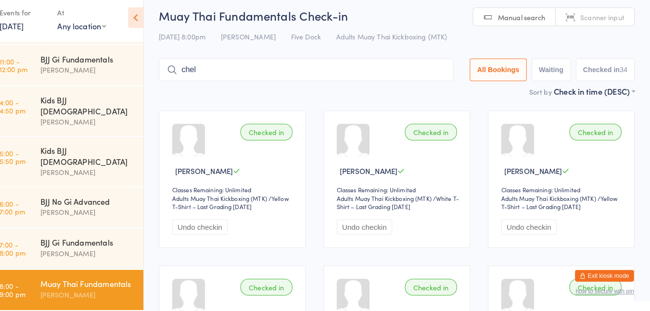
type input "[PERSON_NAME]"
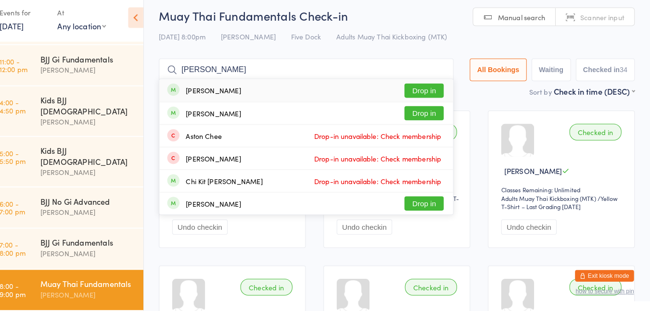
click at [433, 99] on button "Drop in" at bounding box center [429, 95] width 39 height 14
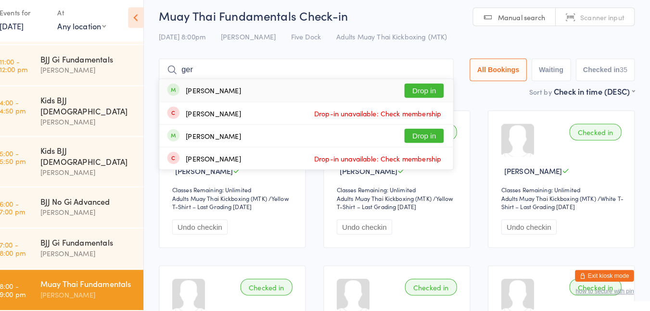
type input "ger"
click at [424, 101] on button "Drop in" at bounding box center [429, 95] width 39 height 14
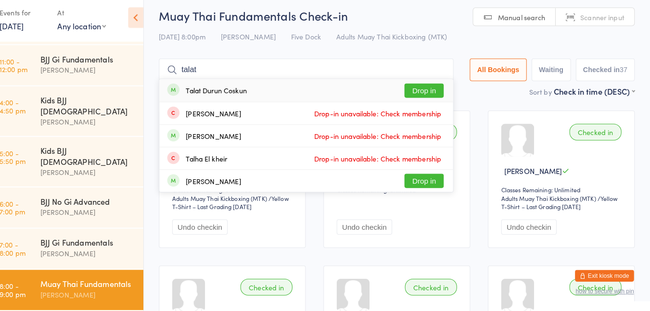
type input "talat"
click at [422, 102] on button "Drop in" at bounding box center [429, 95] width 39 height 14
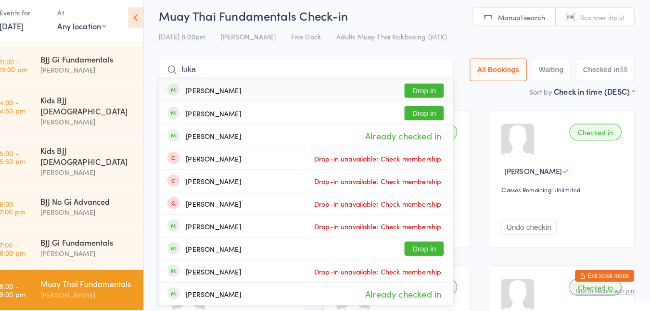
type input "luka"
click at [431, 90] on button "Drop in" at bounding box center [429, 95] width 39 height 14
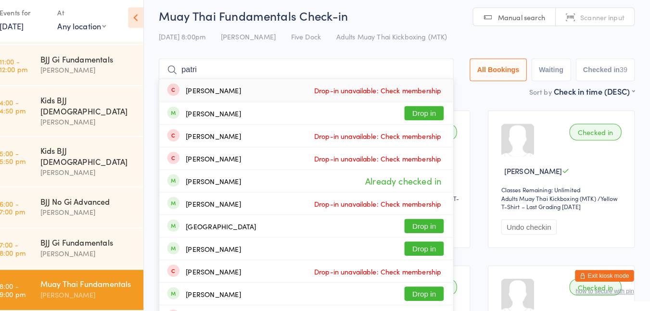
type input "[PERSON_NAME]"
click at [430, 122] on button "Drop in" at bounding box center [429, 117] width 39 height 14
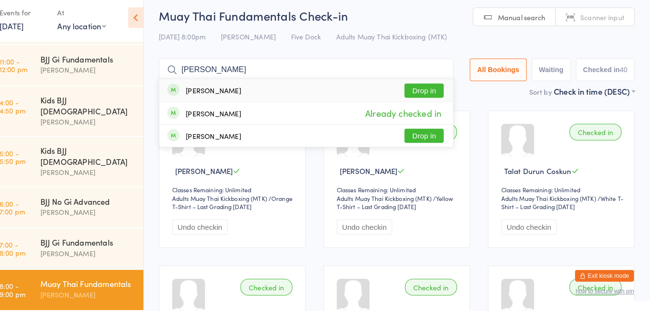
type input "kac"
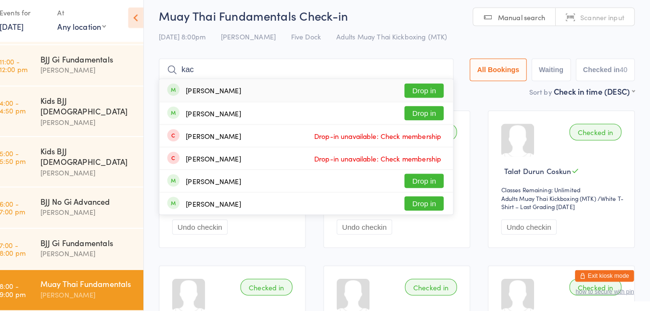
click at [443, 75] on input "kac" at bounding box center [313, 75] width 289 height 22
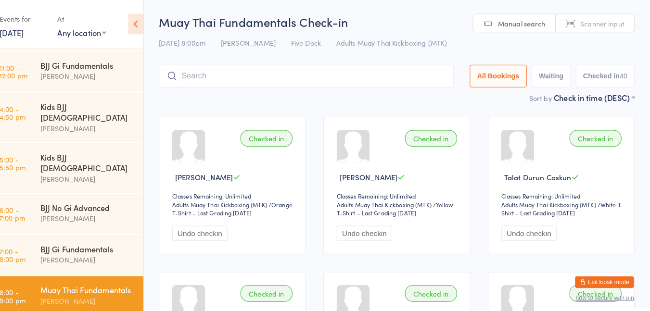
click at [283, 77] on input "search" at bounding box center [313, 75] width 289 height 22
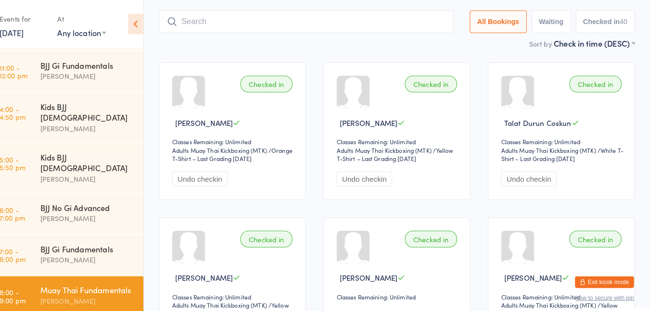
scroll to position [64, 0]
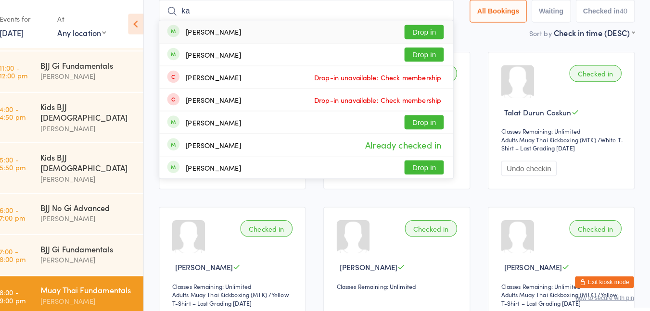
type input "k"
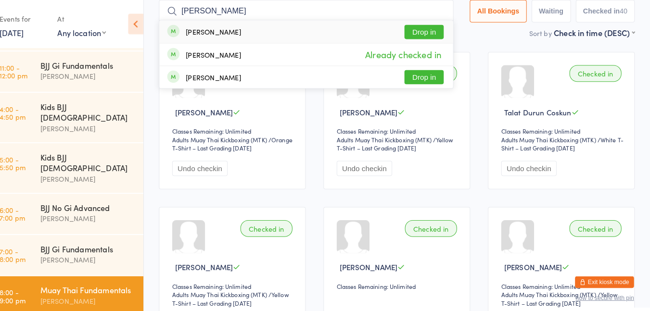
type input "[PERSON_NAME]"
click at [428, 33] on button "Drop in" at bounding box center [429, 32] width 39 height 14
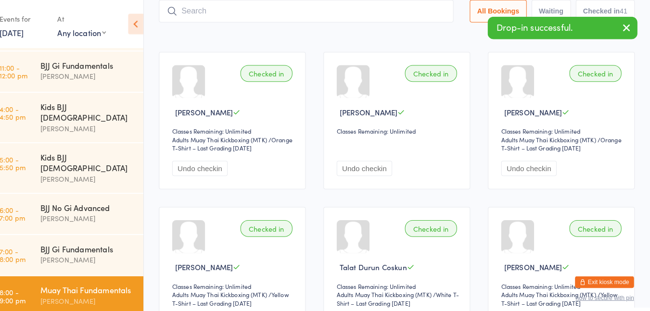
click at [308, 13] on input "search" at bounding box center [313, 11] width 289 height 22
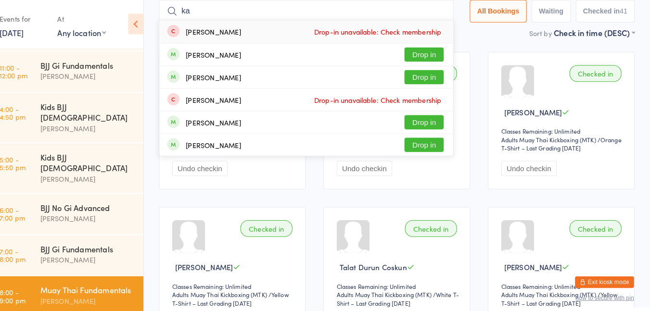
type input "k"
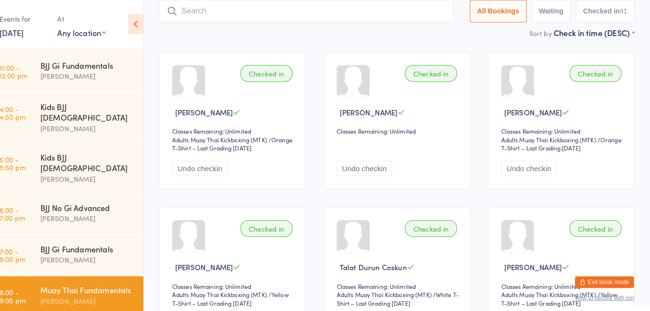
click at [256, 11] on input "search" at bounding box center [313, 11] width 289 height 22
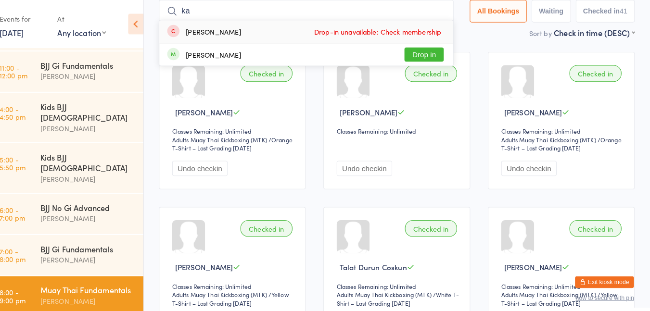
type input "k"
type input "c"
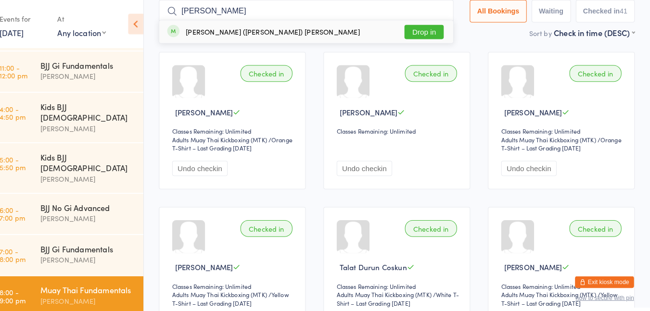
type input "[PERSON_NAME]"
click at [431, 32] on button "Drop in" at bounding box center [429, 32] width 39 height 14
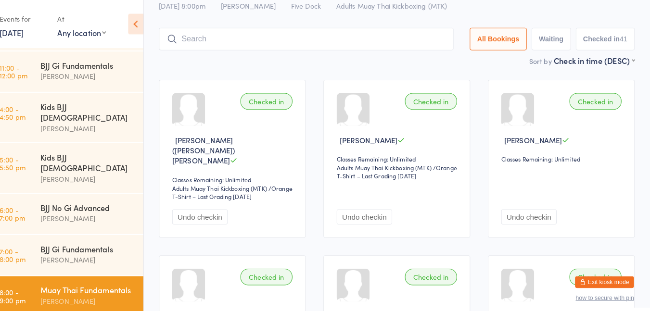
scroll to position [0, 0]
